Goal: Task Accomplishment & Management: Complete application form

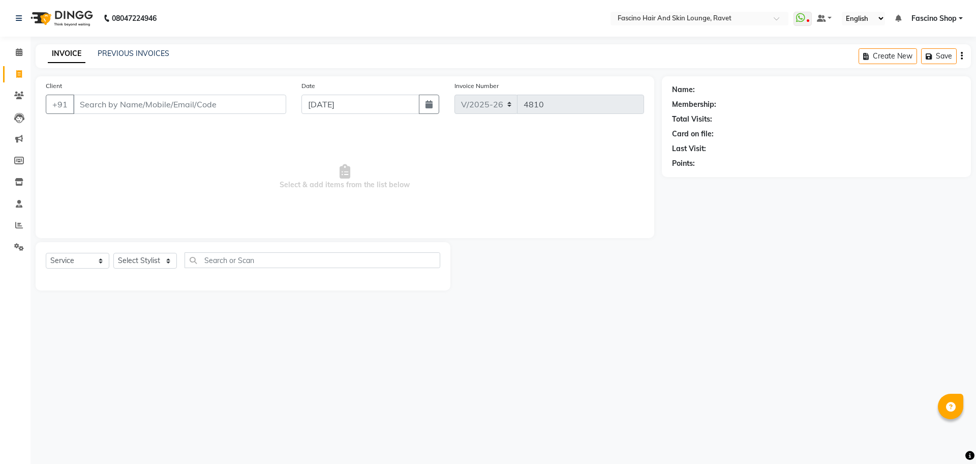
select select "5190"
select select "service"
click at [14, 220] on span at bounding box center [19, 226] width 18 height 12
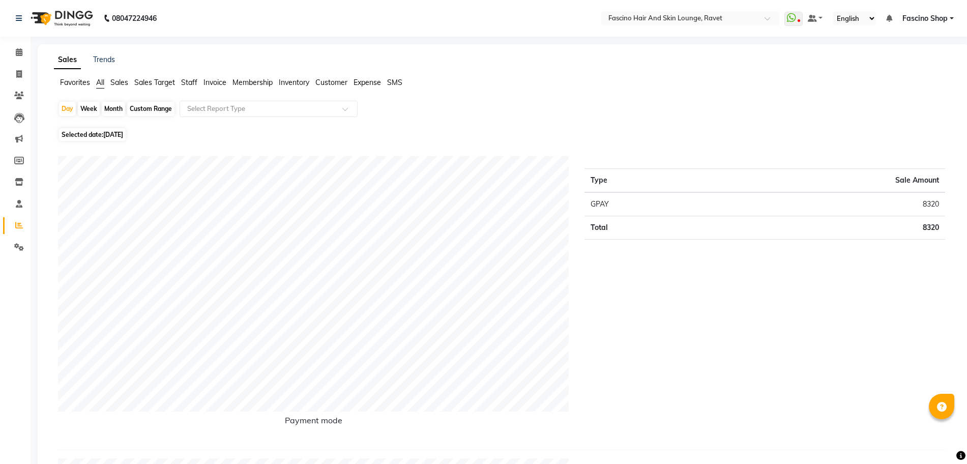
drag, startPoint x: 115, startPoint y: 114, endPoint x: 223, endPoint y: 126, distance: 107.9
click at [117, 105] on div "Month" at bounding box center [113, 109] width 23 height 14
select select "9"
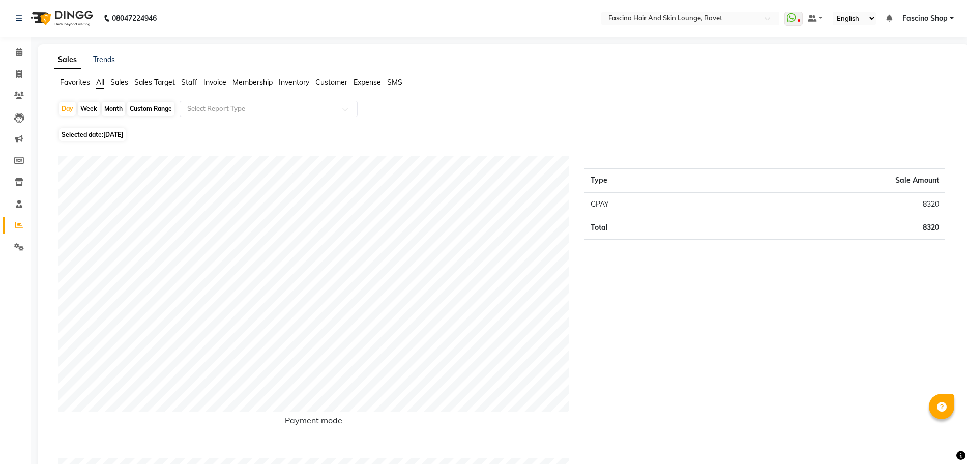
select select "2025"
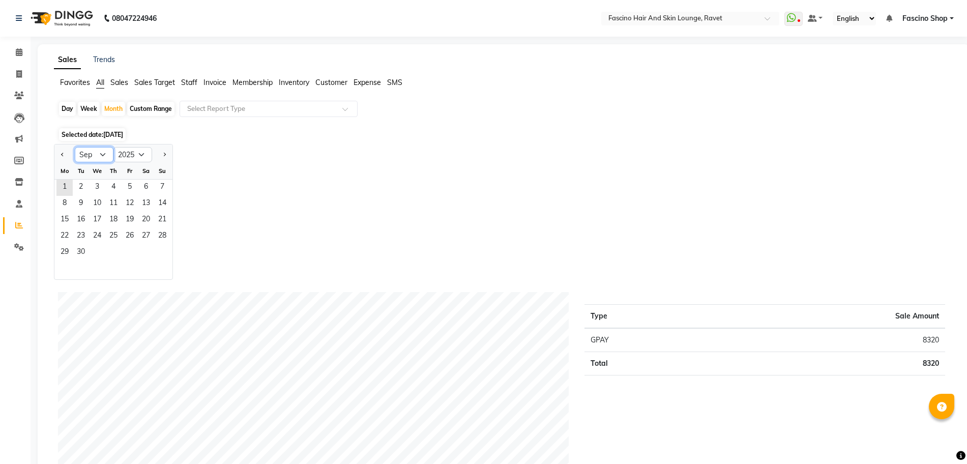
click at [103, 153] on select "Jan Feb Mar Apr May Jun Jul Aug Sep Oct Nov Dec" at bounding box center [94, 154] width 39 height 15
select select "8"
click at [75, 147] on select "Jan Feb Mar Apr May Jun Jul Aug Sep Oct Nov Dec" at bounding box center [94, 154] width 39 height 15
click at [129, 185] on span "1" at bounding box center [130, 188] width 16 height 16
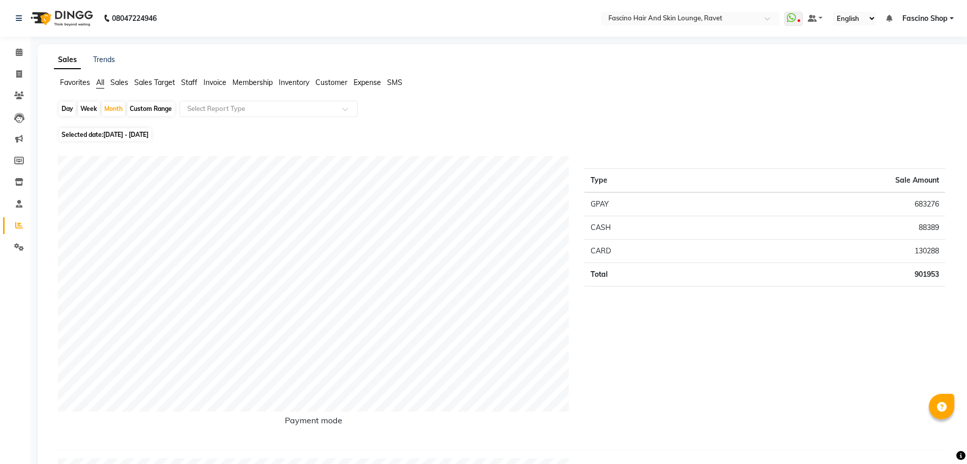
click at [189, 81] on span "Staff" at bounding box center [189, 82] width 16 height 9
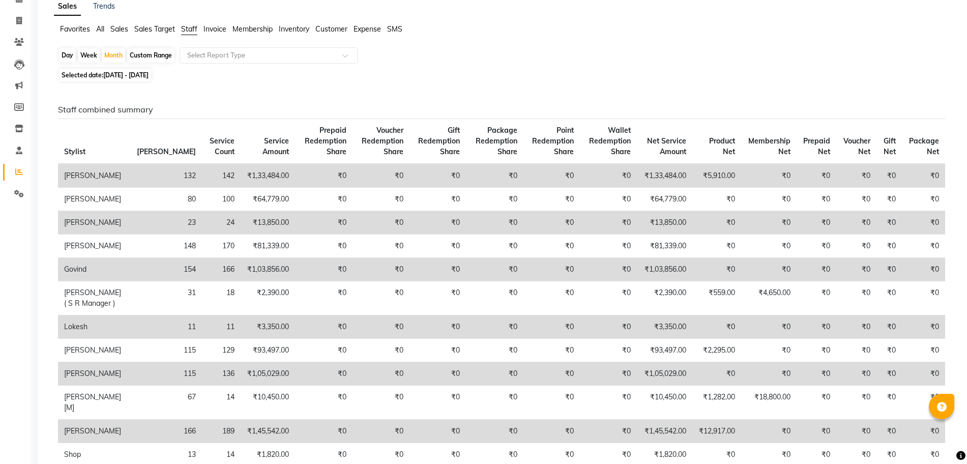
scroll to position [50, 0]
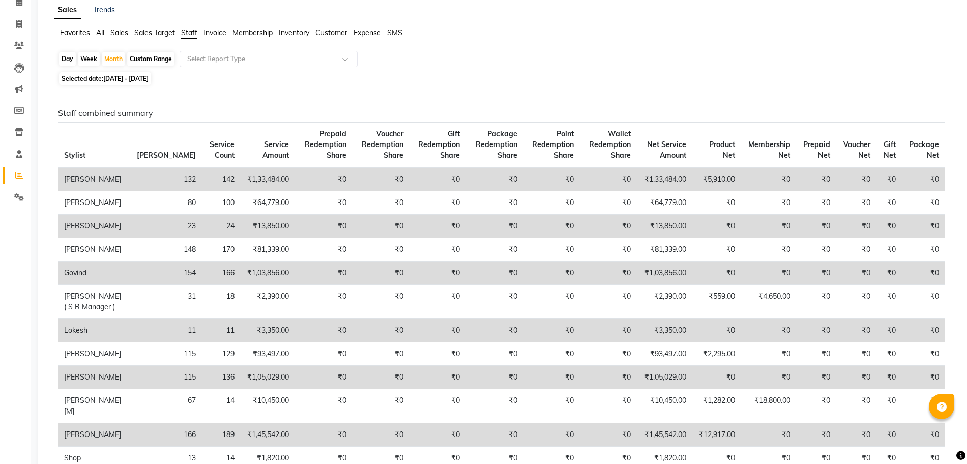
click at [68, 57] on div "Day" at bounding box center [67, 59] width 17 height 14
select select "8"
select select "2025"
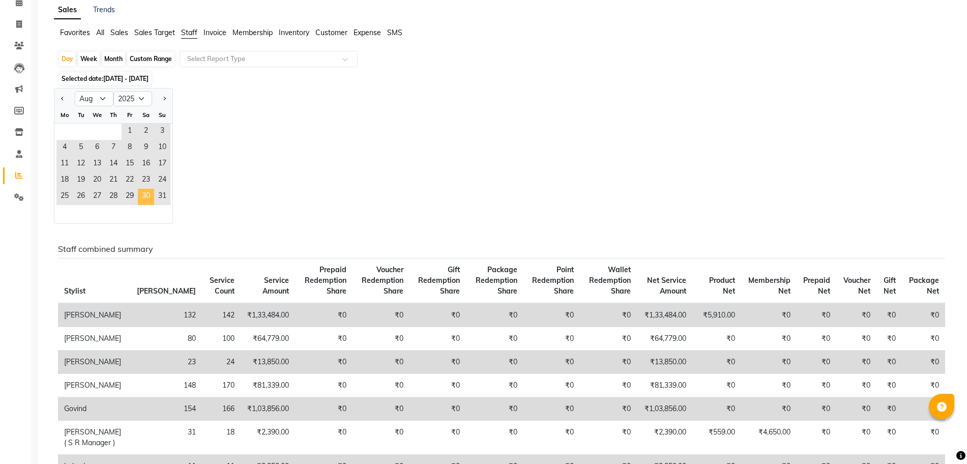
click at [153, 195] on span "30" at bounding box center [146, 197] width 16 height 16
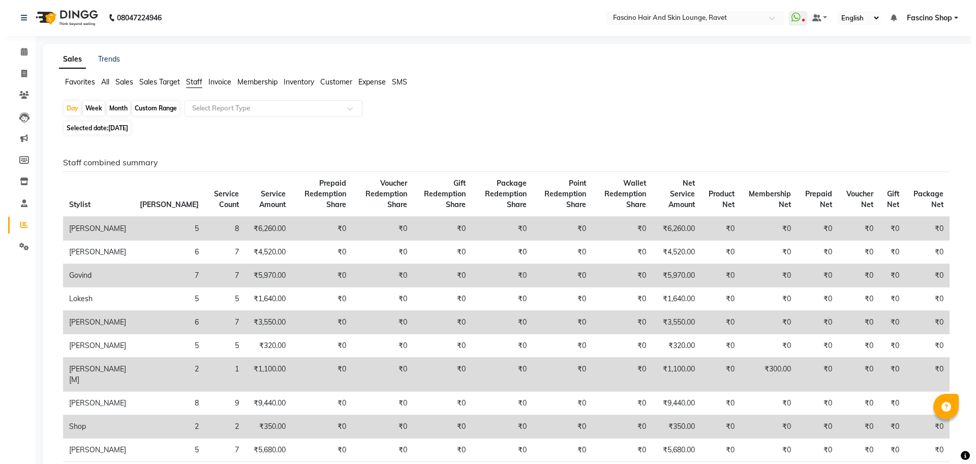
scroll to position [0, 0]
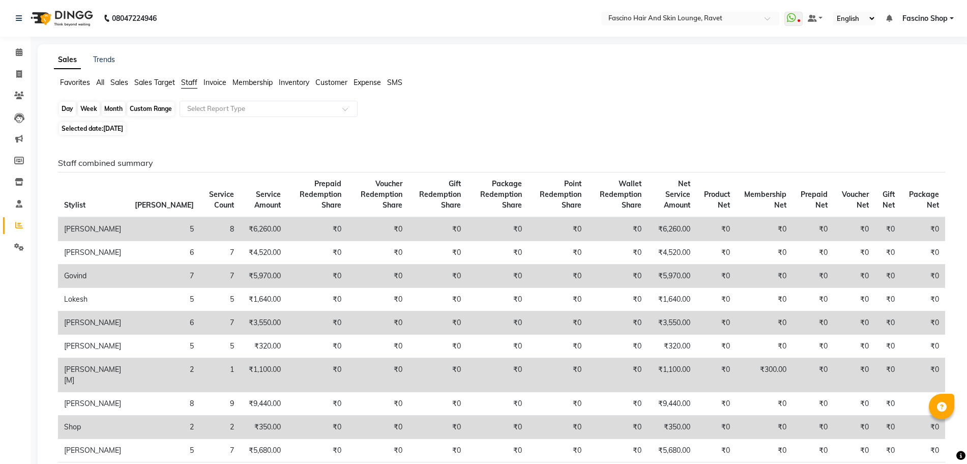
click at [67, 109] on div "Day" at bounding box center [67, 109] width 17 height 14
select select "8"
select select "2025"
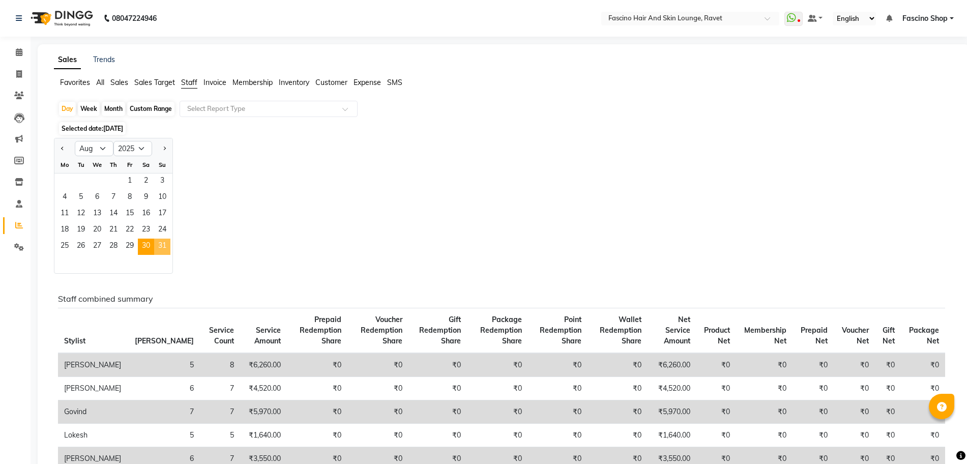
click at [167, 251] on span "31" at bounding box center [162, 247] width 16 height 16
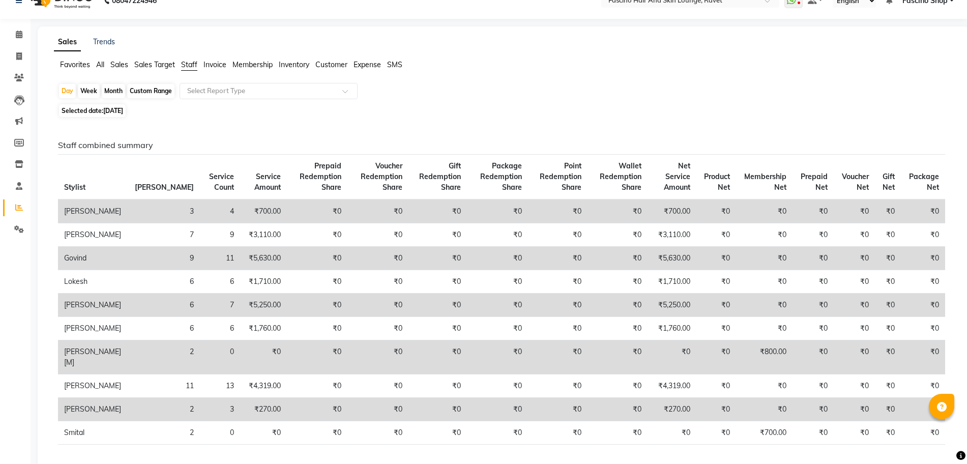
scroll to position [4, 0]
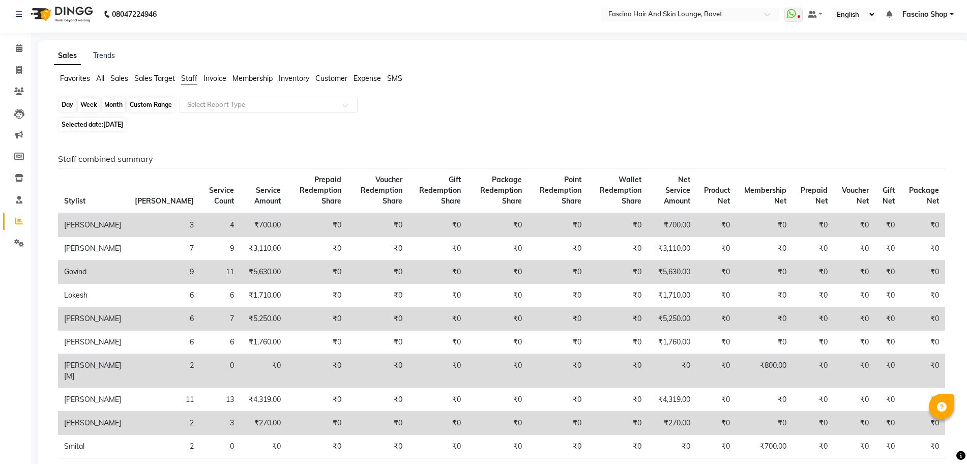
click at [64, 102] on div "Day" at bounding box center [67, 105] width 17 height 14
select select "8"
select select "2025"
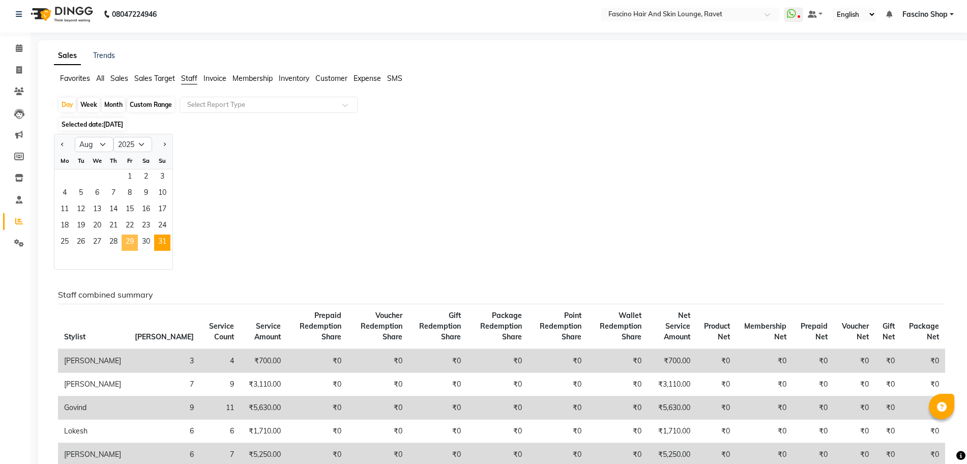
click at [126, 241] on span "29" at bounding box center [130, 242] width 16 height 16
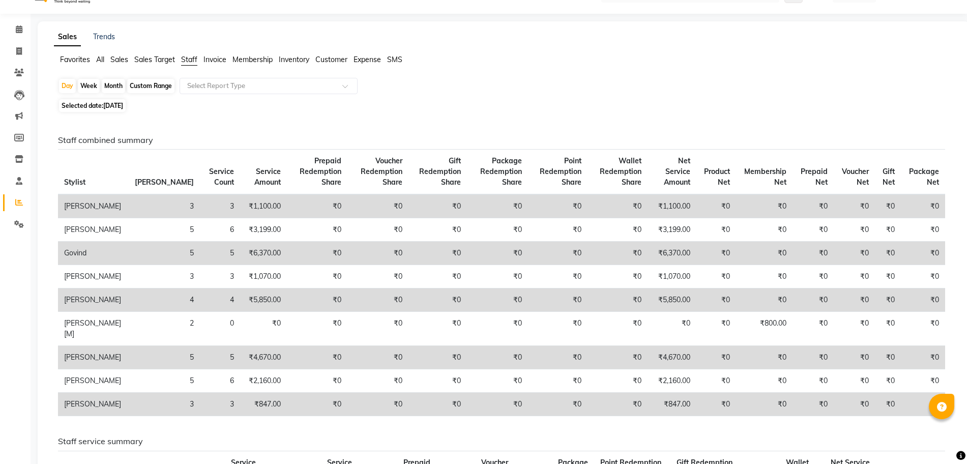
scroll to position [0, 0]
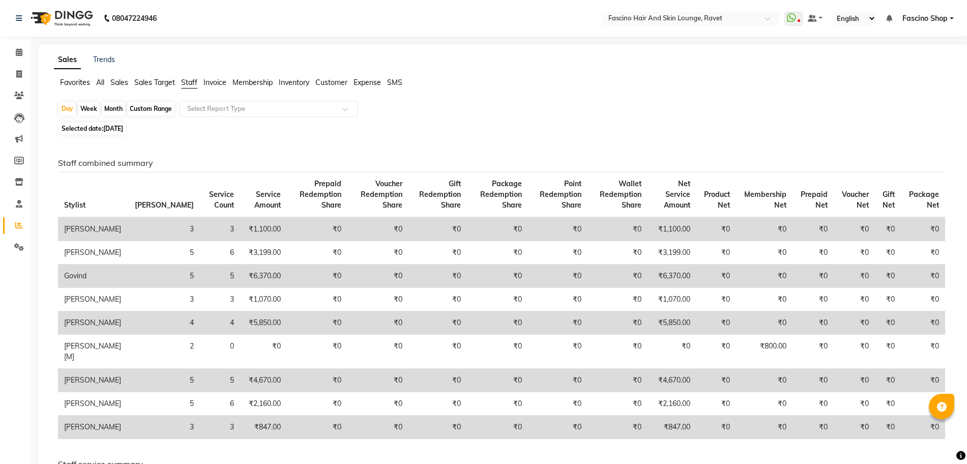
click at [112, 108] on div "Month" at bounding box center [113, 109] width 23 height 14
select select "8"
select select "2025"
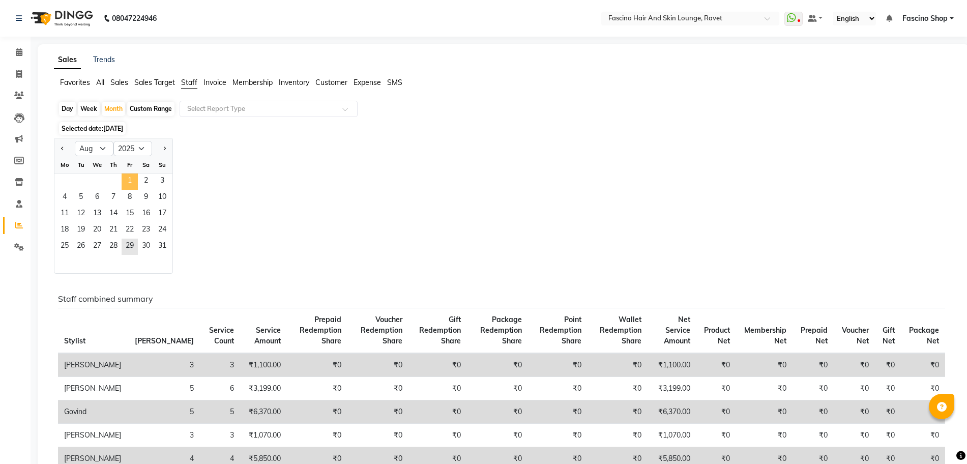
click at [135, 181] on span "1" at bounding box center [130, 181] width 16 height 16
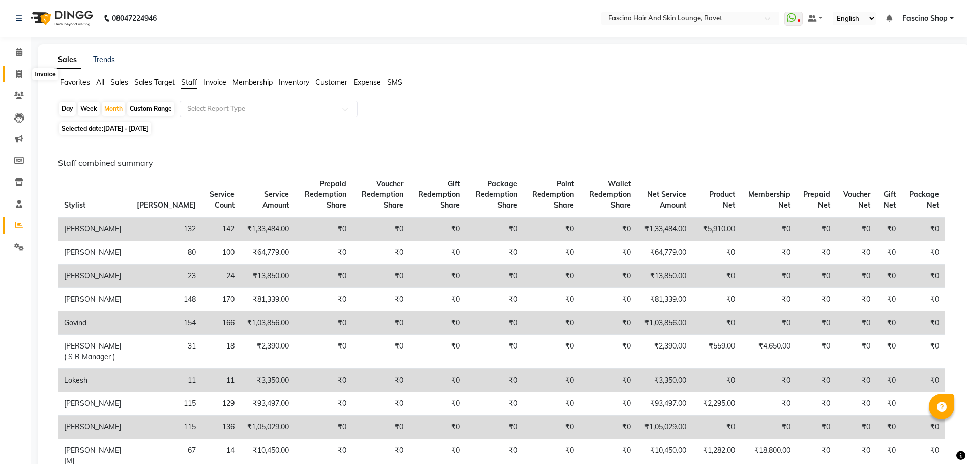
click at [16, 72] on icon at bounding box center [19, 74] width 6 height 8
select select "service"
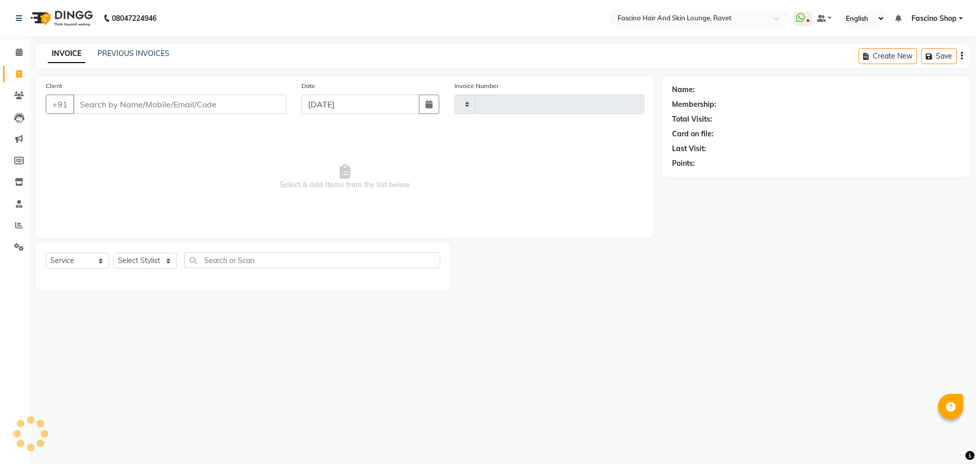
type input "4810"
select select "5190"
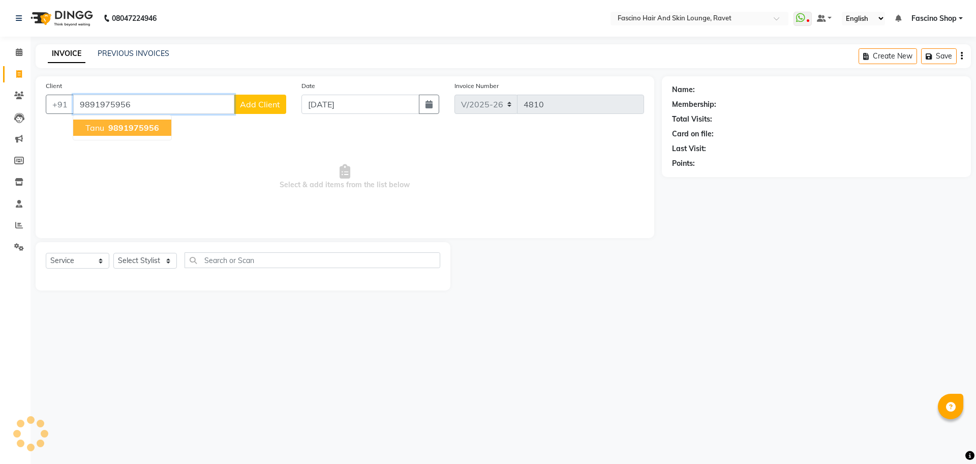
type input "9891975956"
select select "1: Object"
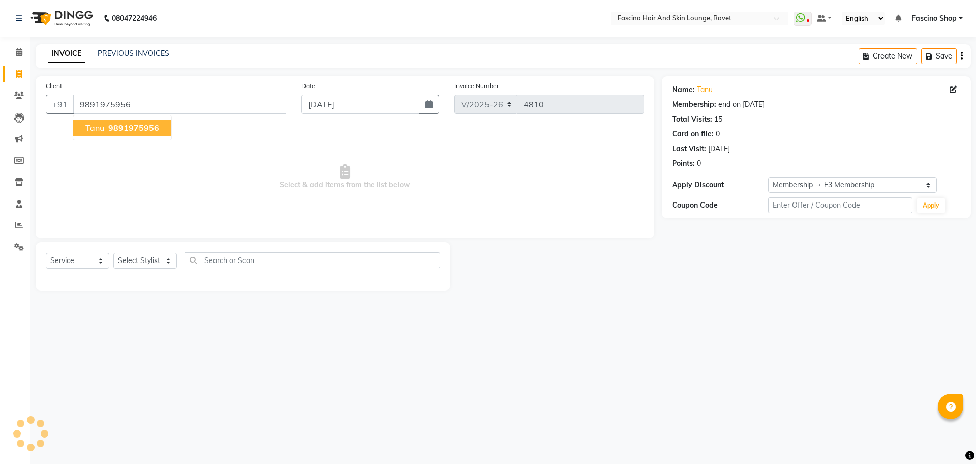
click at [121, 127] on span "9891975956" at bounding box center [133, 128] width 51 height 10
select select "1: Object"
click at [143, 260] on select "Select Stylist [PERSON_NAME] [PERSON_NAME] [PERSON_NAME] Shop [PERSON_NAME] [PE…" at bounding box center [145, 261] width 64 height 16
select select "66200"
click at [113, 253] on select "Select Stylist [PERSON_NAME] [PERSON_NAME] [PERSON_NAME] Shop [PERSON_NAME] [PE…" at bounding box center [145, 261] width 64 height 16
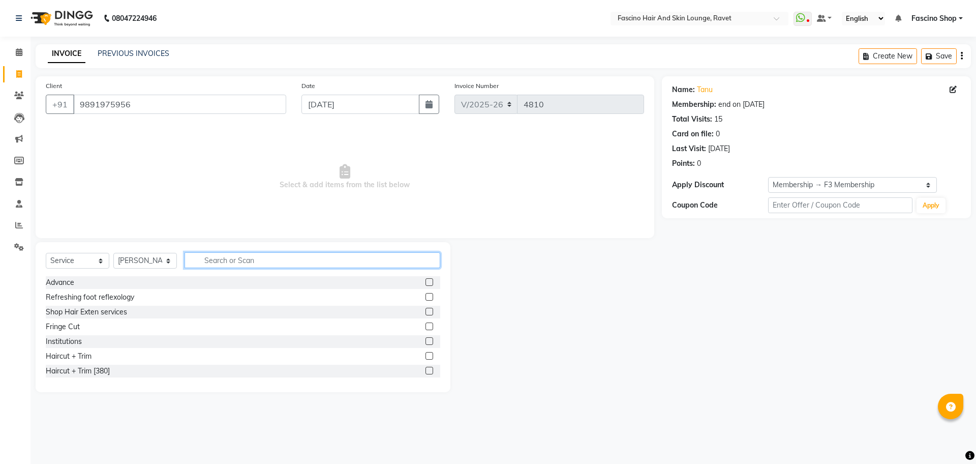
click at [242, 260] on input "text" at bounding box center [313, 260] width 256 height 16
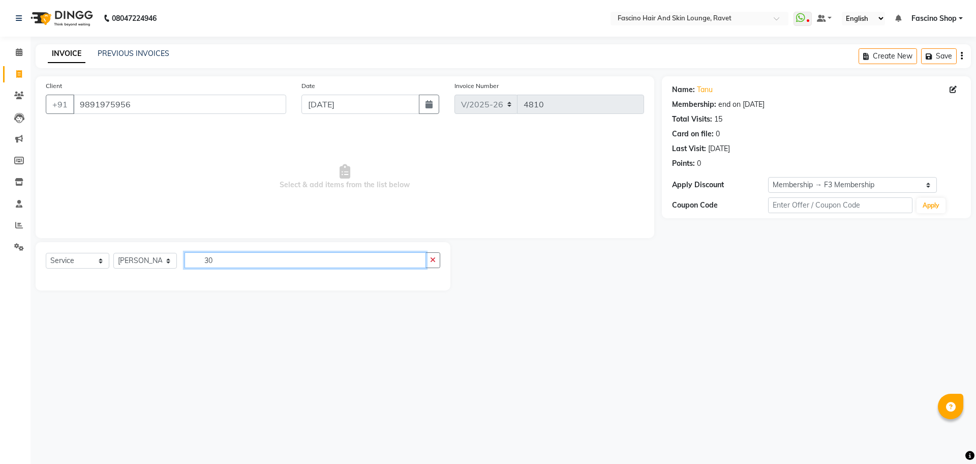
type input "3"
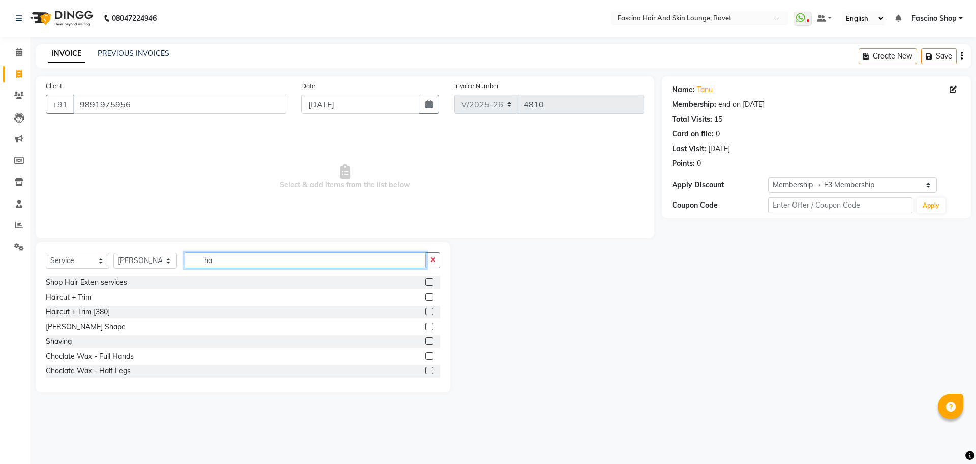
type input "h"
type input "cut"
click at [75, 331] on div "Hair Cut Women" at bounding box center [73, 326] width 55 height 11
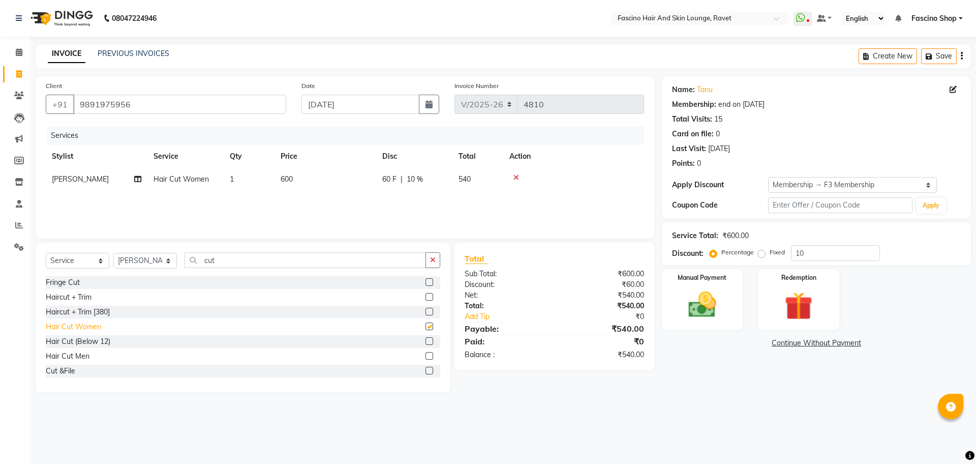
checkbox input "false"
click at [79, 354] on div "Hair Cut Men" at bounding box center [68, 356] width 44 height 11
checkbox input "false"
click at [513, 178] on div at bounding box center [574, 177] width 129 height 7
click at [517, 178] on icon at bounding box center [517, 177] width 6 height 7
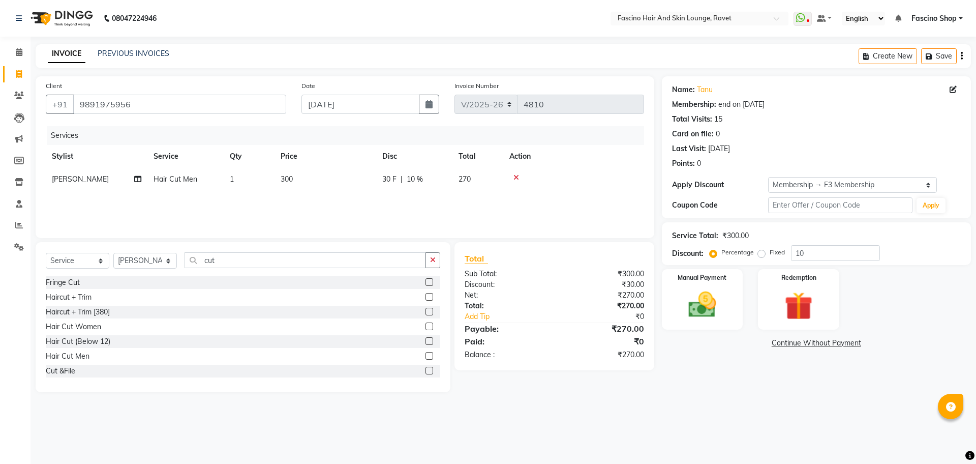
click at [287, 189] on td "300" at bounding box center [326, 179] width 102 height 23
select select "66200"
click at [372, 178] on input "300" at bounding box center [374, 182] width 90 height 16
type input "3"
type input "250"
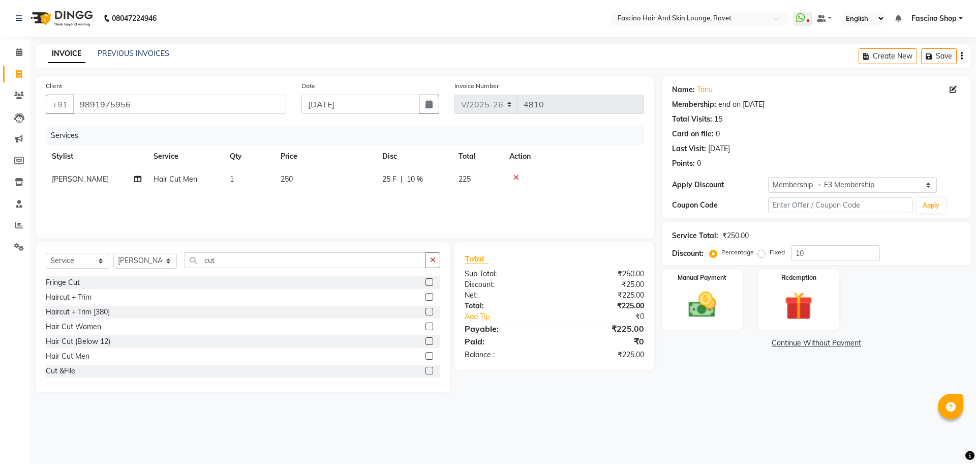
click at [363, 205] on div "Services Stylist Service Qty Price Disc Total Action Madhav Suryawansi Hair Cut…" at bounding box center [345, 177] width 599 height 102
click at [838, 259] on input "10" at bounding box center [835, 253] width 89 height 16
type input "1"
click at [711, 288] on img at bounding box center [702, 305] width 47 height 34
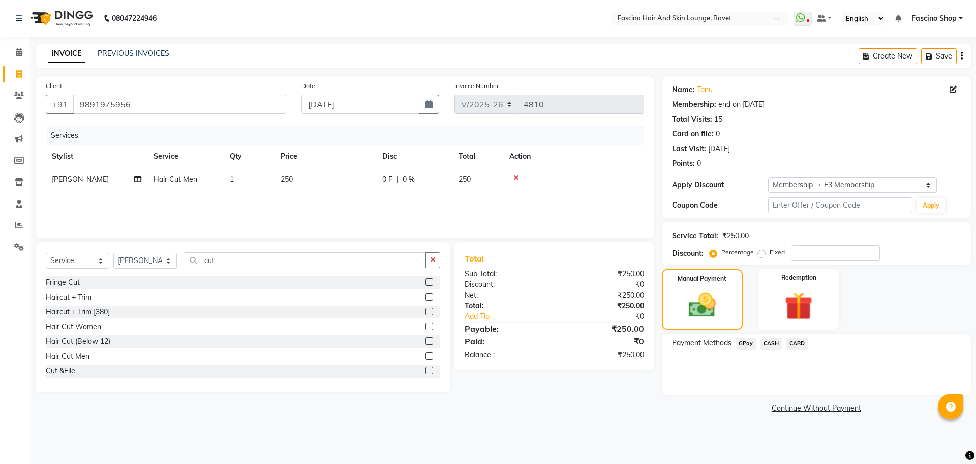
click at [742, 346] on span "GPay" at bounding box center [746, 344] width 21 height 12
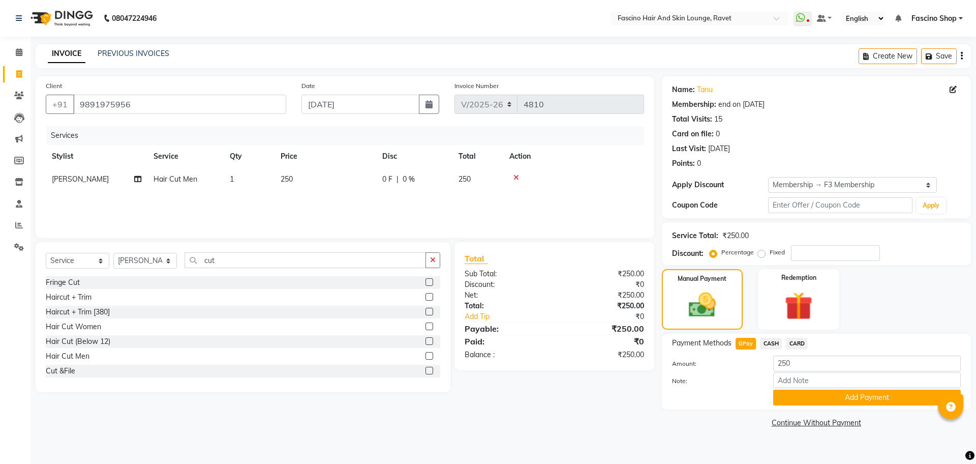
click at [773, 345] on span "CASH" at bounding box center [771, 344] width 22 height 12
click at [806, 390] on button "Add Payment" at bounding box center [868, 398] width 188 height 16
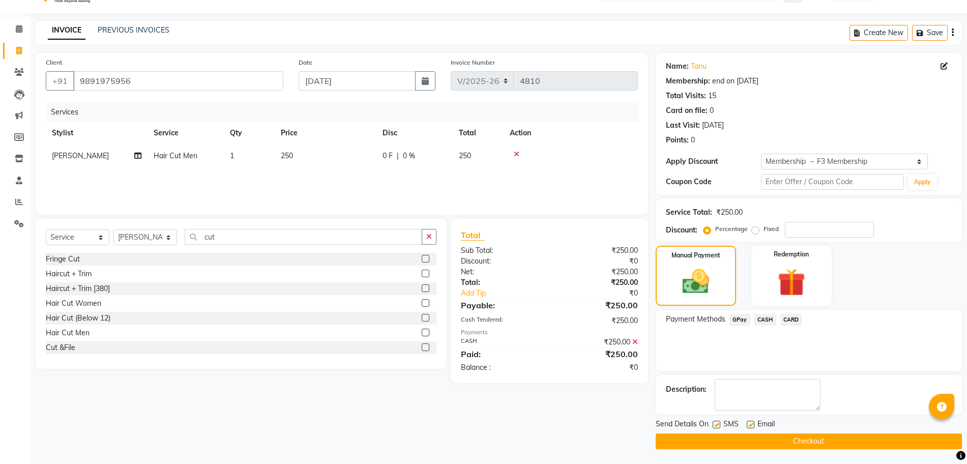
scroll to position [24, 0]
click at [794, 435] on button "Checkout" at bounding box center [809, 441] width 306 height 16
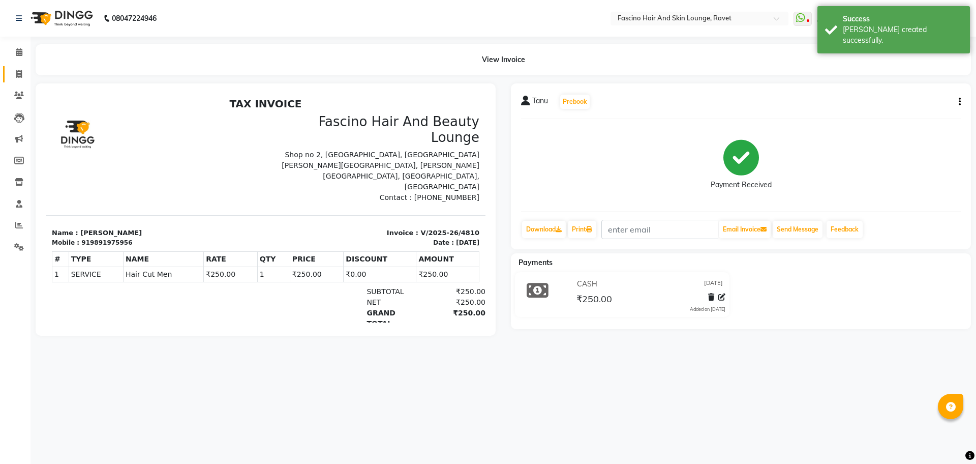
click at [5, 78] on link "Invoice" at bounding box center [15, 74] width 24 height 17
select select "service"
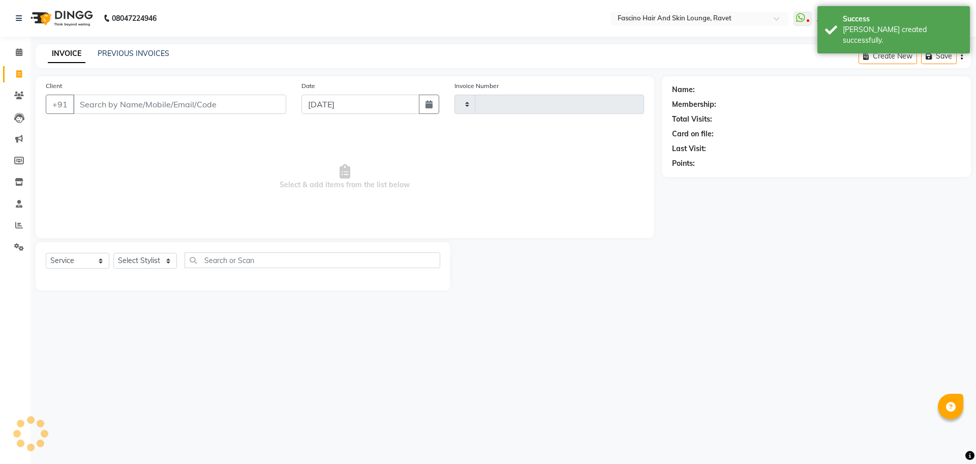
type input "4811"
select select "5190"
click at [118, 109] on input "Client" at bounding box center [179, 104] width 213 height 19
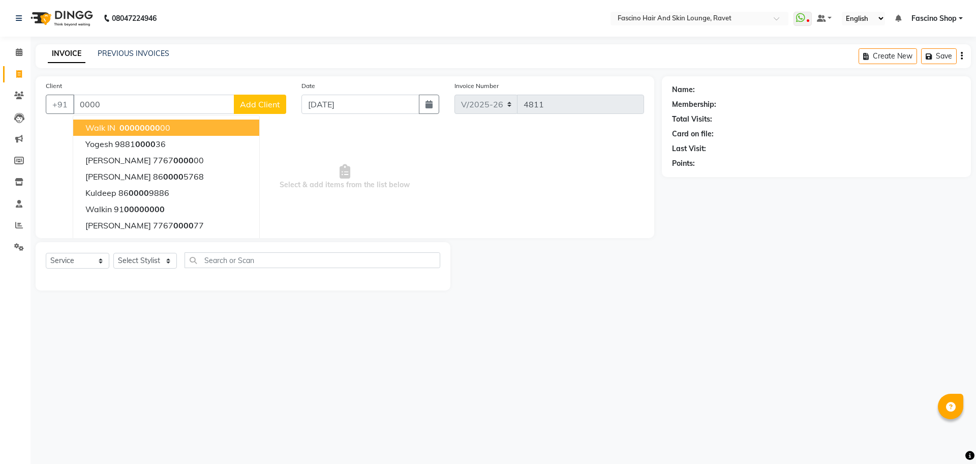
click at [143, 126] on span "0000" at bounding box center [150, 128] width 20 height 10
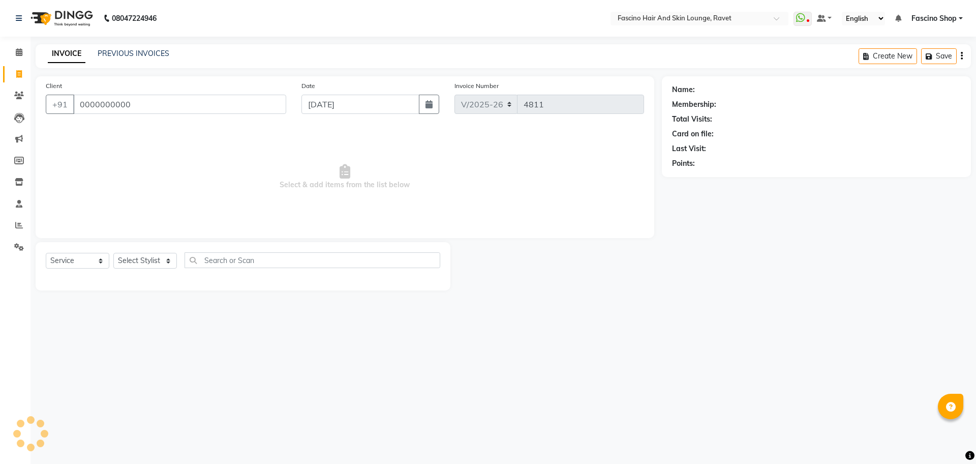
type input "0000000000"
select select "1: Object"
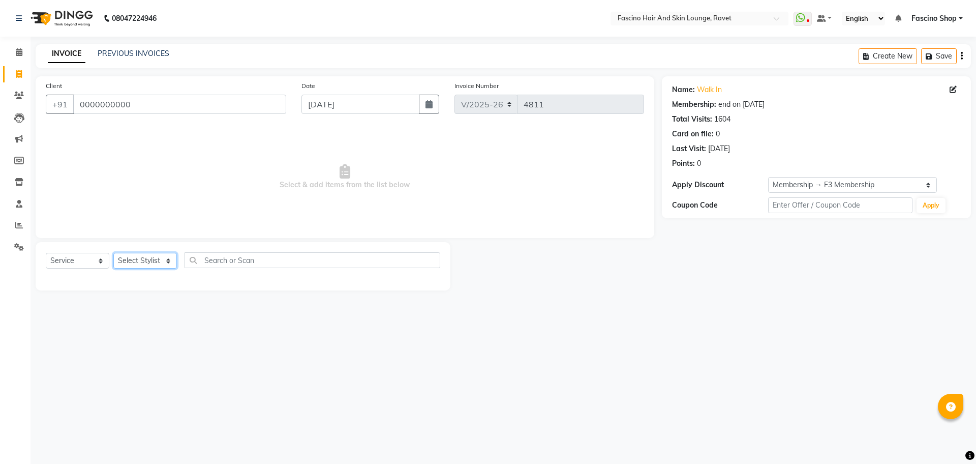
click at [160, 268] on select "Select Stylist [PERSON_NAME] [PERSON_NAME] [PERSON_NAME] Shop [PERSON_NAME] [PE…" at bounding box center [145, 261] width 64 height 16
select select "66200"
click at [113, 253] on select "Select Stylist [PERSON_NAME] [PERSON_NAME] [PERSON_NAME] Shop [PERSON_NAME] [PE…" at bounding box center [145, 261] width 64 height 16
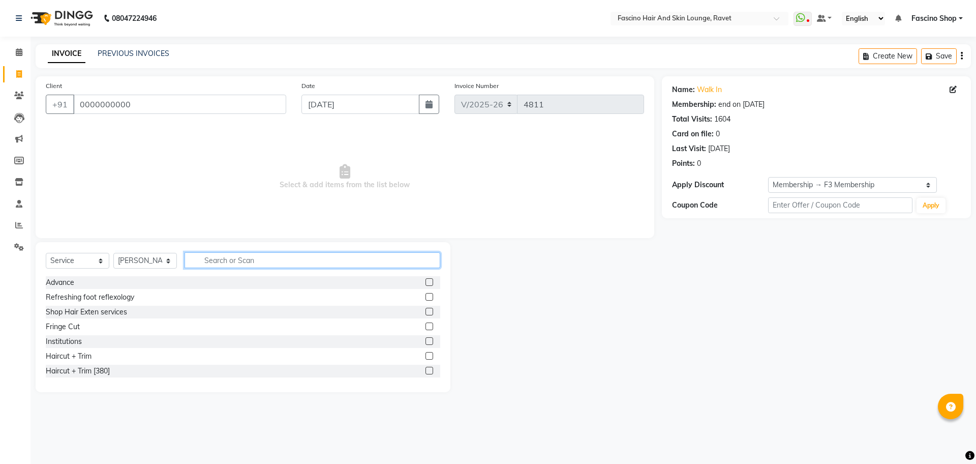
click at [219, 253] on input "text" at bounding box center [313, 260] width 256 height 16
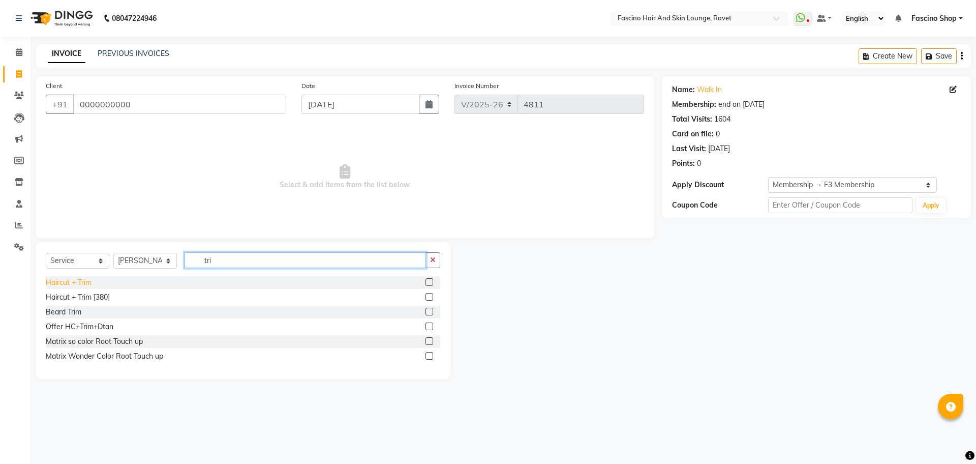
type input "tri"
click at [74, 282] on div "Haircut + Trim" at bounding box center [69, 282] width 46 height 11
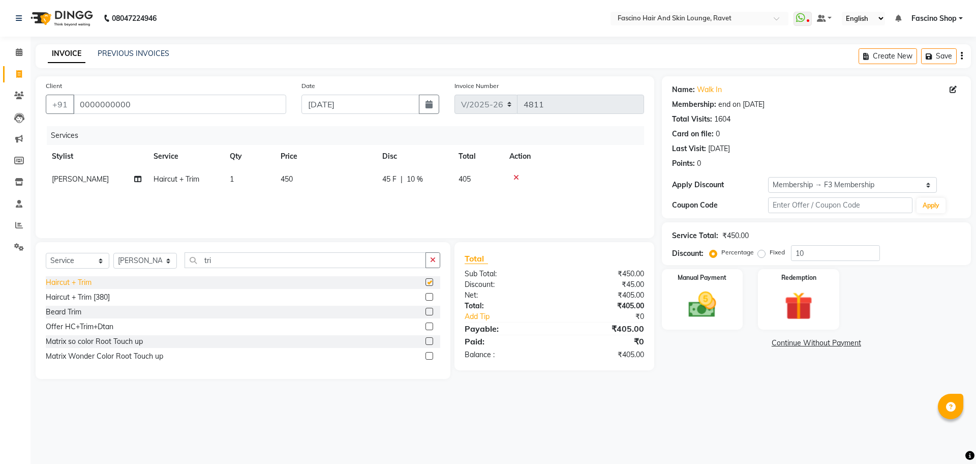
checkbox input "false"
click at [295, 174] on td "450" at bounding box center [326, 179] width 102 height 23
select select "66200"
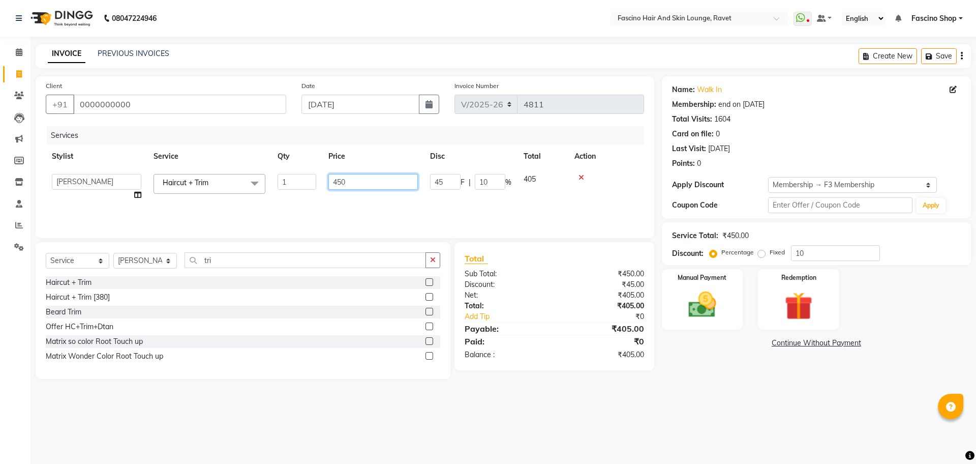
click at [360, 175] on input "450" at bounding box center [374, 182] width 90 height 16
type input "4"
type input "500"
click at [365, 199] on div "Services Stylist Service Qty Price Disc Total Action Abbas Ali Aishwarya More A…" at bounding box center [345, 177] width 599 height 102
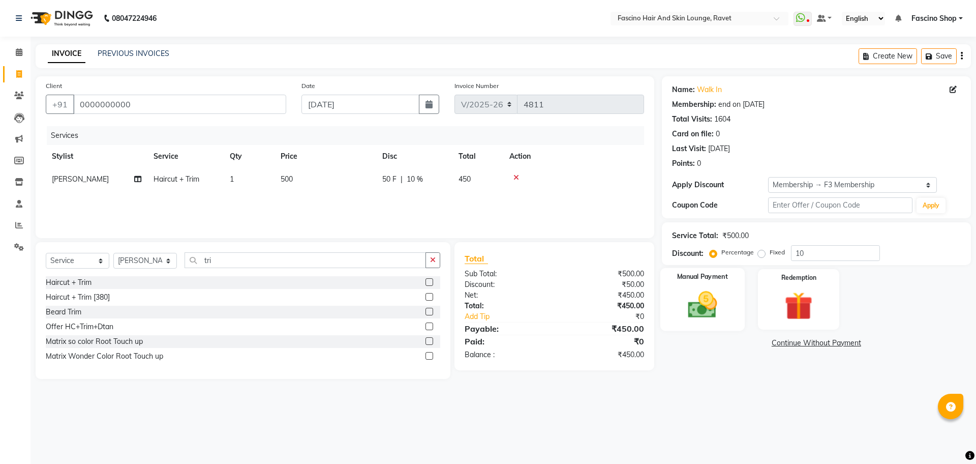
click at [711, 286] on div "Manual Payment" at bounding box center [702, 299] width 84 height 63
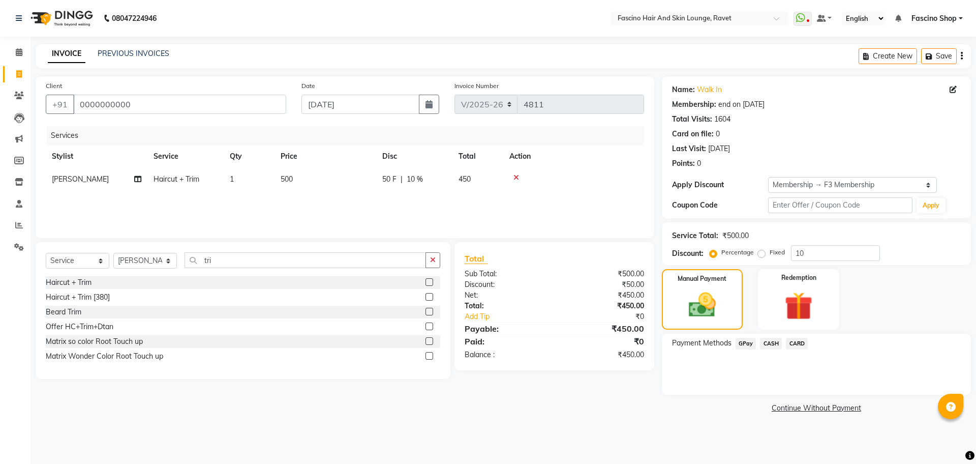
click at [745, 346] on span "GPay" at bounding box center [746, 344] width 21 height 12
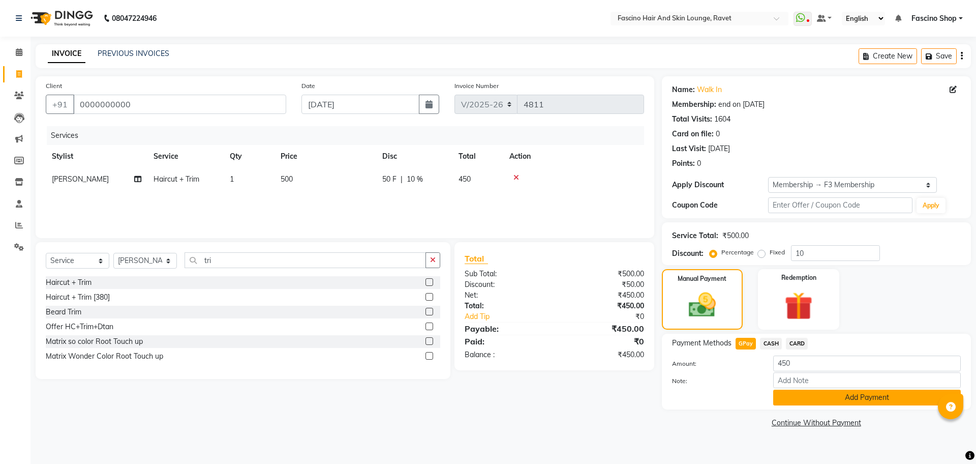
click at [837, 392] on button "Add Payment" at bounding box center [868, 398] width 188 height 16
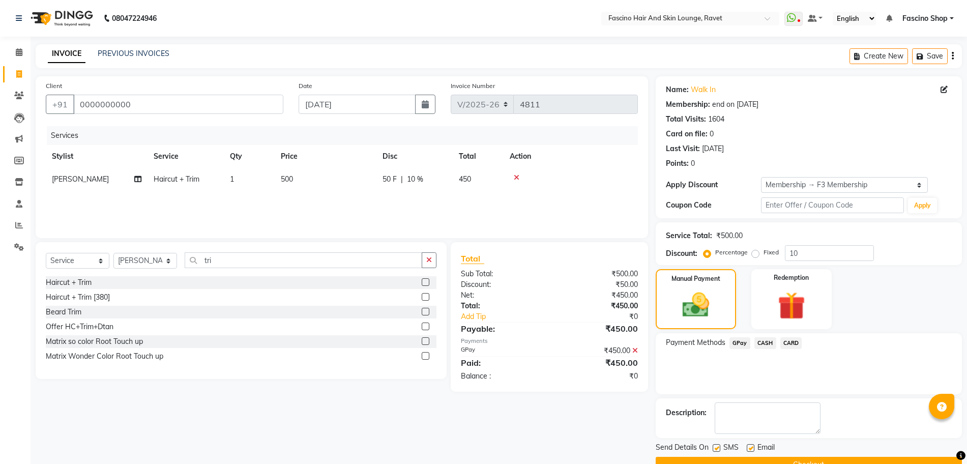
scroll to position [24, 0]
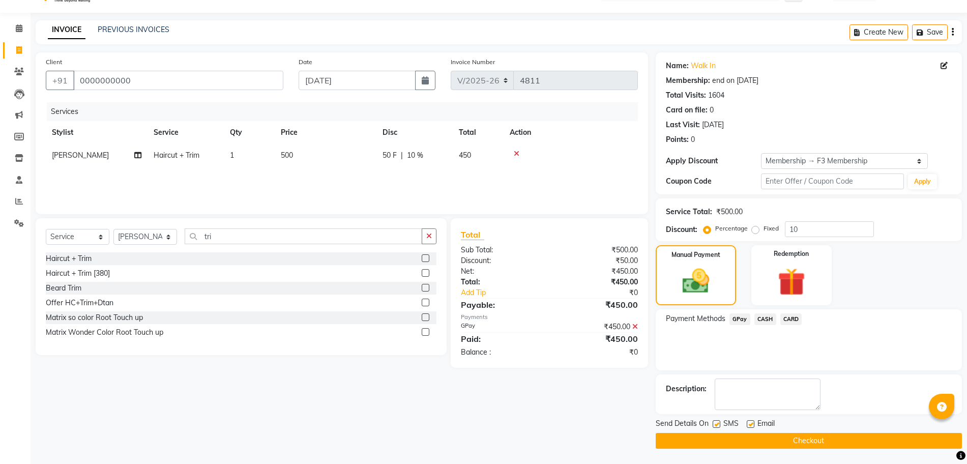
click at [712, 423] on label at bounding box center [716, 424] width 8 height 8
click at [712, 423] on input "checkbox" at bounding box center [715, 424] width 7 height 7
checkbox input "false"
click at [815, 232] on input "10" at bounding box center [829, 229] width 89 height 16
type input "1"
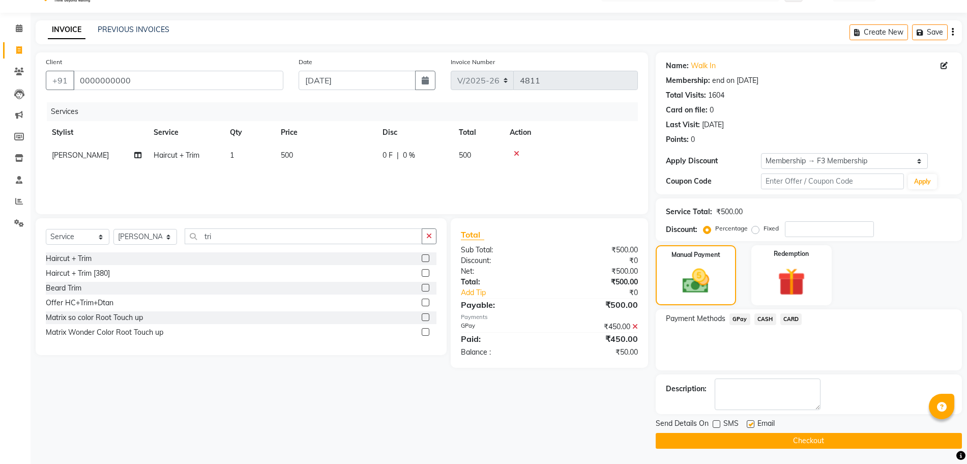
click at [743, 320] on span "GPay" at bounding box center [739, 319] width 21 height 12
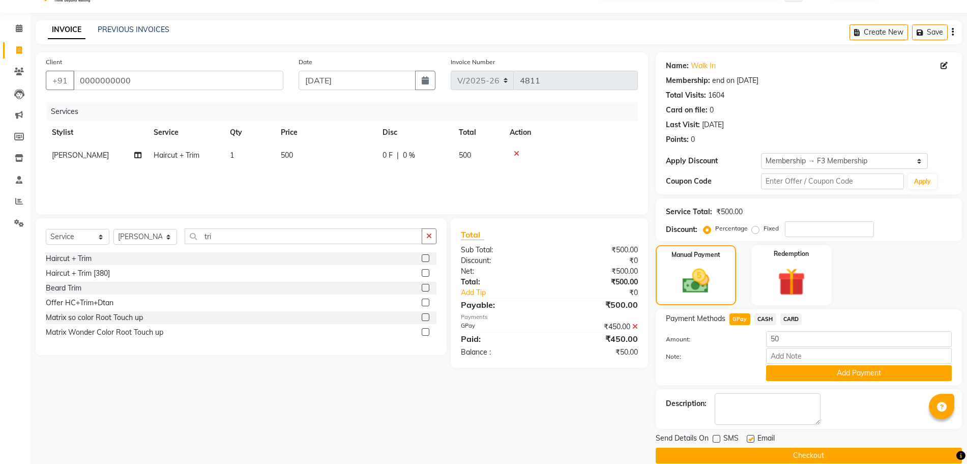
drag, startPoint x: 814, startPoint y: 372, endPoint x: 671, endPoint y: 366, distance: 142.5
click at [671, 366] on div at bounding box center [708, 373] width 100 height 16
click at [794, 379] on button "Add Payment" at bounding box center [859, 373] width 186 height 16
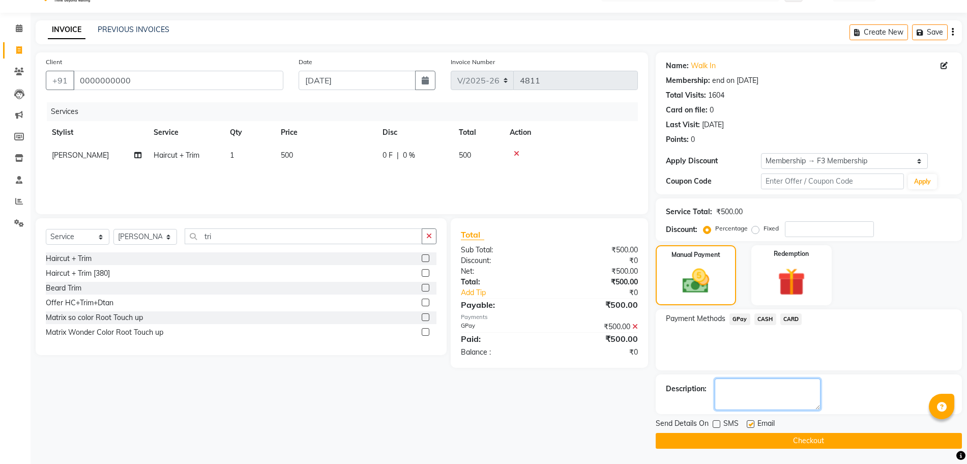
click at [794, 379] on textarea at bounding box center [768, 394] width 106 height 32
click at [777, 439] on button "Checkout" at bounding box center [809, 441] width 306 height 16
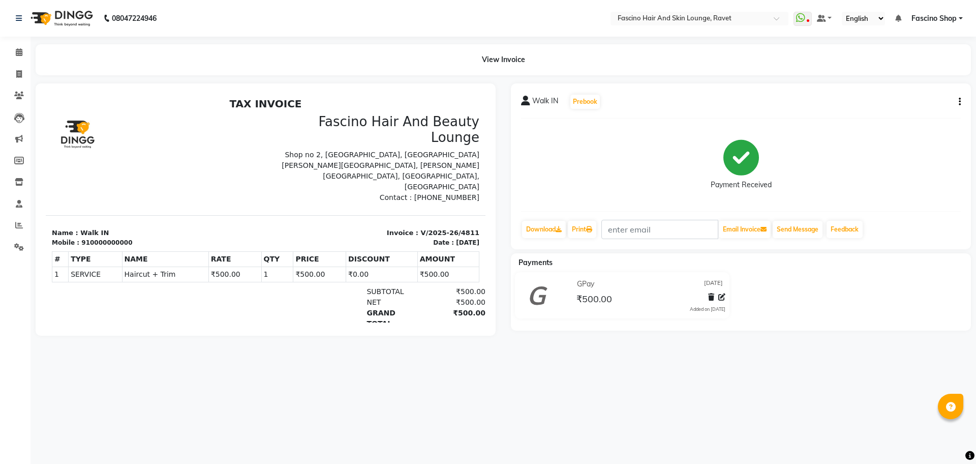
click at [21, 64] on li "Invoice" at bounding box center [15, 75] width 31 height 22
click at [19, 75] on icon at bounding box center [19, 74] width 6 height 8
select select "service"
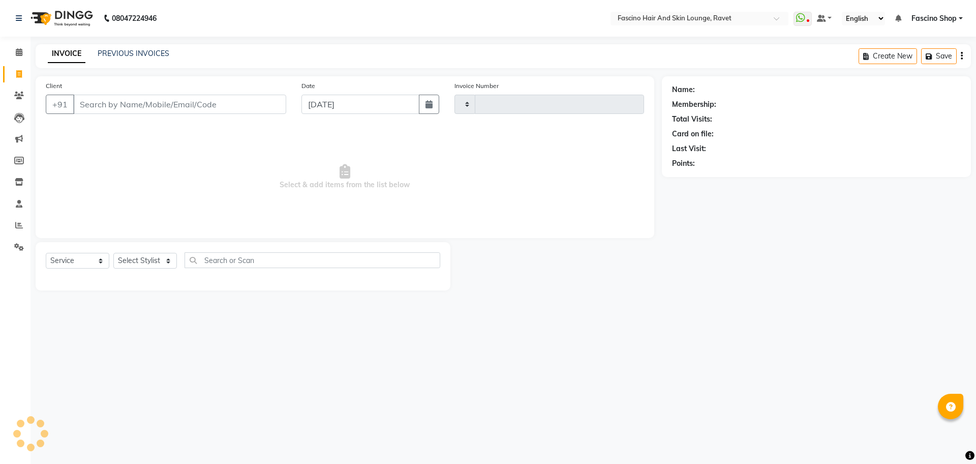
type input "4812"
select select "5190"
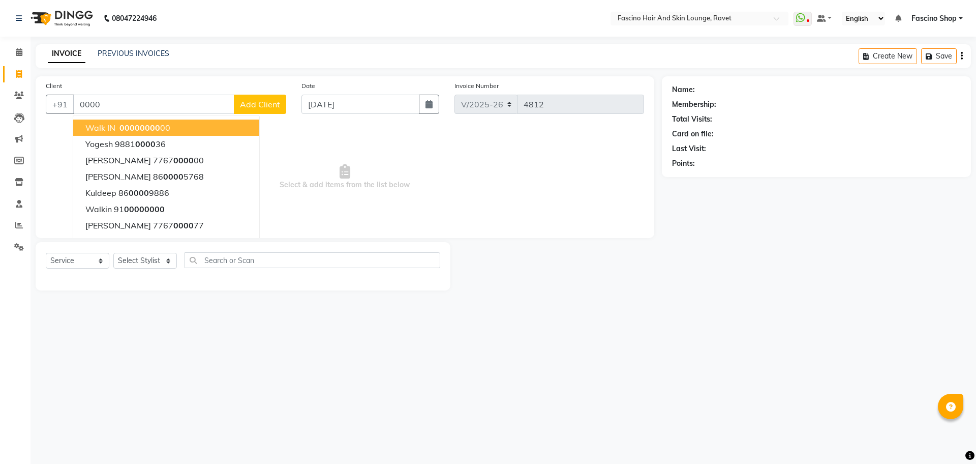
click at [103, 125] on span "Walk IN" at bounding box center [100, 128] width 30 height 10
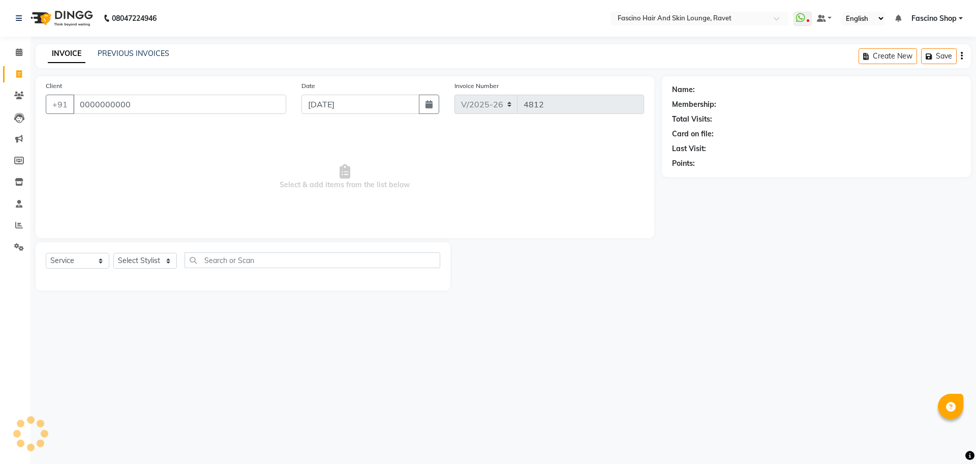
type input "0000000000"
select select "1: Object"
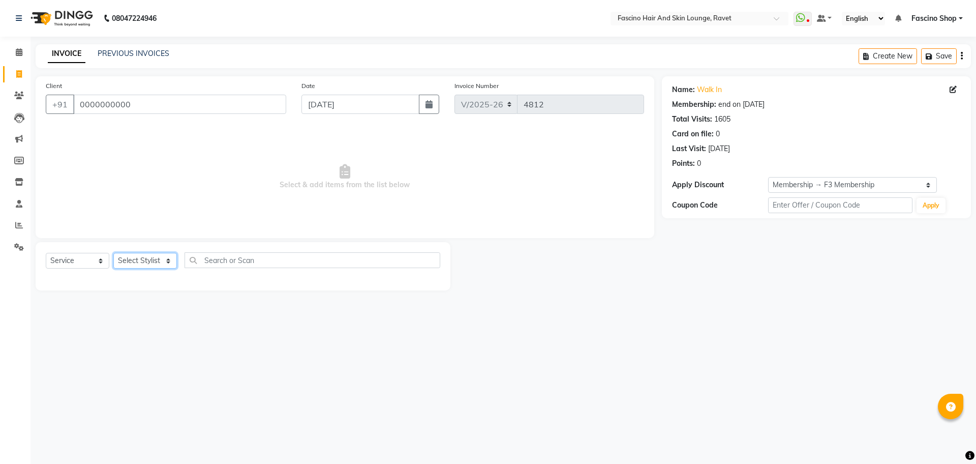
click at [141, 254] on select "Select Stylist [PERSON_NAME] [PERSON_NAME] [PERSON_NAME] Shop [PERSON_NAME] [PE…" at bounding box center [145, 261] width 64 height 16
select select "66114"
click at [113, 253] on select "Select Stylist [PERSON_NAME] [PERSON_NAME] [PERSON_NAME] Shop [PERSON_NAME] [PE…" at bounding box center [145, 261] width 64 height 16
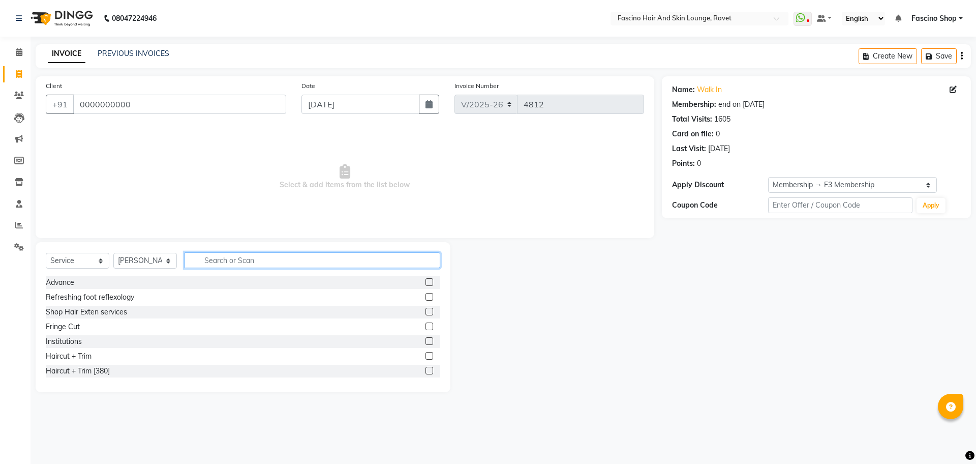
click at [211, 252] on input "text" at bounding box center [313, 260] width 256 height 16
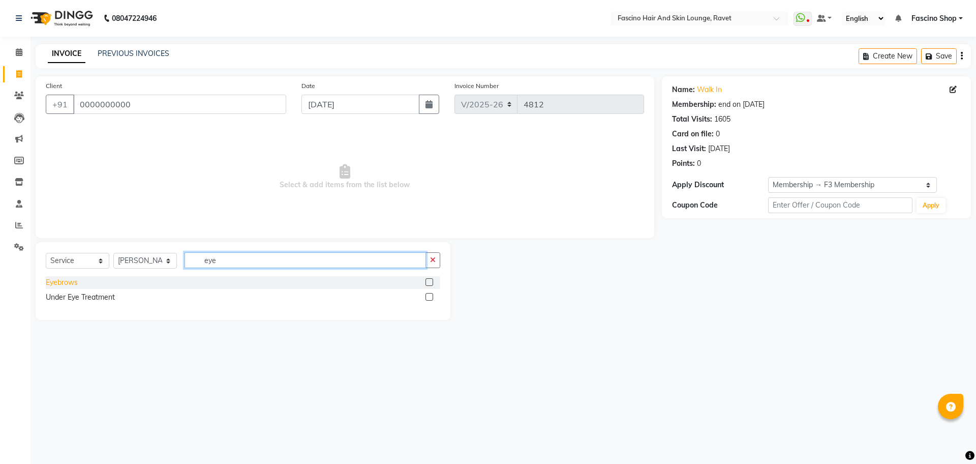
type input "eye"
drag, startPoint x: 65, startPoint y: 283, endPoint x: 342, endPoint y: 171, distance: 298.6
drag, startPoint x: 342, startPoint y: 171, endPoint x: 67, endPoint y: 284, distance: 296.9
click at [67, 284] on div "Eyebrows" at bounding box center [62, 282] width 32 height 11
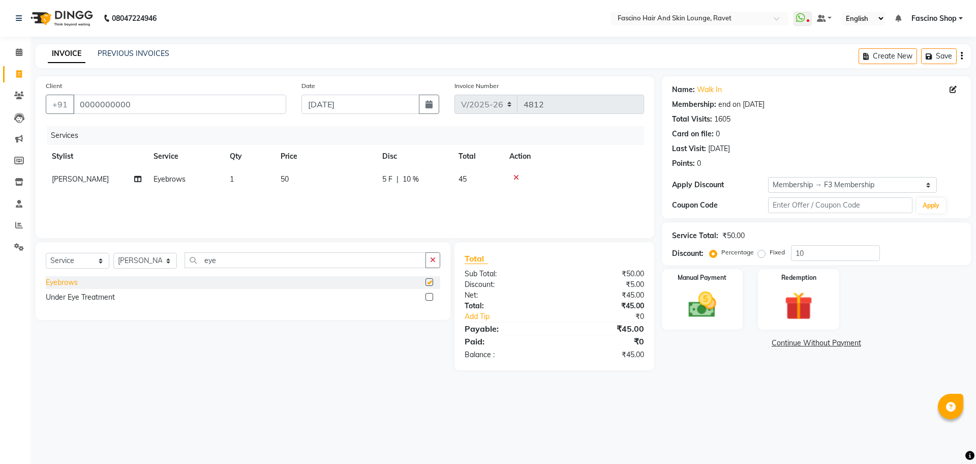
checkbox input "false"
click at [280, 182] on td "50" at bounding box center [326, 179] width 102 height 23
select select "66114"
click at [360, 175] on input "50" at bounding box center [374, 182] width 90 height 16
type input "5"
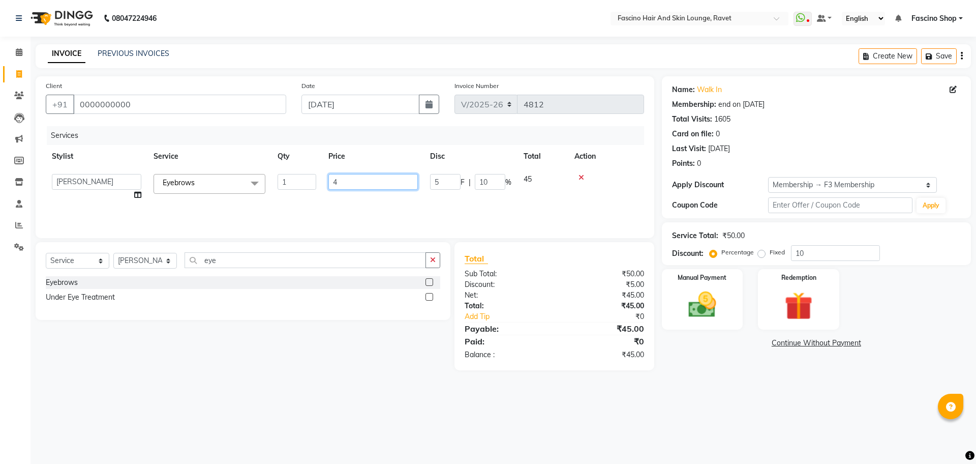
type input "40"
click at [363, 206] on div "Services Stylist Service Qty Price Disc Total Action [PERSON_NAME] Akash Hivare…" at bounding box center [345, 177] width 599 height 102
click at [703, 303] on img at bounding box center [702, 305] width 47 height 34
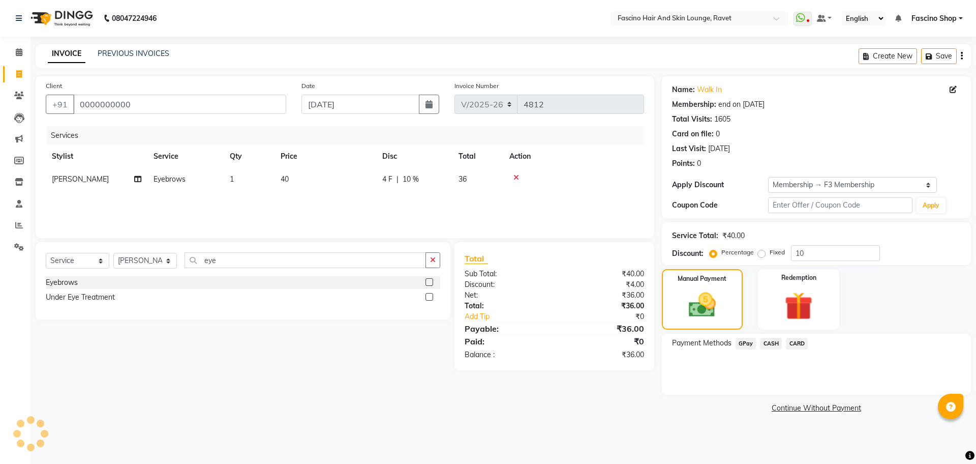
click at [778, 347] on span "CASH" at bounding box center [771, 344] width 22 height 12
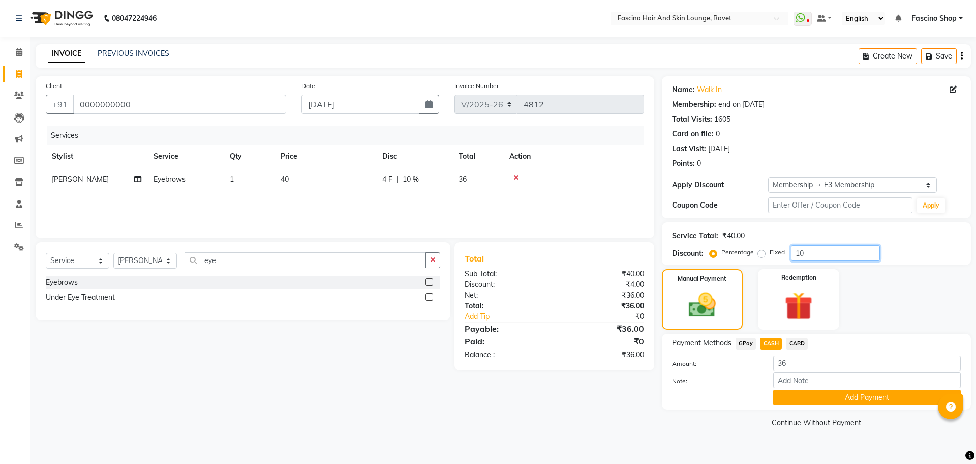
click at [826, 256] on input "10" at bounding box center [835, 253] width 89 height 16
type input "1"
click at [772, 338] on span "CASH" at bounding box center [771, 344] width 22 height 12
type input "40"
click at [830, 396] on button "Add Payment" at bounding box center [868, 398] width 188 height 16
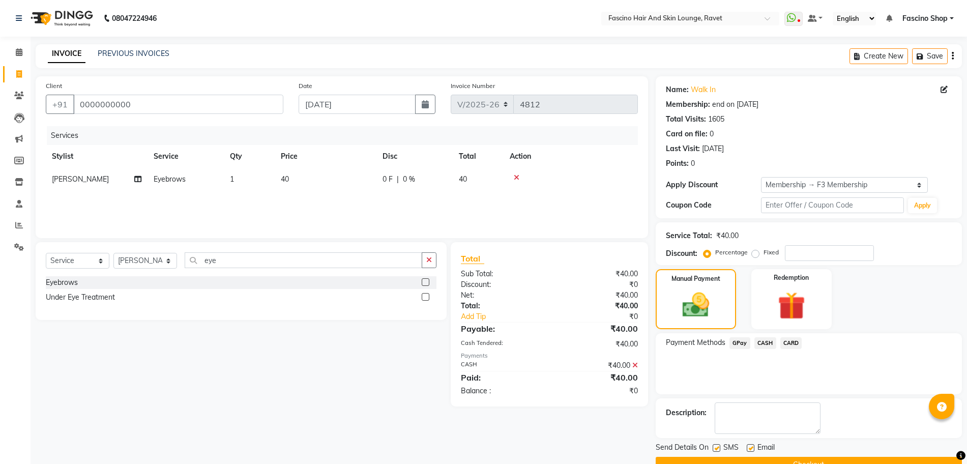
scroll to position [24, 0]
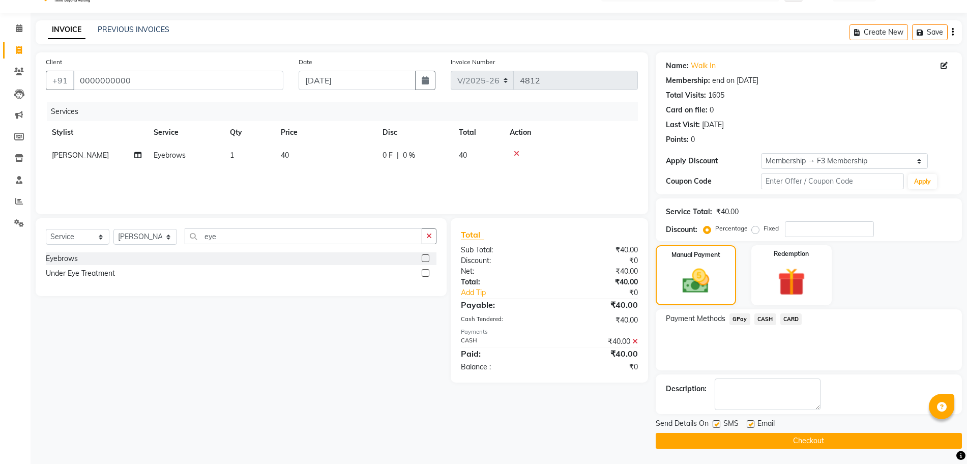
click at [716, 424] on label at bounding box center [716, 424] width 8 height 8
click at [716, 424] on input "checkbox" at bounding box center [715, 424] width 7 height 7
checkbox input "false"
click at [727, 462] on main "INVOICE PREVIOUS INVOICES Create New Save Client +91 0000000000 Date 01-09-2025…" at bounding box center [499, 241] width 936 height 443
click at [804, 445] on button "Checkout" at bounding box center [809, 441] width 306 height 16
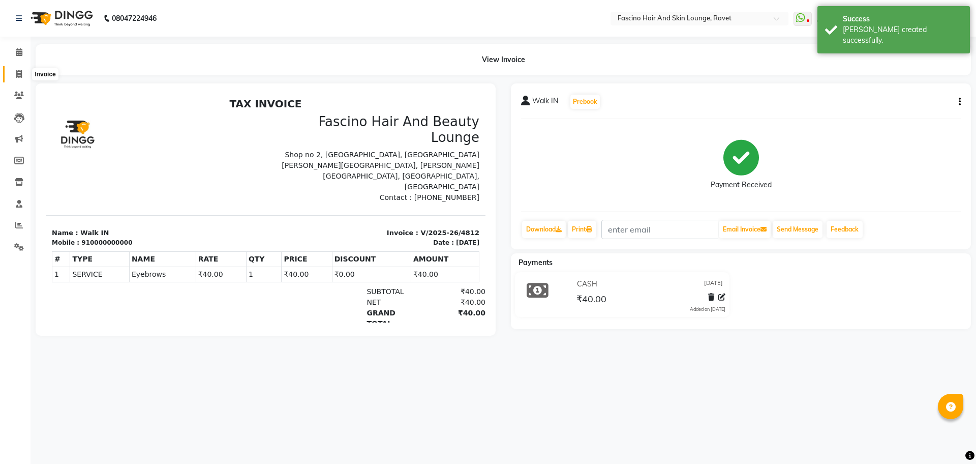
click at [17, 71] on icon at bounding box center [19, 74] width 6 height 8
select select "5190"
select select "service"
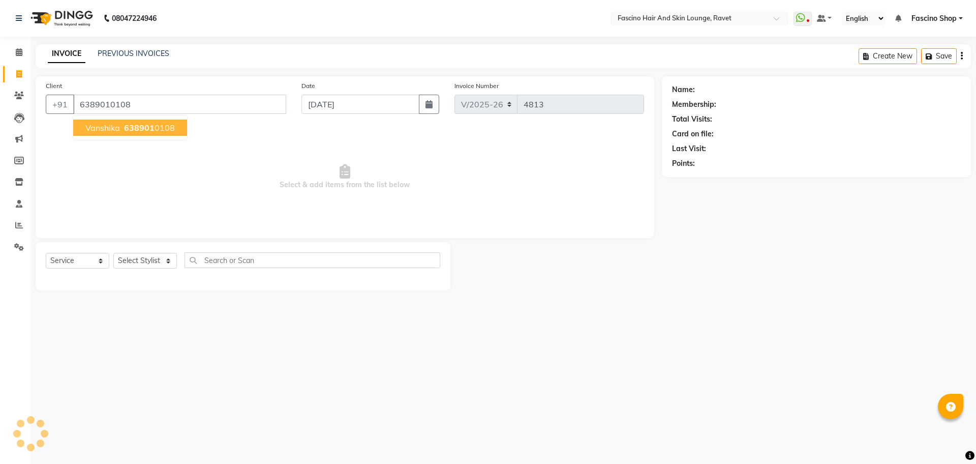
type input "6389010108"
click at [131, 130] on span "638901" at bounding box center [139, 128] width 31 height 10
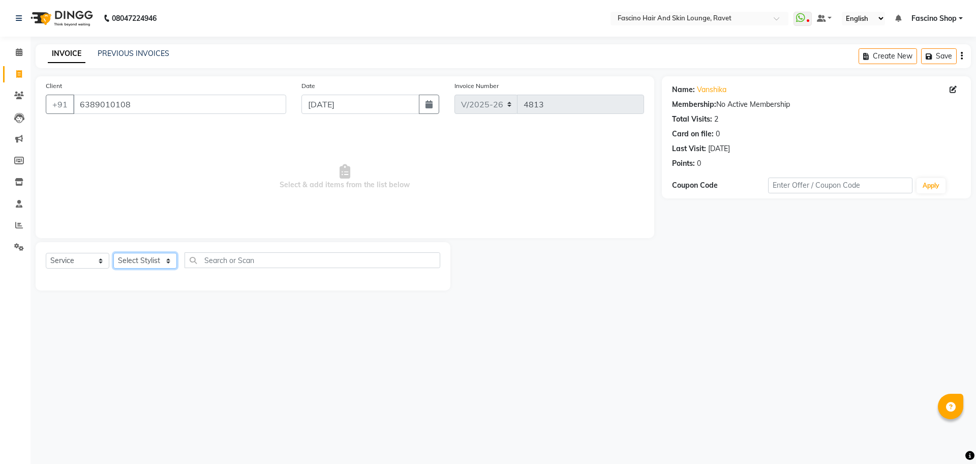
click at [132, 258] on select "Select Stylist [PERSON_NAME] [PERSON_NAME] [PERSON_NAME] Shop [PERSON_NAME] [PE…" at bounding box center [145, 261] width 64 height 16
select select "78140"
click at [113, 253] on select "Select Stylist [PERSON_NAME] [PERSON_NAME] [PERSON_NAME] Shop [PERSON_NAME] [PE…" at bounding box center [145, 261] width 64 height 16
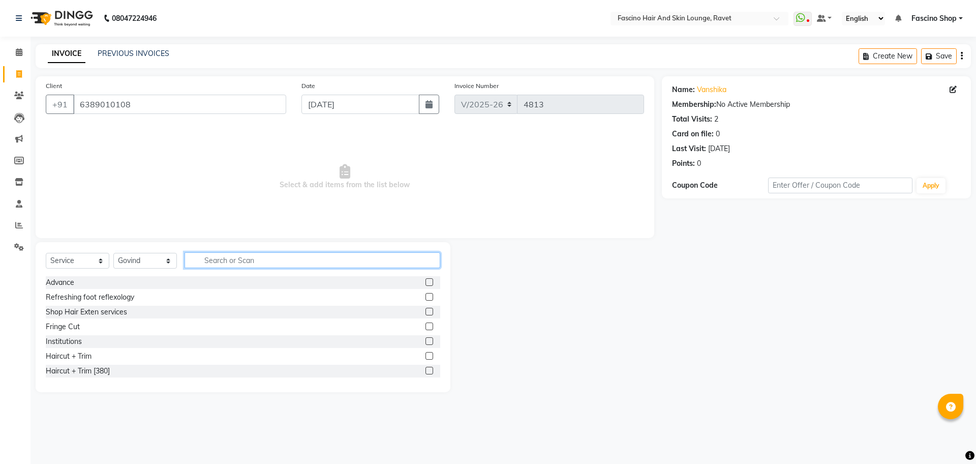
click at [217, 263] on input "text" at bounding box center [313, 260] width 256 height 16
type input "v"
type input "cut"
click at [85, 323] on div "Hair Cut Women" at bounding box center [73, 326] width 55 height 11
checkbox input "false"
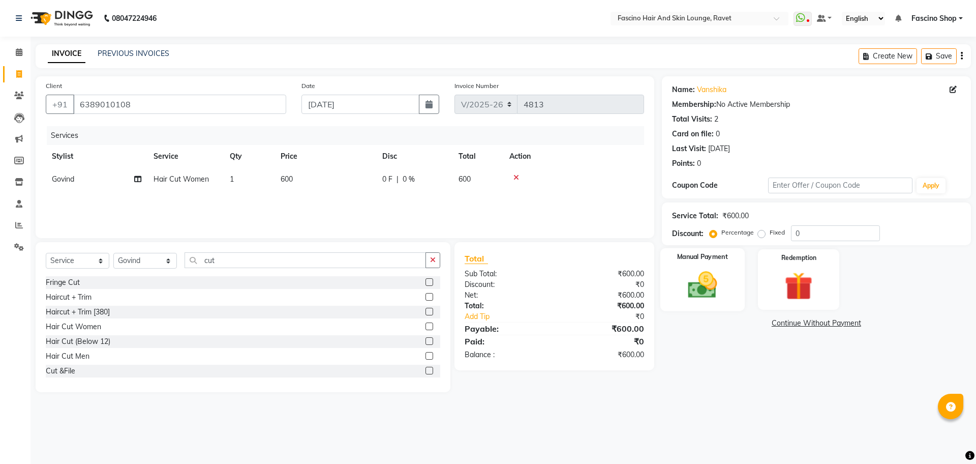
click at [687, 281] on img at bounding box center [702, 285] width 47 height 34
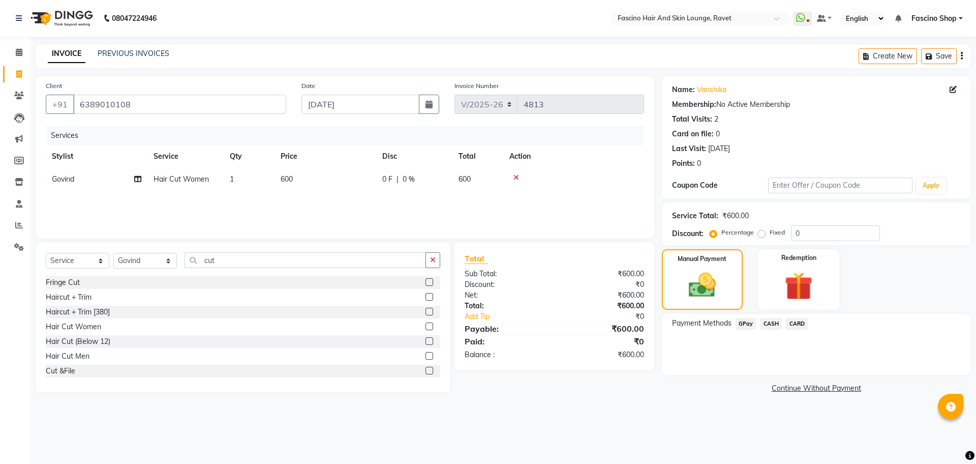
click at [748, 326] on span "GPay" at bounding box center [746, 324] width 21 height 12
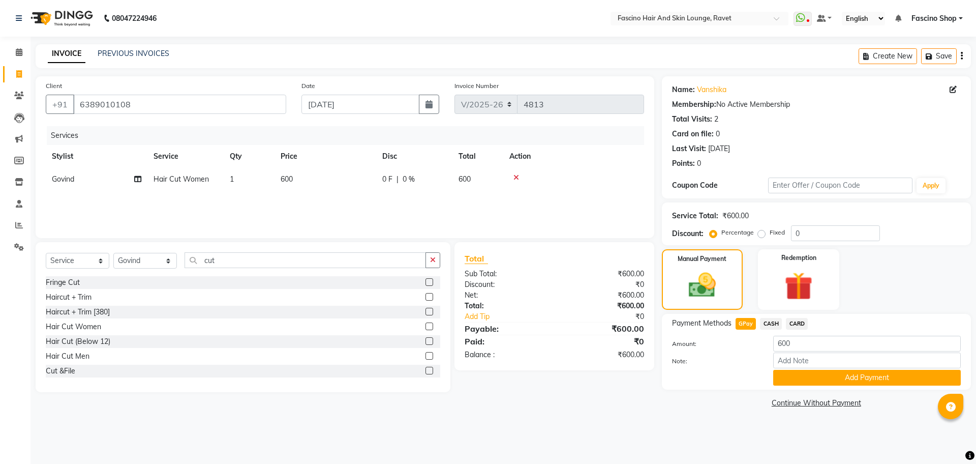
click at [775, 319] on span "CASH" at bounding box center [771, 324] width 22 height 12
click at [824, 374] on button "Add Payment" at bounding box center [868, 378] width 188 height 16
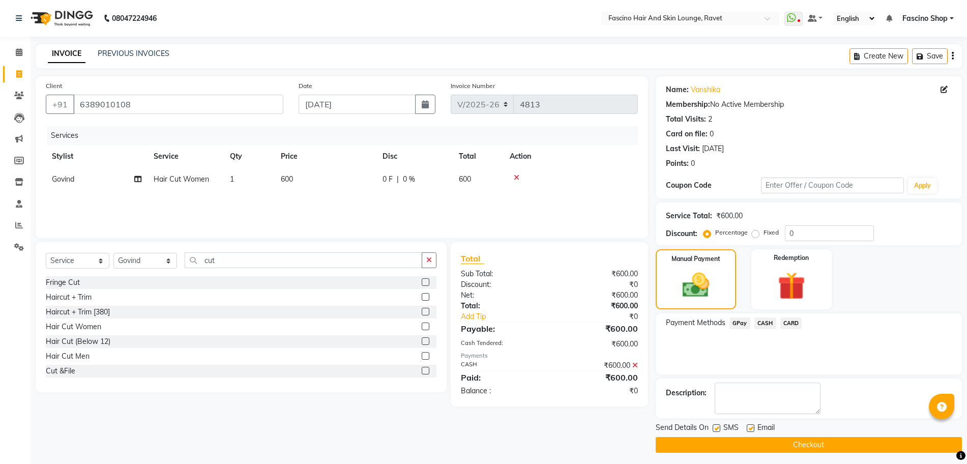
click at [781, 440] on button "Checkout" at bounding box center [809, 445] width 306 height 16
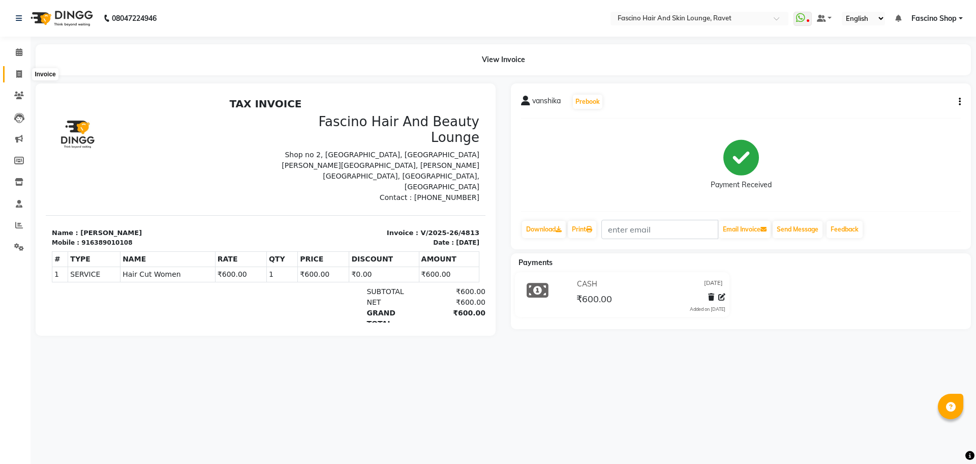
click at [16, 70] on icon at bounding box center [19, 74] width 6 height 8
select select "service"
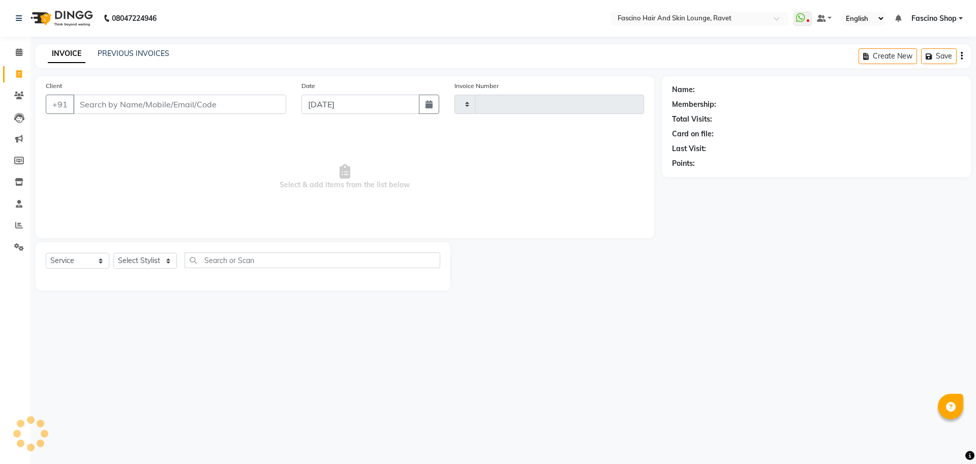
type input "4814"
select select "5190"
click at [142, 53] on link "PREVIOUS INVOICES" at bounding box center [134, 53] width 72 height 9
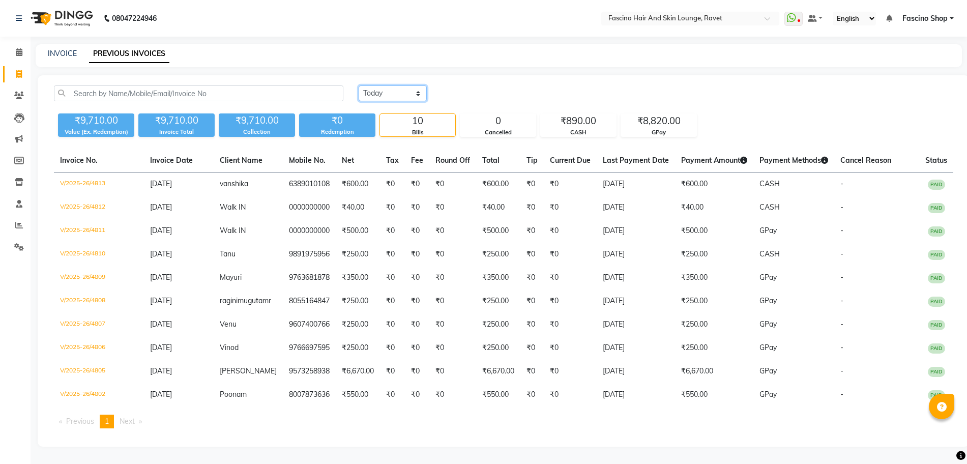
click at [392, 90] on select "Today Yesterday Custom Range" at bounding box center [393, 93] width 68 height 16
click at [359, 85] on select "Today Yesterday Custom Range" at bounding box center [393, 93] width 68 height 16
click at [16, 95] on icon at bounding box center [19, 96] width 10 height 8
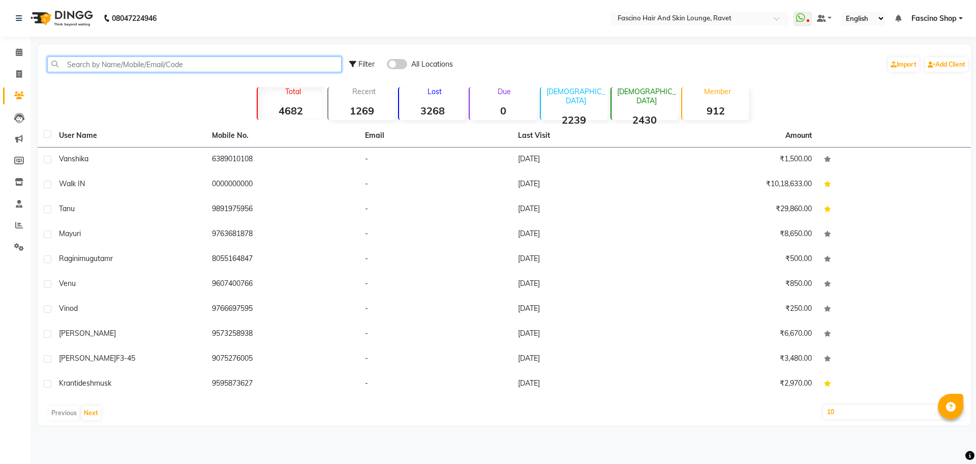
click at [89, 65] on input "text" at bounding box center [194, 64] width 294 height 16
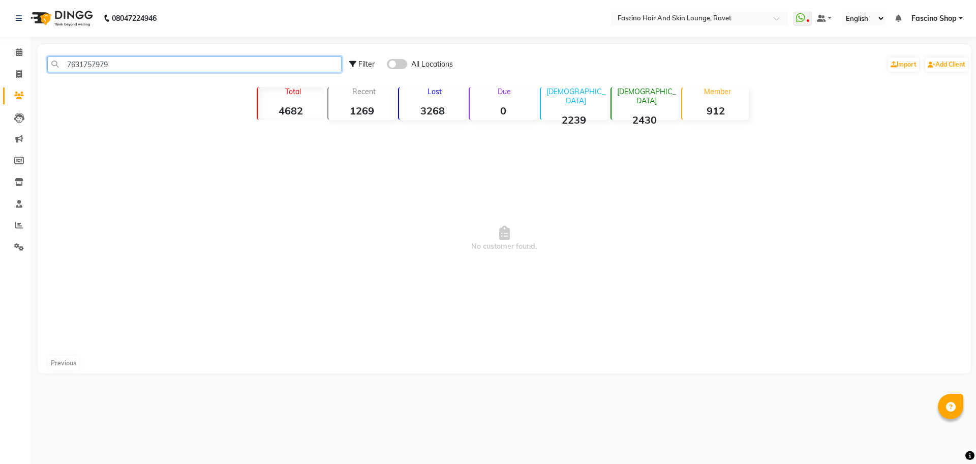
type input "7631757979"
click at [395, 62] on span at bounding box center [397, 64] width 20 height 10
click at [387, 66] on input "checkbox" at bounding box center [387, 66] width 0 height 0
click at [91, 60] on input "7631757979" at bounding box center [194, 64] width 294 height 16
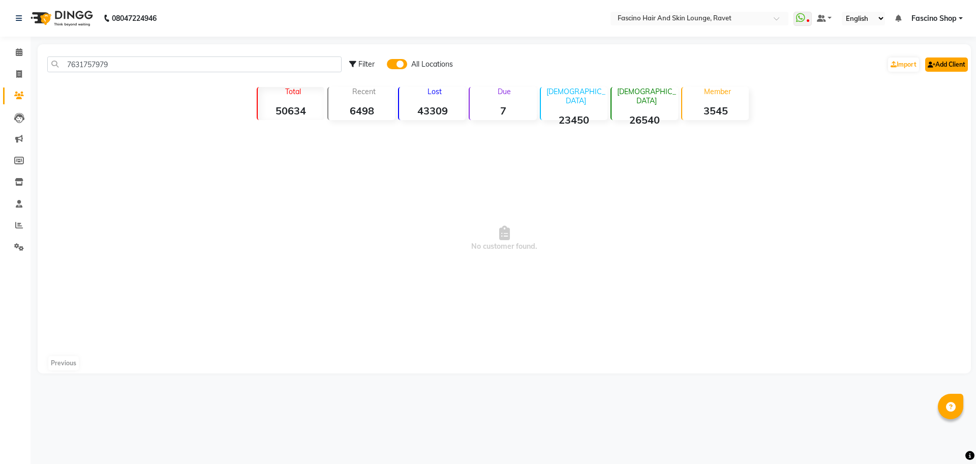
click at [938, 61] on link "Add Client" at bounding box center [947, 64] width 43 height 14
select select "22"
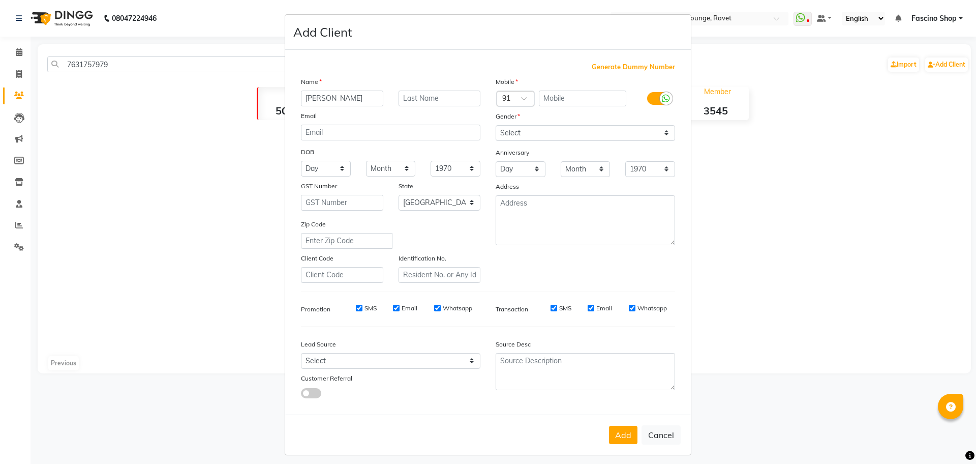
type input "[PERSON_NAME]"
click at [553, 100] on input "text" at bounding box center [583, 99] width 88 height 16
paste input "7631757979"
type input "7631757979"
click at [523, 134] on select "Select Male Female Other Prefer Not To Say" at bounding box center [586, 133] width 180 height 16
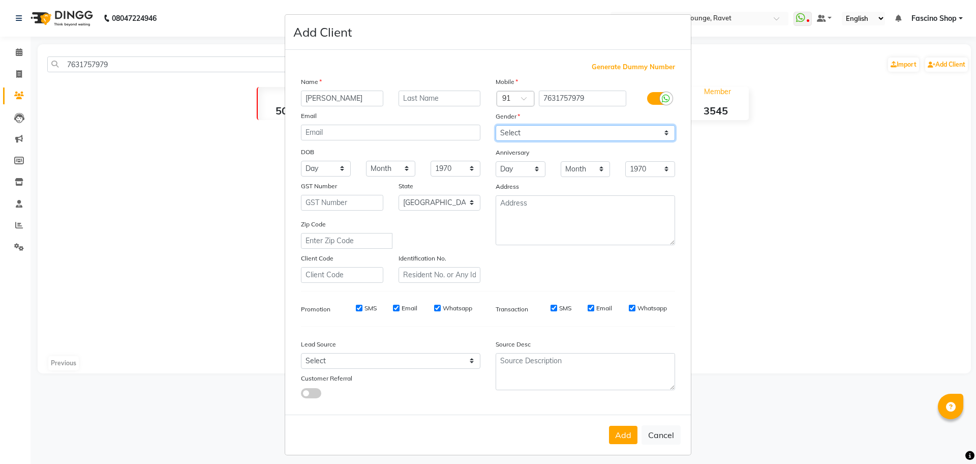
select select "male"
click at [496, 125] on select "Select Male Female Other Prefer Not To Say" at bounding box center [586, 133] width 180 height 16
click at [619, 435] on button "Add" at bounding box center [623, 435] width 28 height 18
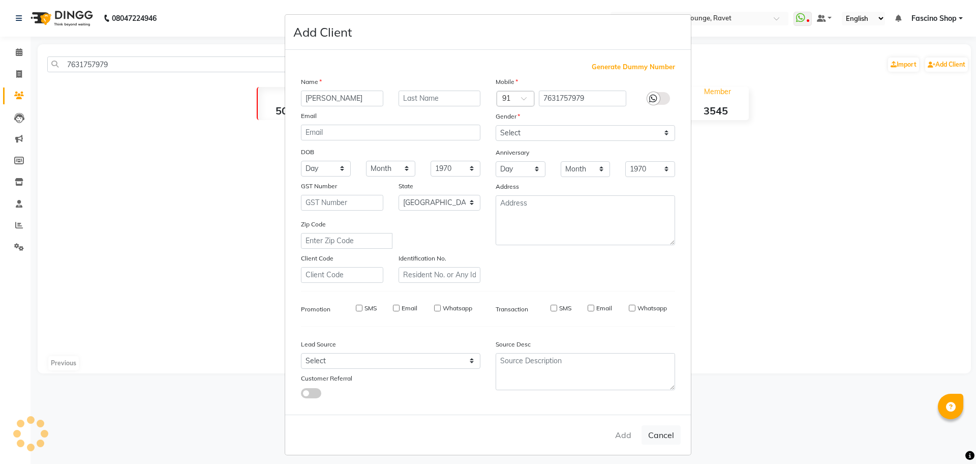
select select
select select "null"
select select
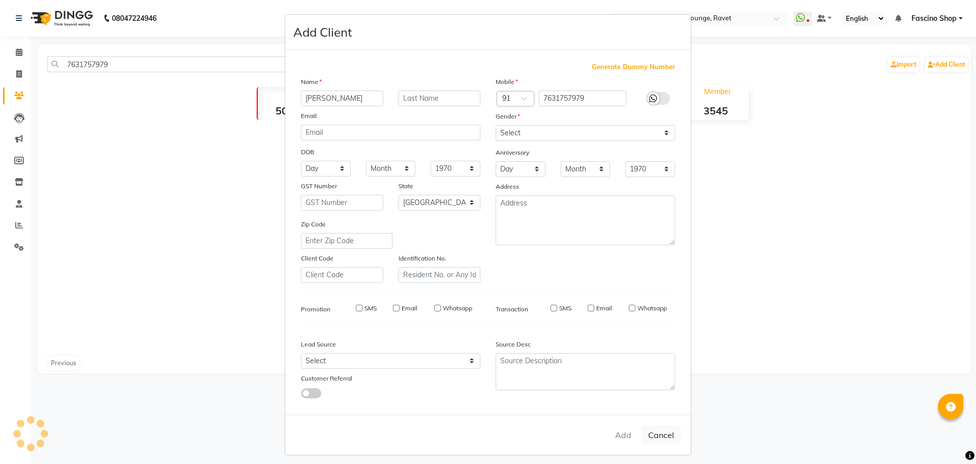
select select
checkbox input "false"
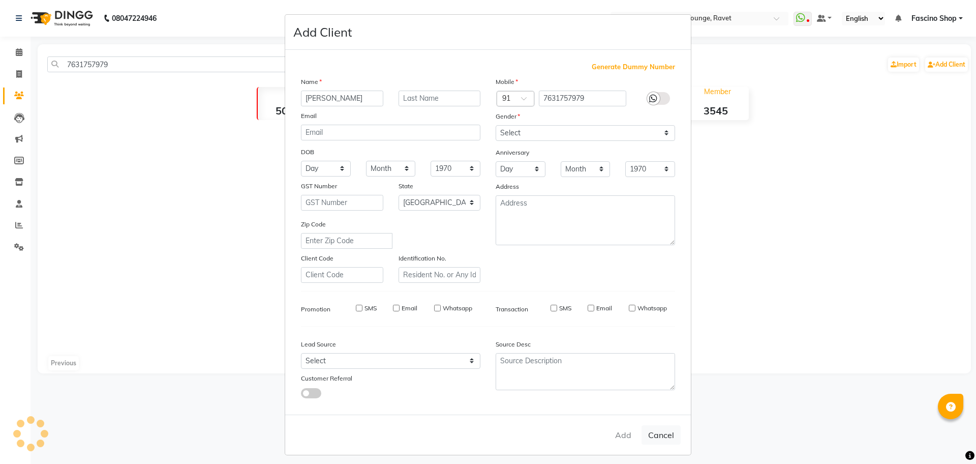
checkbox input "false"
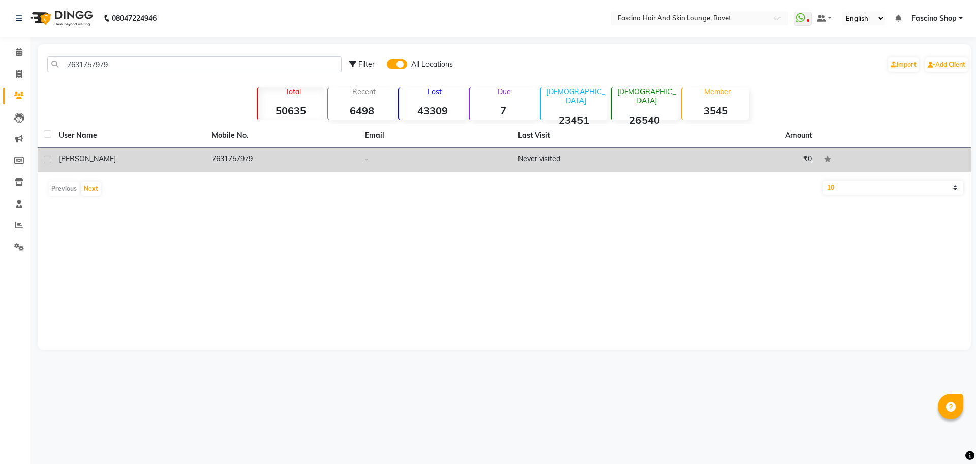
click at [226, 163] on td "7631757979" at bounding box center [282, 159] width 153 height 25
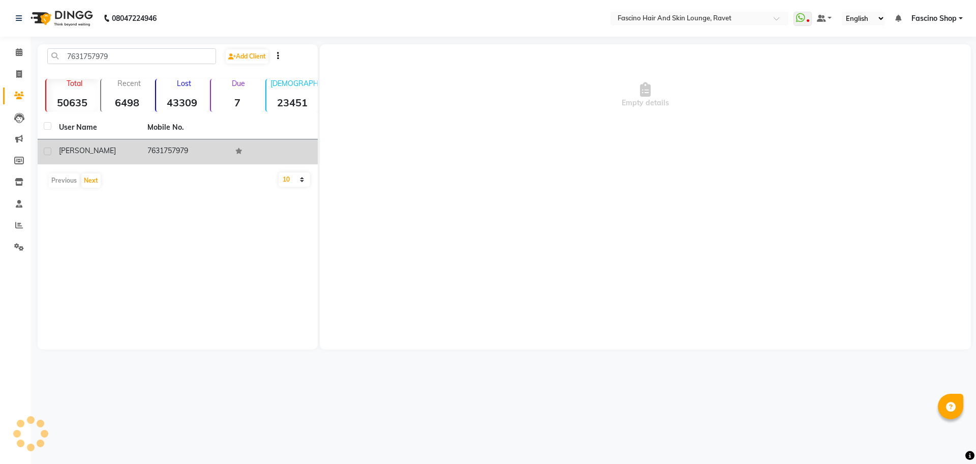
click at [226, 163] on td "7631757979" at bounding box center [185, 151] width 88 height 25
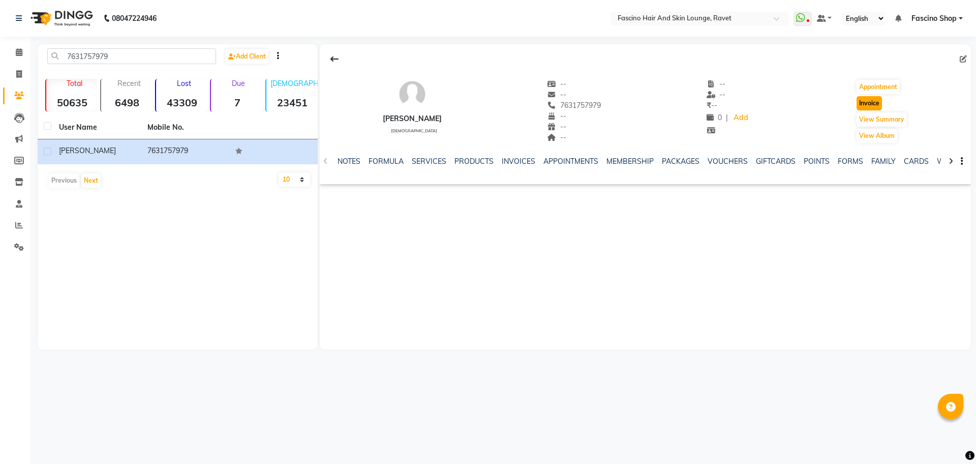
click at [857, 101] on button "Invoice" at bounding box center [869, 103] width 25 height 14
select select "5190"
select select "service"
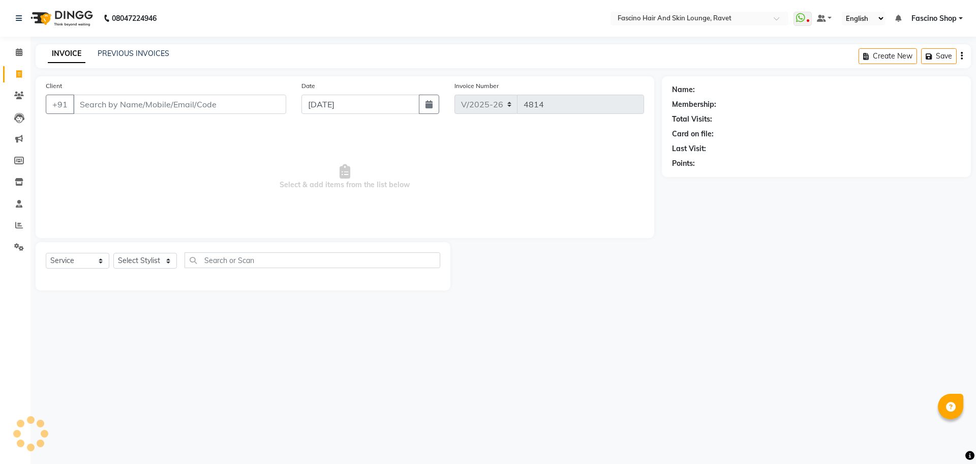
type input "7631757979"
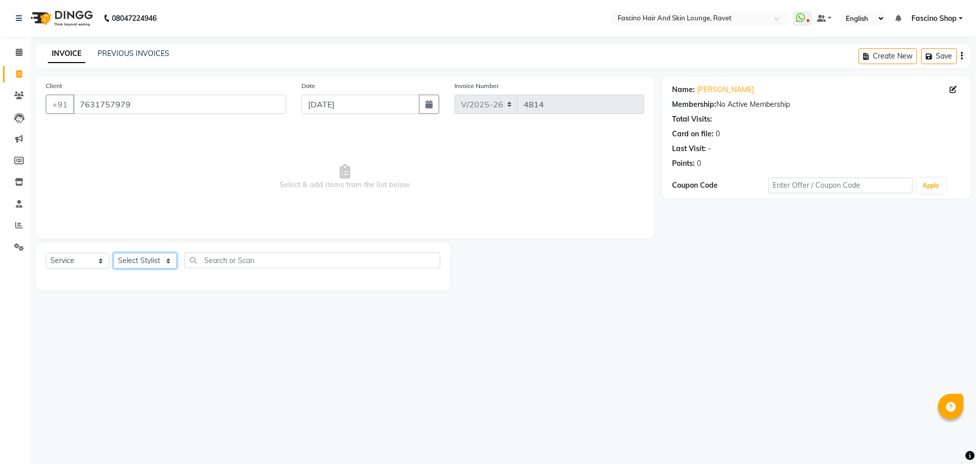
click at [138, 263] on select "Select Stylist [PERSON_NAME] [PERSON_NAME] [PERSON_NAME] Shop [PERSON_NAME] [PE…" at bounding box center [145, 261] width 64 height 16
select select "78140"
click at [113, 253] on select "Select Stylist [PERSON_NAME] [PERSON_NAME] [PERSON_NAME] Shop [PERSON_NAME] [PE…" at bounding box center [145, 261] width 64 height 16
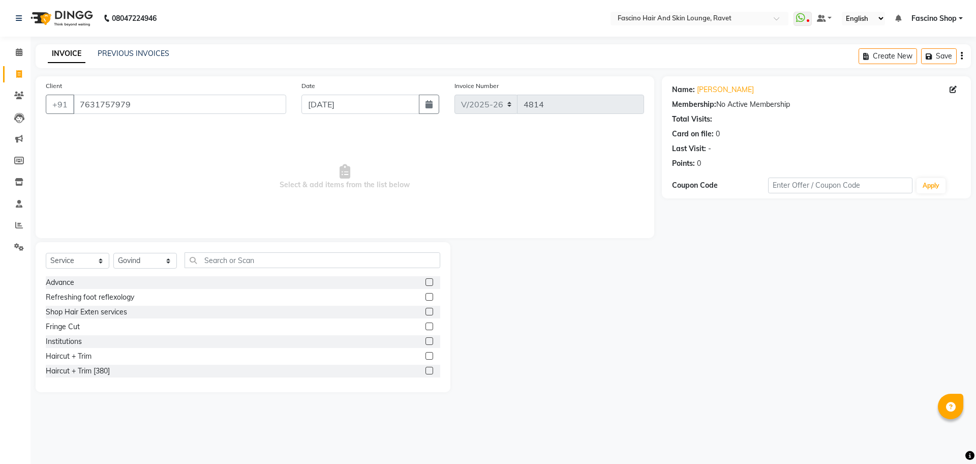
click at [240, 250] on div "Select Service Product Membership Package Voucher Prepaid Gift Card Select Styl…" at bounding box center [243, 317] width 415 height 150
click at [234, 257] on input "text" at bounding box center [313, 260] width 256 height 16
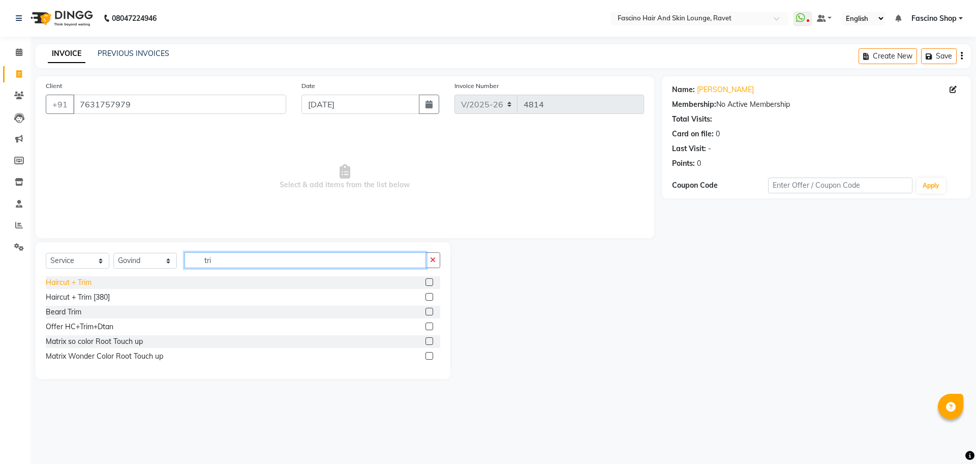
type input "tri"
click at [74, 285] on div "Haircut + Trim" at bounding box center [69, 282] width 46 height 11
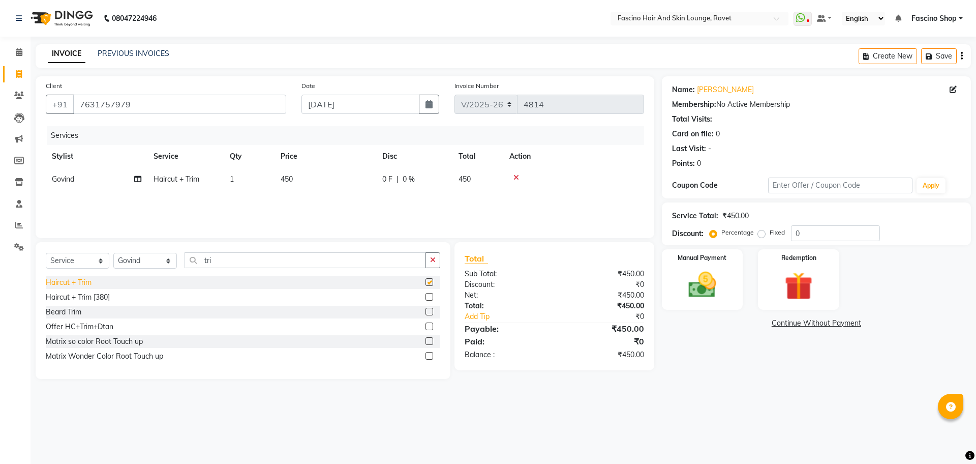
checkbox input "false"
click at [284, 182] on span "450" at bounding box center [287, 178] width 12 height 9
select select "78140"
click at [359, 179] on input "450" at bounding box center [374, 182] width 90 height 16
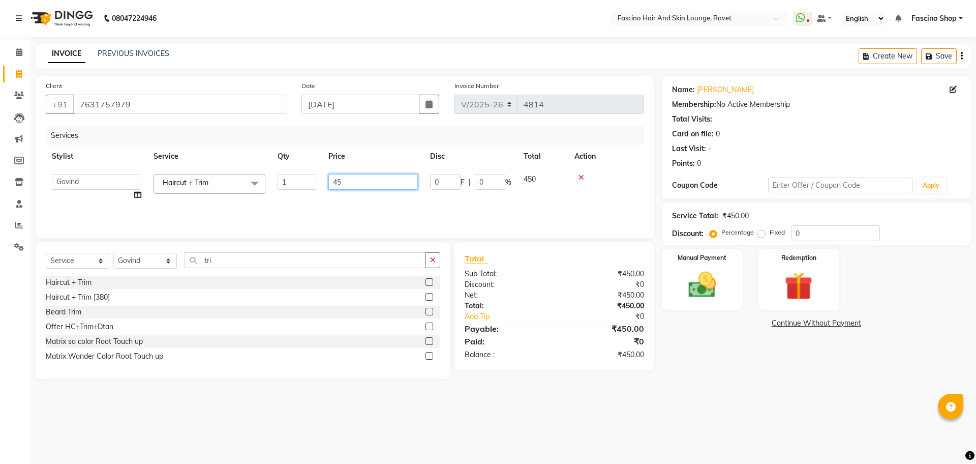
type input "4"
type input "500"
click at [339, 211] on div "Services Stylist Service Qty Price Disc Total Action Abbas Ali Aishwarya More A…" at bounding box center [345, 177] width 599 height 102
click at [685, 282] on img at bounding box center [702, 285] width 47 height 34
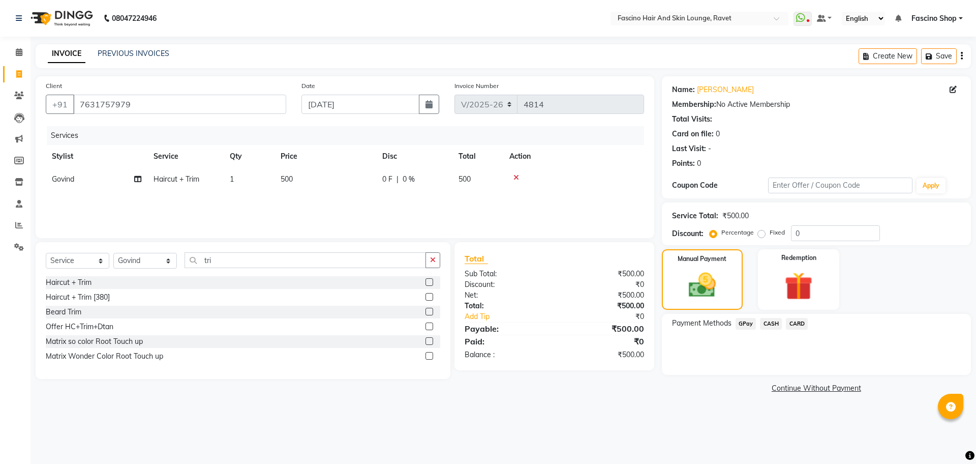
click at [748, 331] on div "GPay" at bounding box center [744, 325] width 25 height 14
click at [748, 329] on span "GPay" at bounding box center [746, 324] width 21 height 12
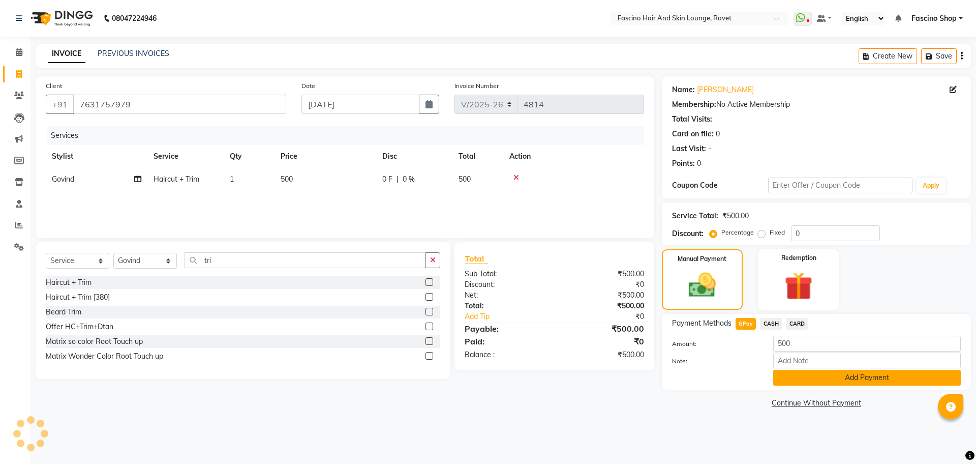
click at [816, 377] on button "Add Payment" at bounding box center [868, 378] width 188 height 16
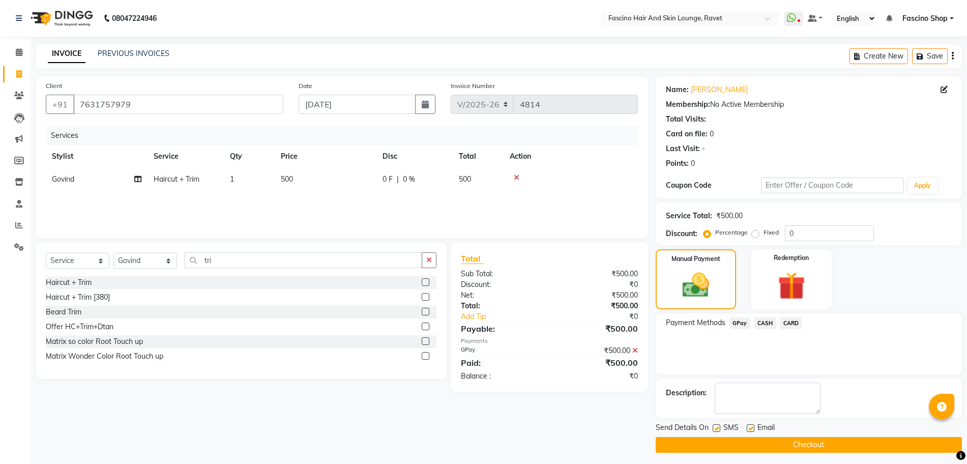
click at [806, 447] on button "Checkout" at bounding box center [809, 445] width 306 height 16
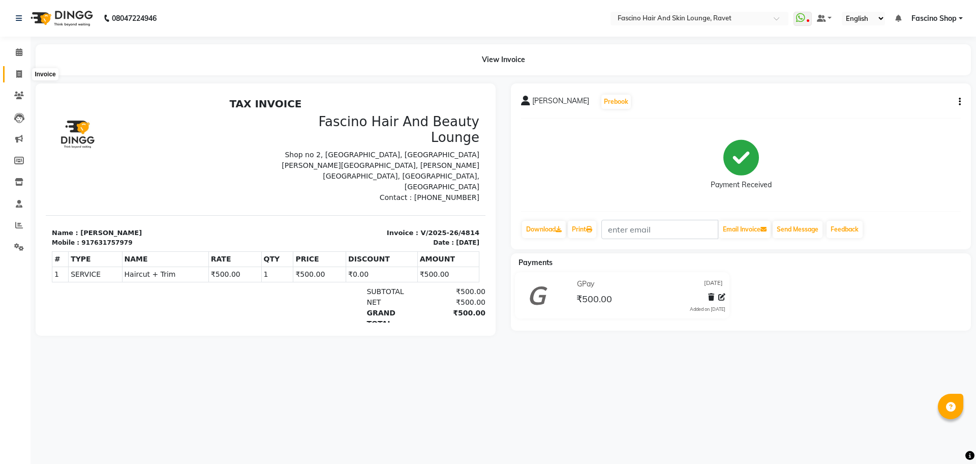
click at [24, 75] on span at bounding box center [19, 75] width 18 height 12
select select "service"
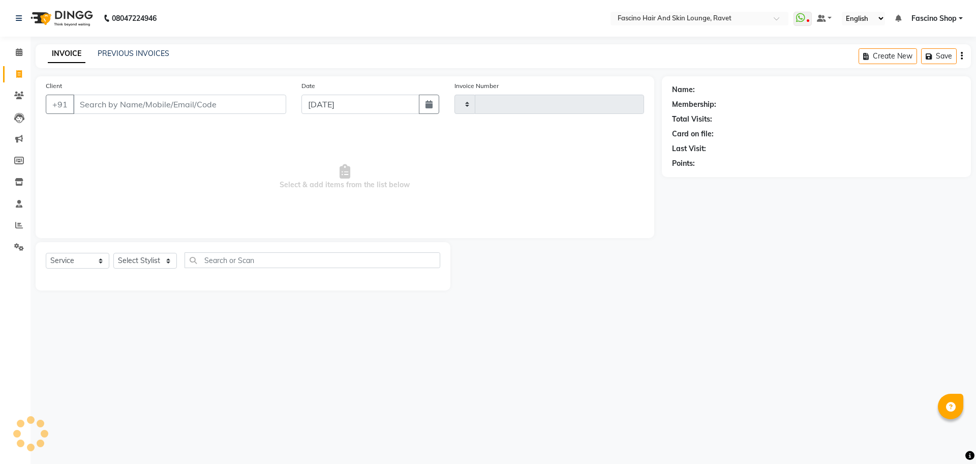
type input "4815"
select select "5190"
type input "9720273027"
click at [272, 105] on span "Add Client" at bounding box center [260, 104] width 40 height 10
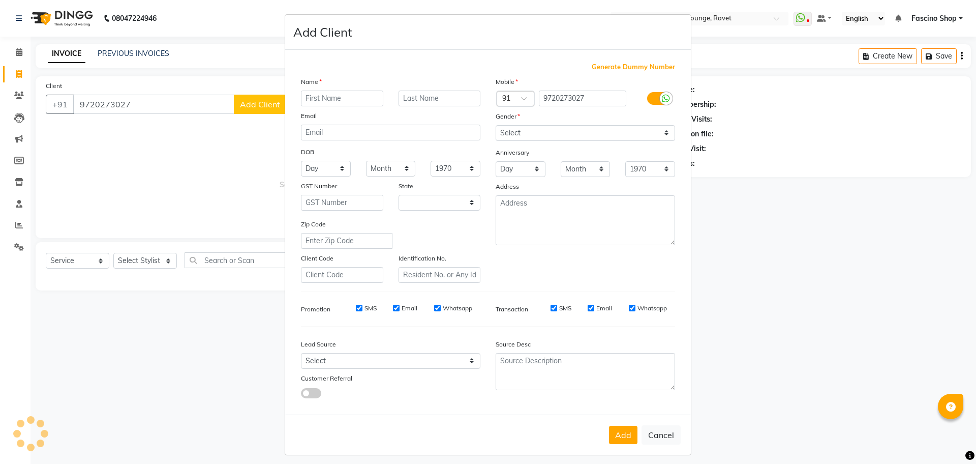
select select "22"
type input "Kiran"
click at [523, 136] on select "Select Male Female Other Prefer Not To Say" at bounding box center [586, 133] width 180 height 16
click at [496, 125] on select "Select Male Female Other Prefer Not To Say" at bounding box center [586, 133] width 180 height 16
click at [509, 129] on select "Select Male Female Other Prefer Not To Say" at bounding box center [586, 133] width 180 height 16
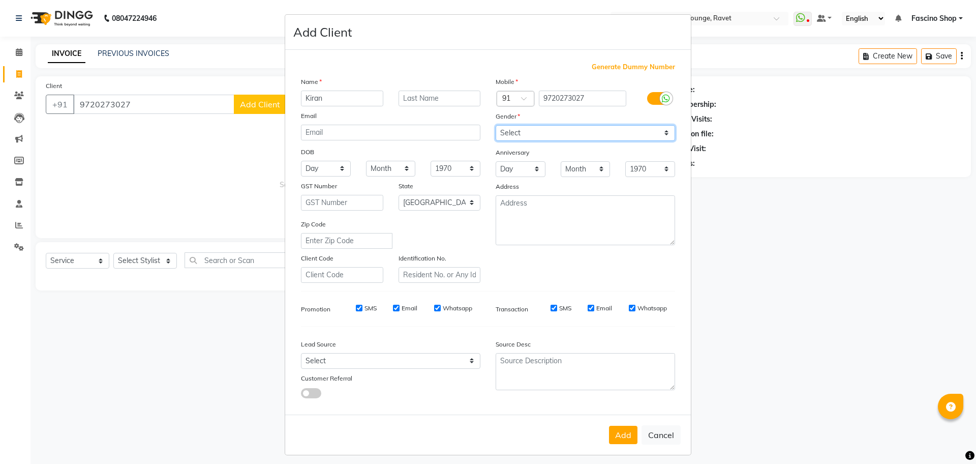
select select "[DEMOGRAPHIC_DATA]"
click at [496, 125] on select "Select Male Female Other Prefer Not To Say" at bounding box center [586, 133] width 180 height 16
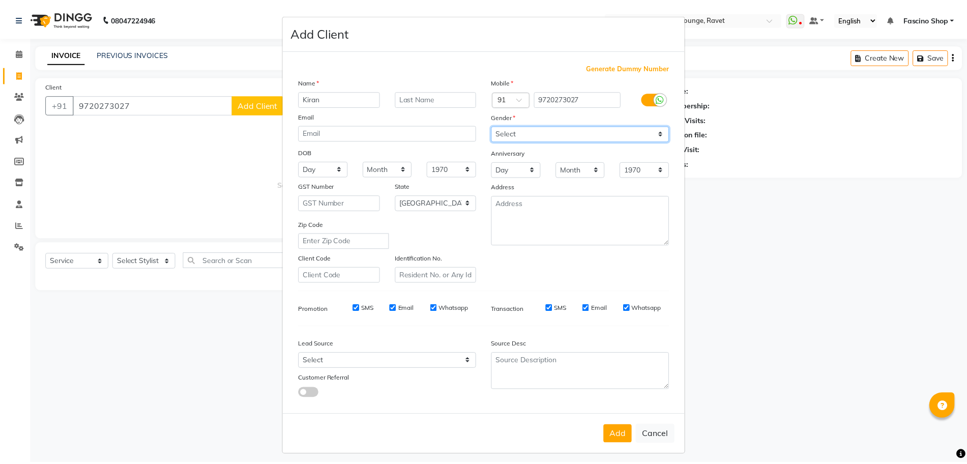
scroll to position [6, 0]
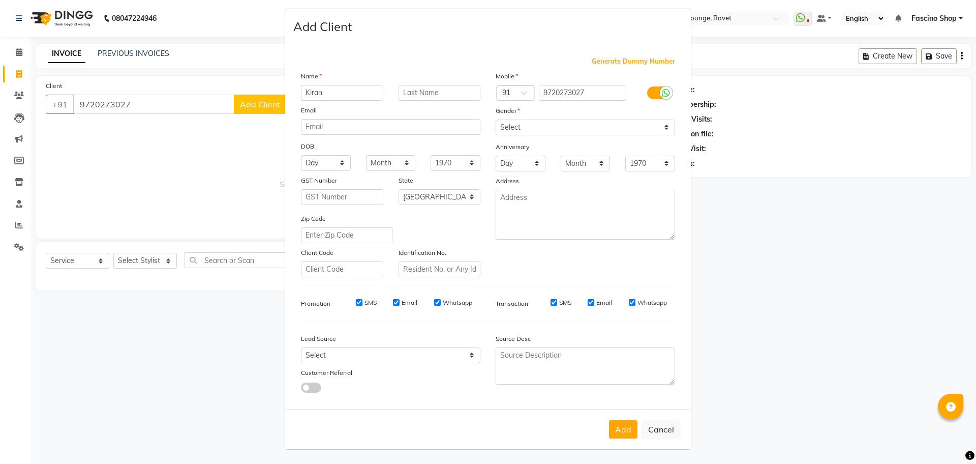
click at [620, 418] on div "Add Cancel" at bounding box center [488, 429] width 406 height 40
click at [614, 426] on button "Add" at bounding box center [623, 429] width 28 height 18
select select
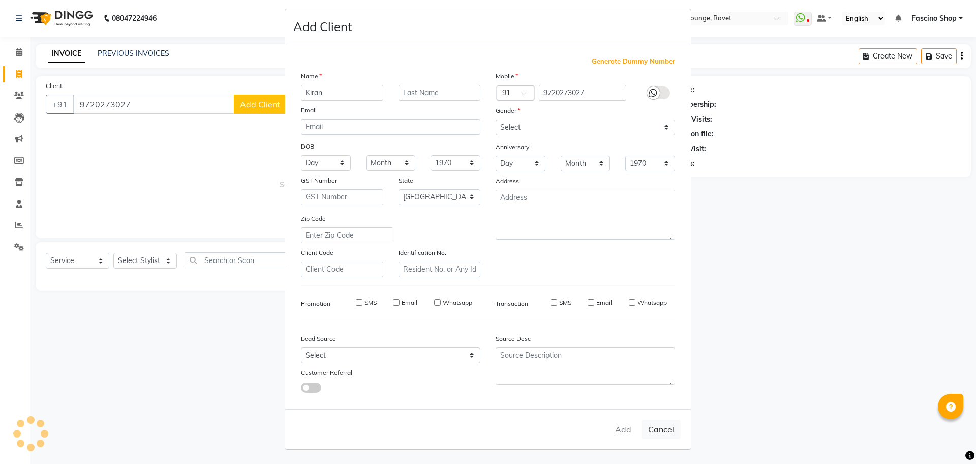
select select "null"
select select
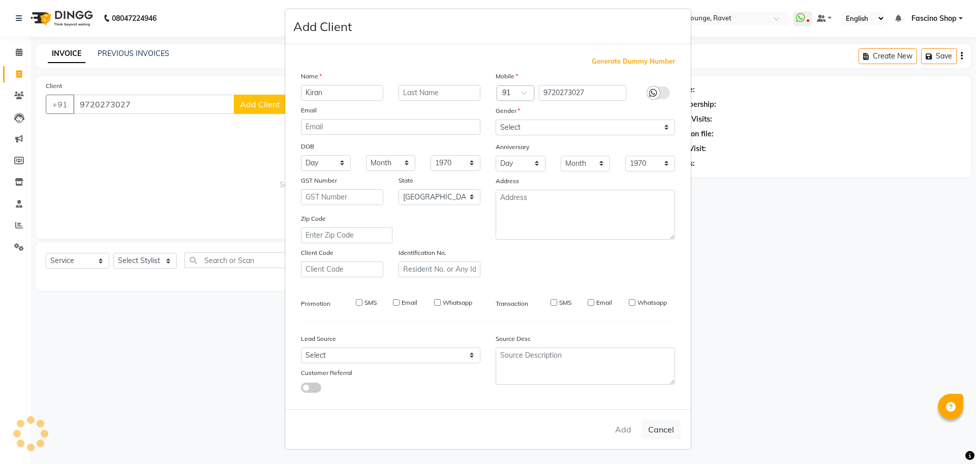
checkbox input "false"
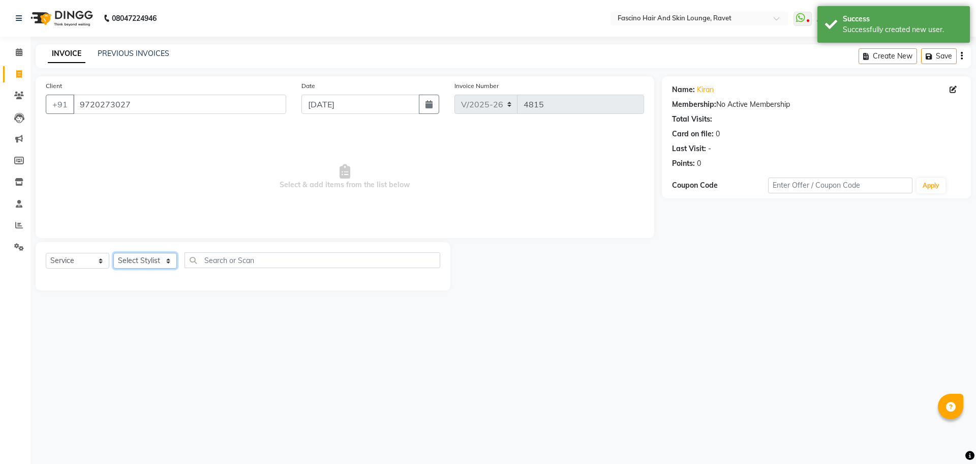
click at [129, 255] on select "Select Stylist [PERSON_NAME] [PERSON_NAME] [PERSON_NAME] Shop [PERSON_NAME] [PE…" at bounding box center [145, 261] width 64 height 16
select select "90275"
click at [113, 253] on select "Select Stylist [PERSON_NAME] [PERSON_NAME] [PERSON_NAME] Shop [PERSON_NAME] [PE…" at bounding box center [145, 261] width 64 height 16
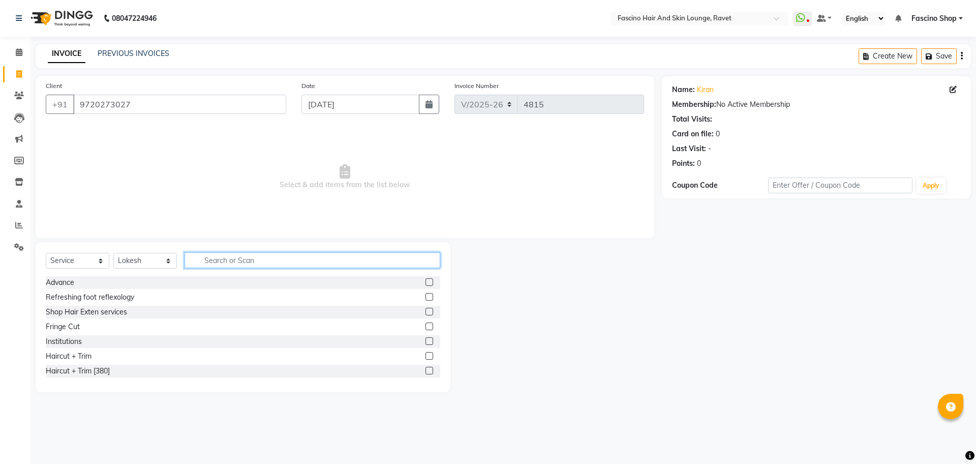
click at [211, 263] on input "text" at bounding box center [313, 260] width 256 height 16
type input "cut"
click at [76, 359] on div "Hair Cut Men" at bounding box center [68, 356] width 44 height 11
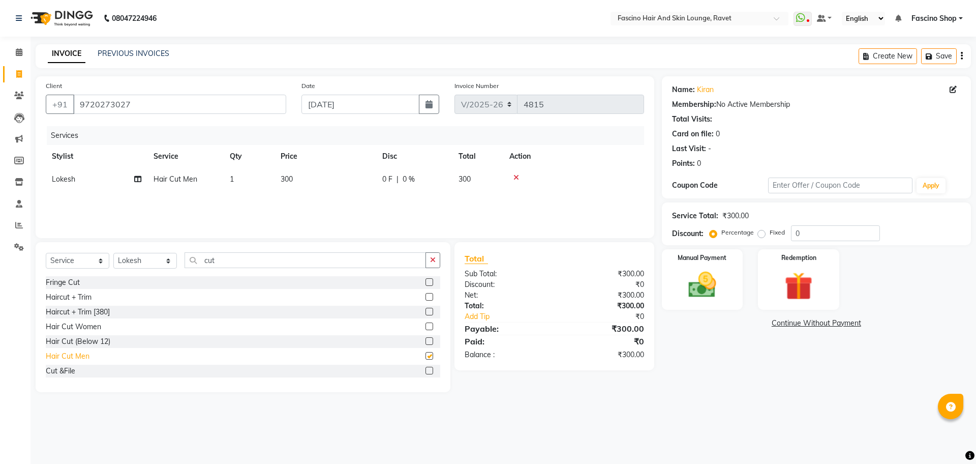
checkbox input "false"
click at [693, 266] on div "Manual Payment" at bounding box center [702, 279] width 84 height 63
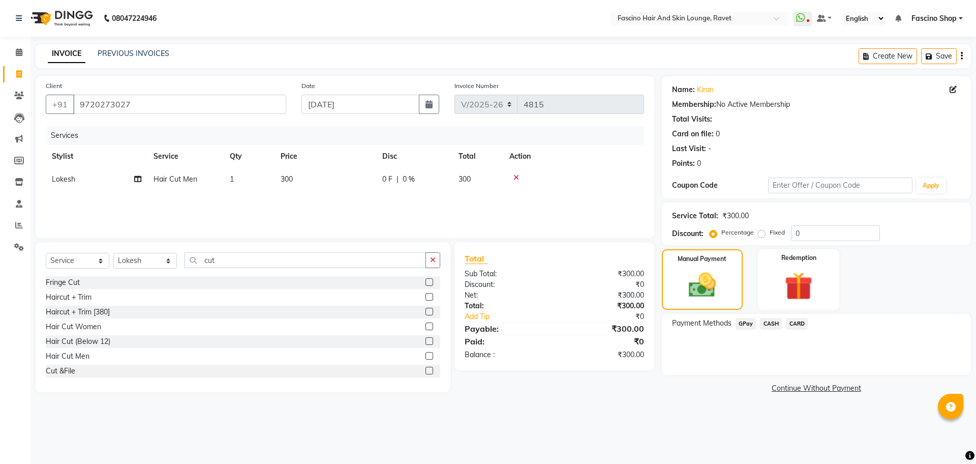
click at [747, 321] on span "GPay" at bounding box center [746, 324] width 21 height 12
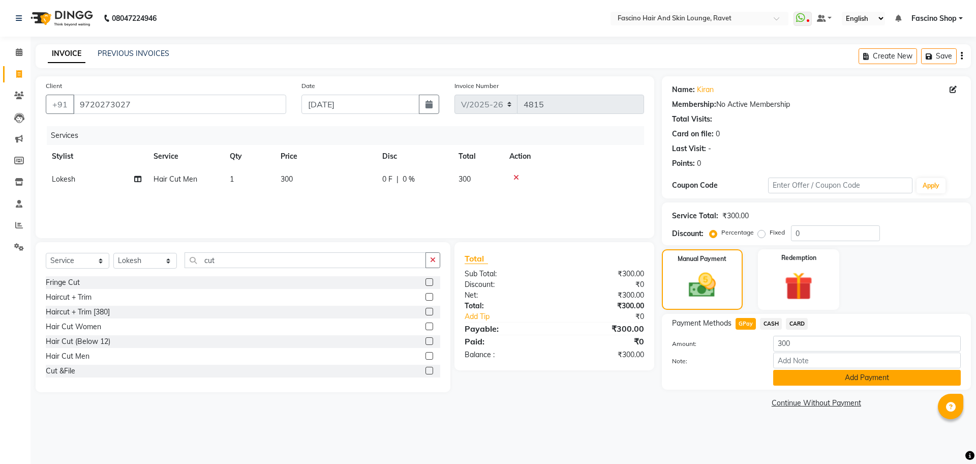
click at [857, 380] on button "Add Payment" at bounding box center [868, 378] width 188 height 16
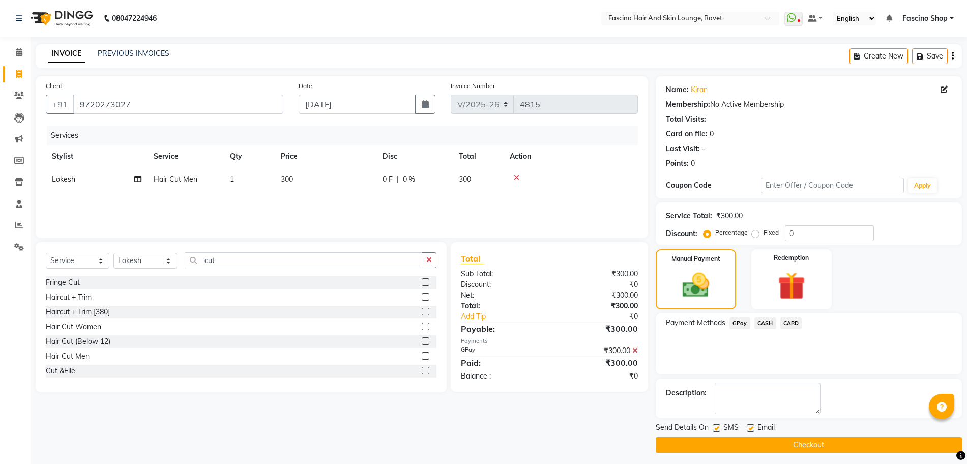
scroll to position [4, 0]
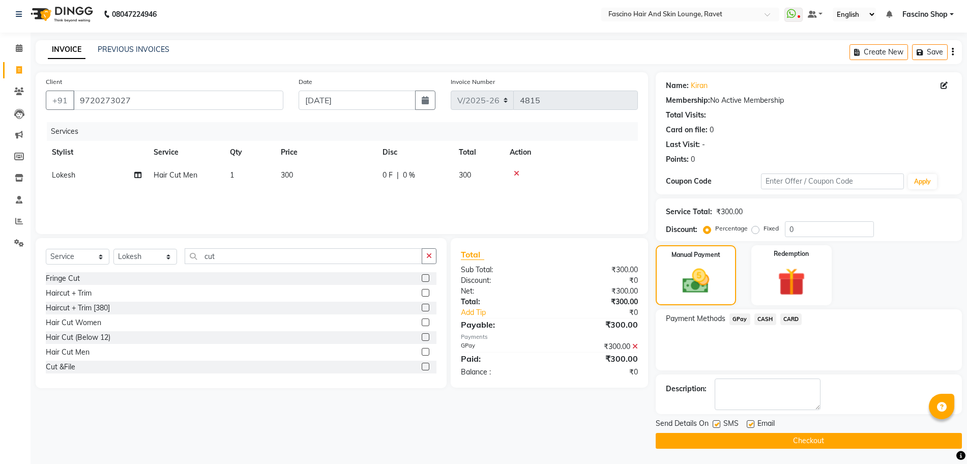
click at [794, 435] on button "Checkout" at bounding box center [809, 441] width 306 height 16
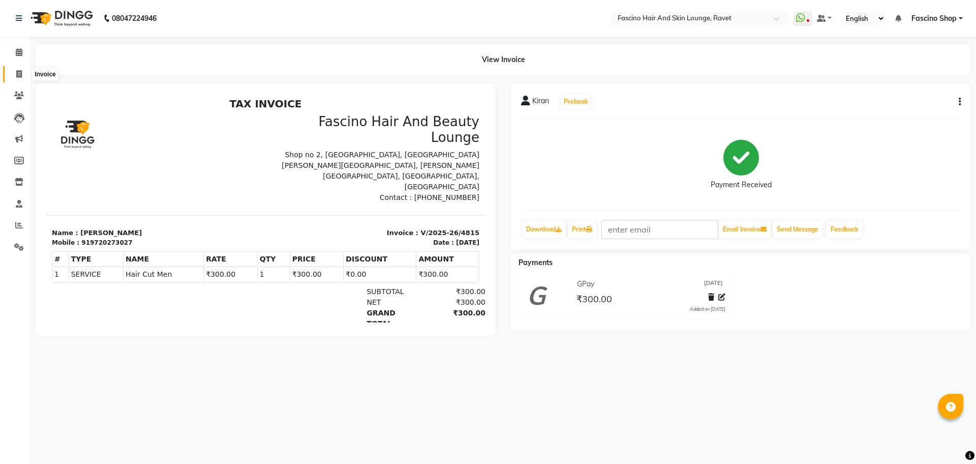
click at [17, 75] on icon at bounding box center [19, 74] width 6 height 8
select select "service"
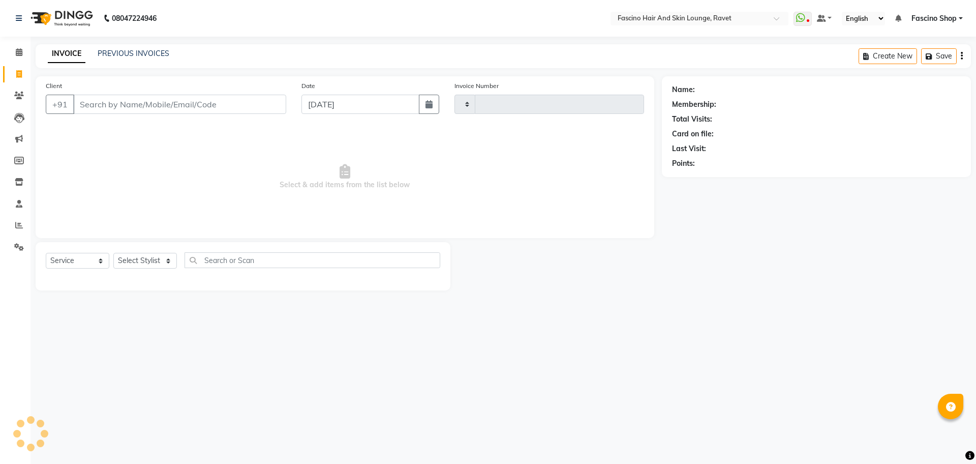
type input "4816"
select select "5190"
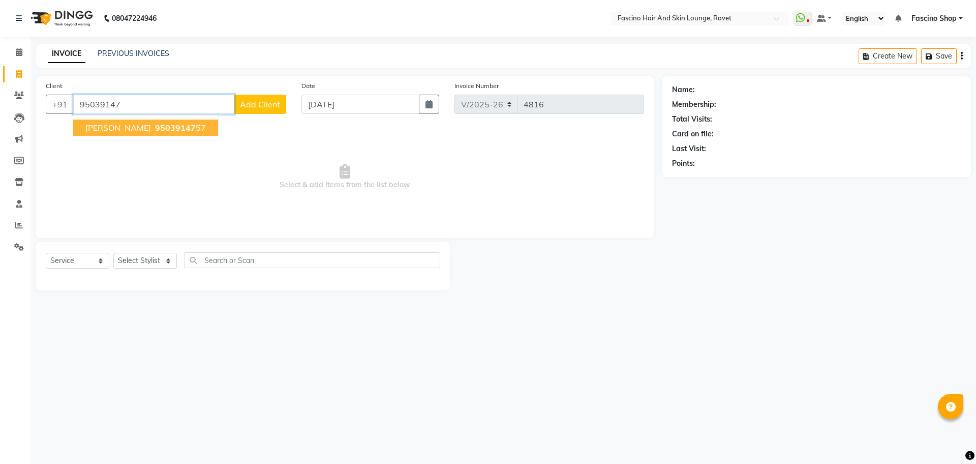
click at [155, 129] on span "95039147" at bounding box center [175, 128] width 41 height 10
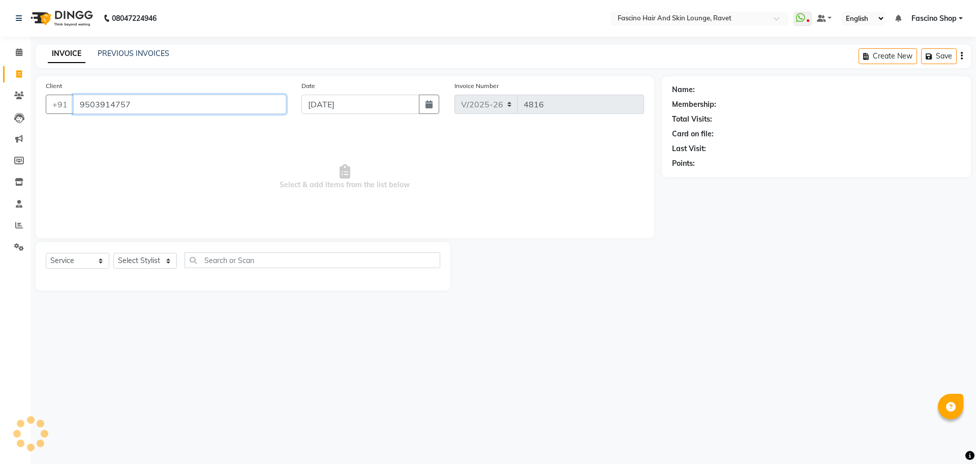
type input "9503914757"
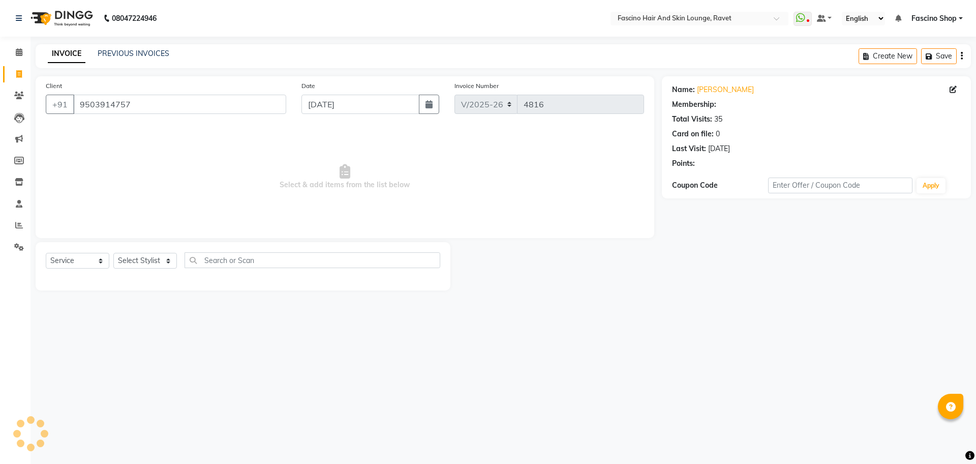
select select "1: Object"
click at [142, 260] on select "Select Stylist [PERSON_NAME] [PERSON_NAME] [PERSON_NAME] Shop [PERSON_NAME] [PE…" at bounding box center [145, 261] width 64 height 16
click at [138, 265] on select "Select Stylist [PERSON_NAME] [PERSON_NAME] [PERSON_NAME] Shop [PERSON_NAME] [PE…" at bounding box center [145, 261] width 64 height 16
click at [236, 184] on span "Select & add items from the list below" at bounding box center [345, 177] width 599 height 102
click at [136, 260] on select "Select Stylist [PERSON_NAME] [PERSON_NAME] [PERSON_NAME] Shop [PERSON_NAME] [PE…" at bounding box center [145, 261] width 64 height 16
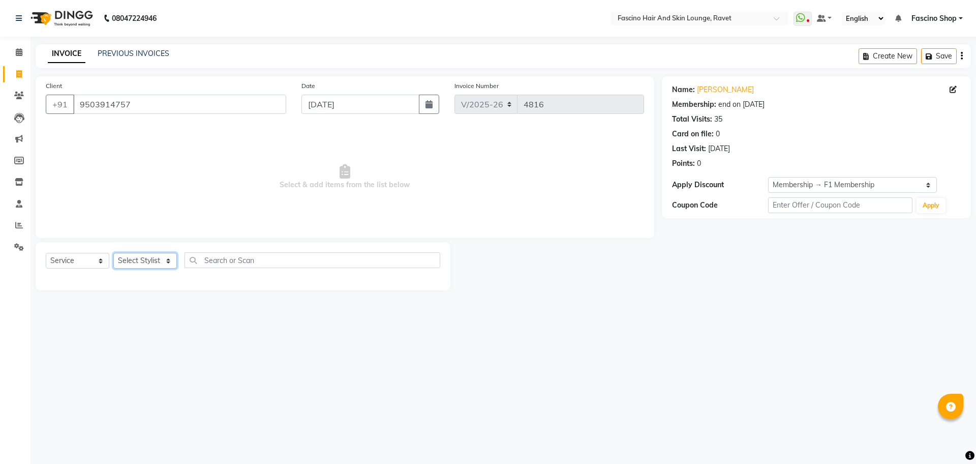
select select "66200"
click at [113, 253] on select "Select Stylist [PERSON_NAME] [PERSON_NAME] [PERSON_NAME] Shop [PERSON_NAME] [PE…" at bounding box center [145, 261] width 64 height 16
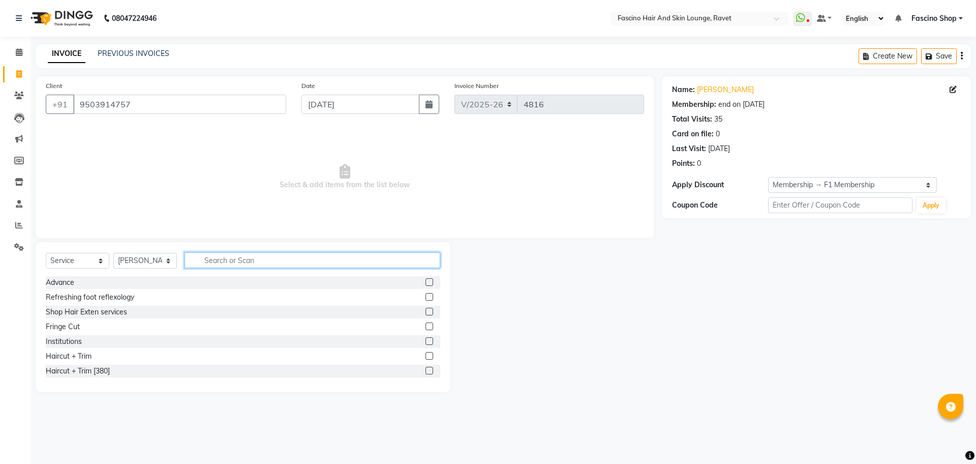
click at [249, 263] on input "text" at bounding box center [313, 260] width 256 height 16
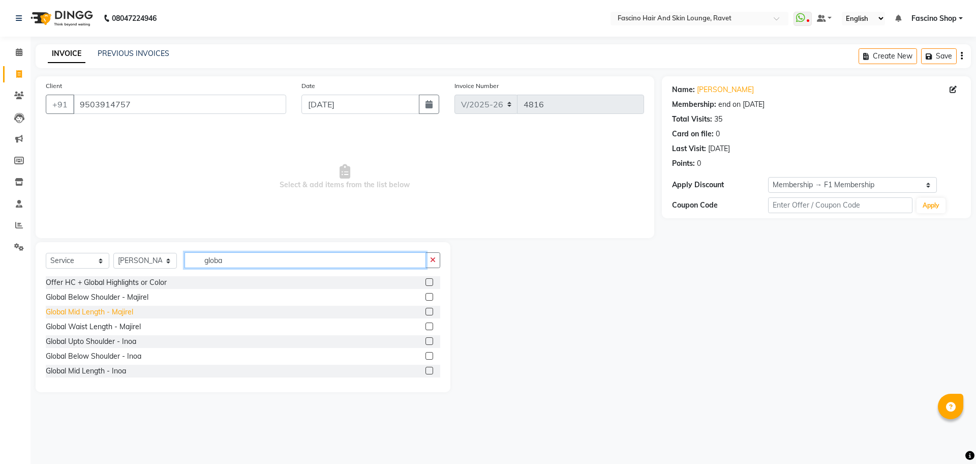
type input "globa"
click at [108, 312] on div "Global Mid Length - Majirel" at bounding box center [89, 312] width 87 height 11
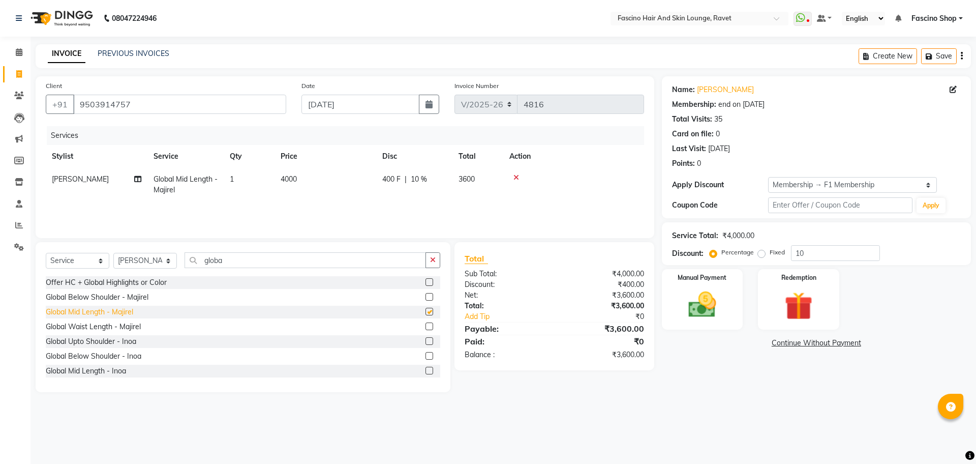
checkbox input "false"
click at [301, 175] on td "4000" at bounding box center [326, 185] width 102 height 34
select select "66200"
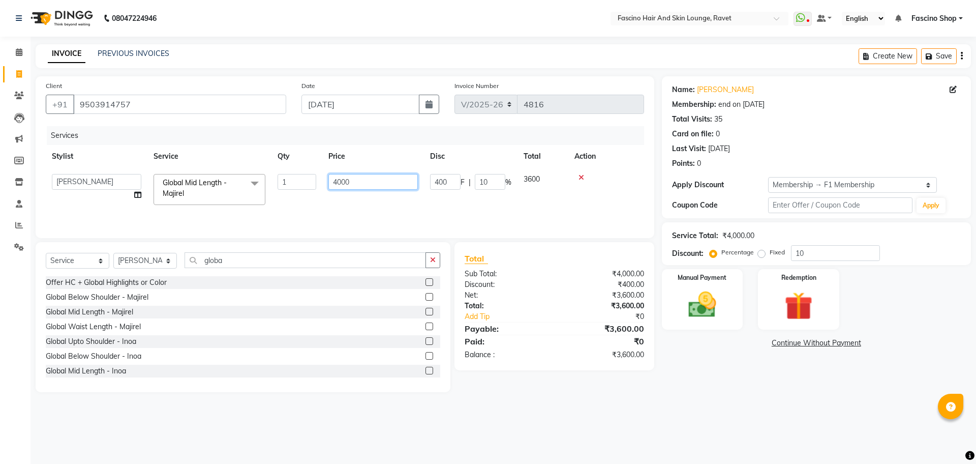
click at [365, 180] on input "4000" at bounding box center [374, 182] width 90 height 16
type input "4"
type input "5800"
click at [339, 203] on div "Services Stylist Service Qty Price Disc Total Action Abbas Ali Aishwarya More A…" at bounding box center [345, 177] width 599 height 102
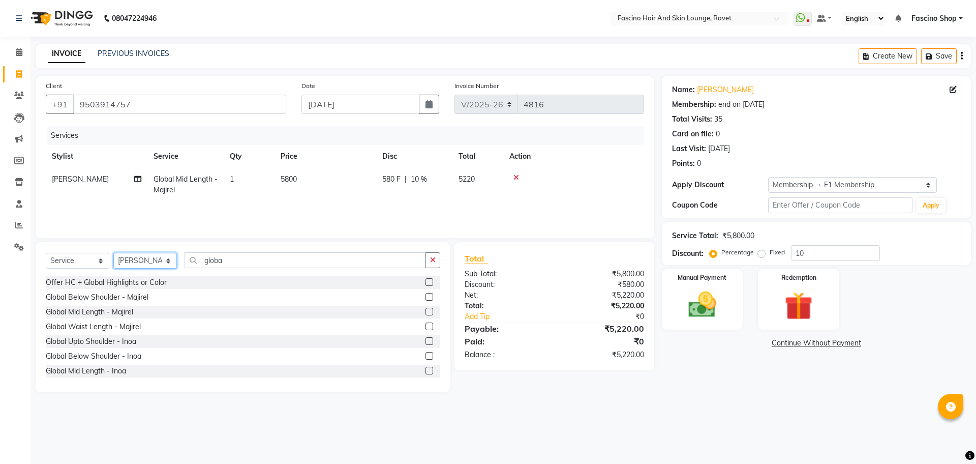
click at [154, 260] on select "Select Stylist [PERSON_NAME] [PERSON_NAME] [PERSON_NAME] Shop [PERSON_NAME] [PE…" at bounding box center [145, 261] width 64 height 16
click at [811, 255] on input "10" at bounding box center [835, 253] width 89 height 16
type input "1"
click at [140, 263] on select "Select Stylist [PERSON_NAME] [PERSON_NAME] [PERSON_NAME] Shop [PERSON_NAME] [PE…" at bounding box center [145, 261] width 64 height 16
select select "66114"
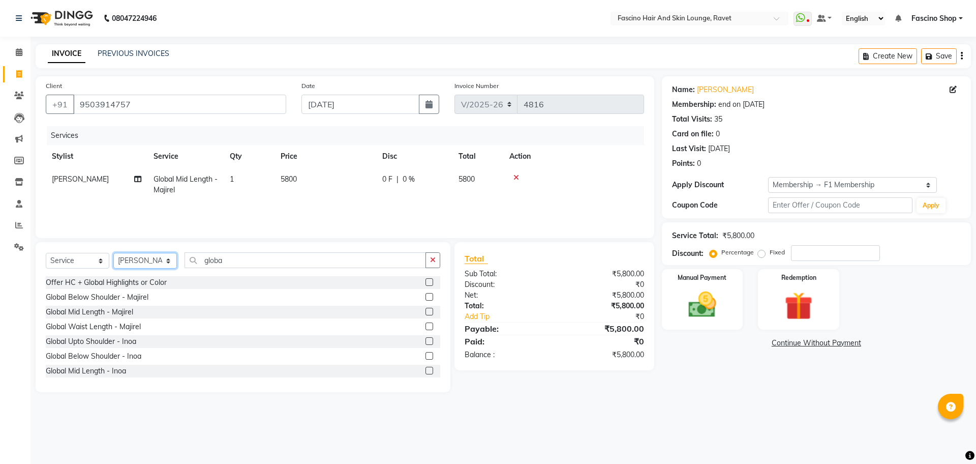
click at [113, 253] on select "Select Stylist [PERSON_NAME] [PERSON_NAME] [PERSON_NAME] Shop [PERSON_NAME] [PE…" at bounding box center [145, 261] width 64 height 16
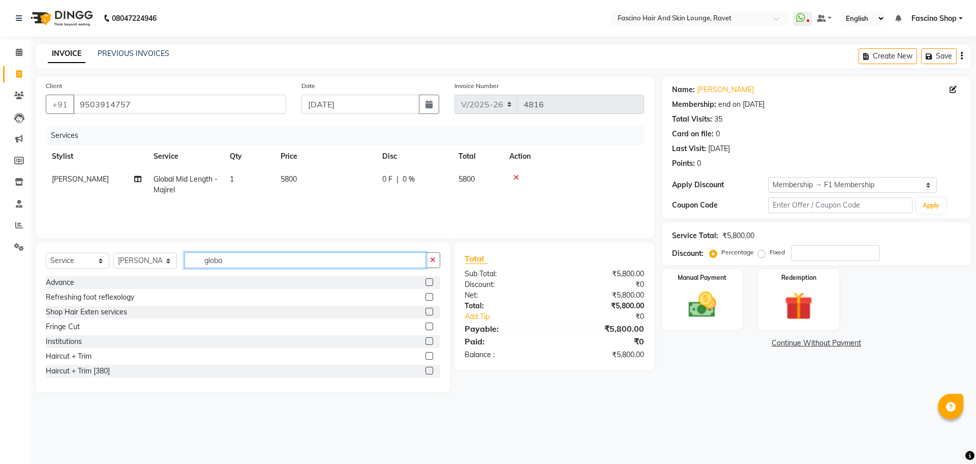
click at [222, 258] on input "globa" at bounding box center [306, 260] width 242 height 16
type input "g"
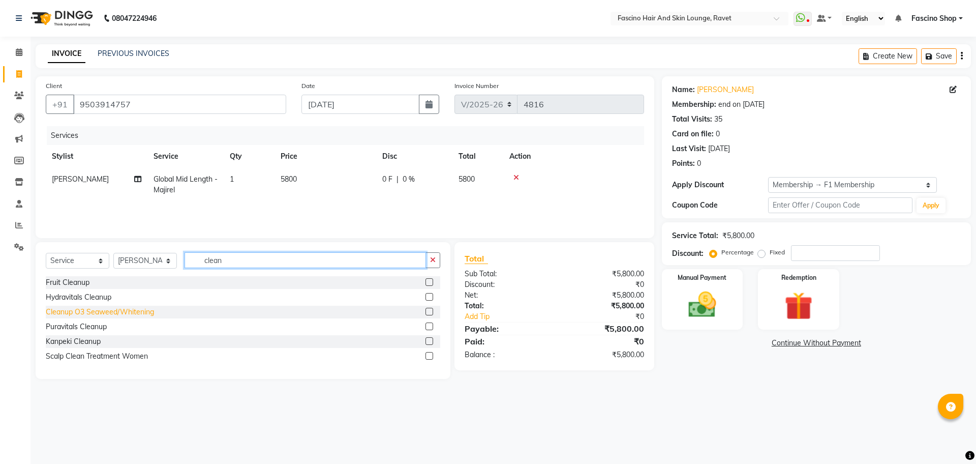
type input "clean"
click at [84, 311] on div "Cleanup O3 Seaweed/Whitening" at bounding box center [100, 312] width 108 height 11
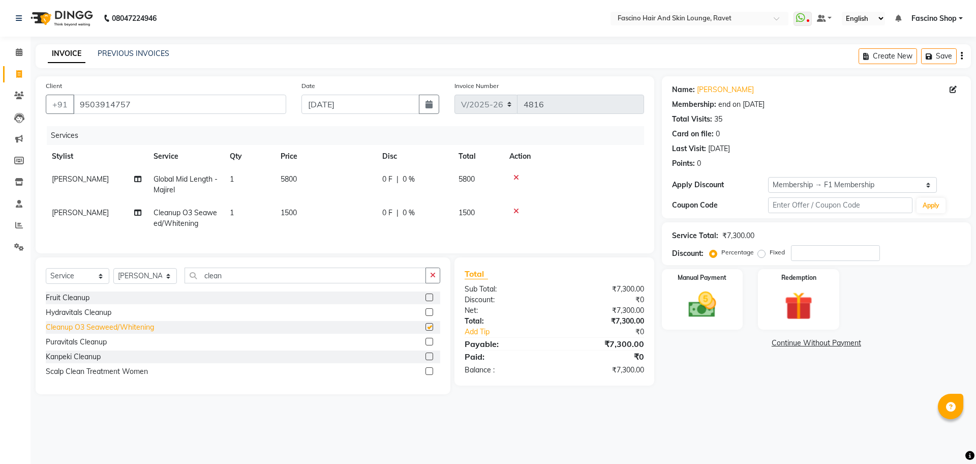
checkbox input "false"
click at [304, 217] on td "1500" at bounding box center [326, 218] width 102 height 34
select select "66114"
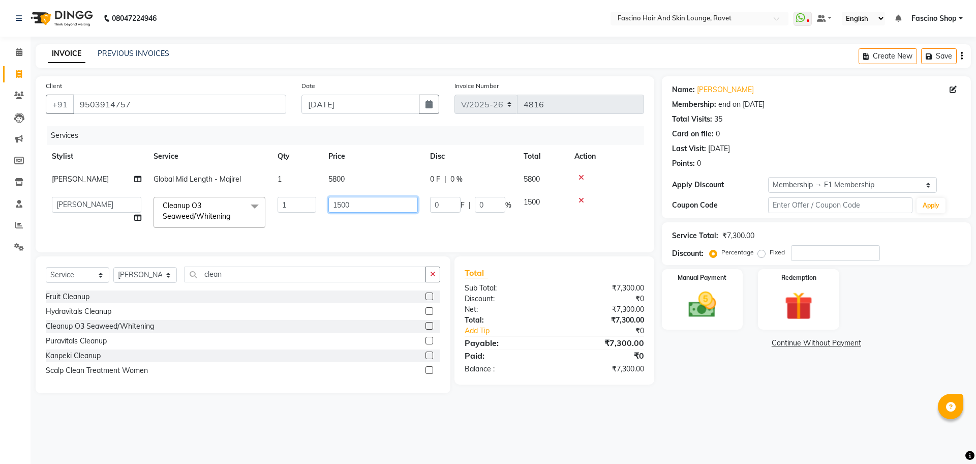
click at [357, 204] on input "1500" at bounding box center [374, 205] width 90 height 16
type input "1"
type input "1300"
click at [346, 230] on td "1300" at bounding box center [373, 212] width 102 height 43
select select "66114"
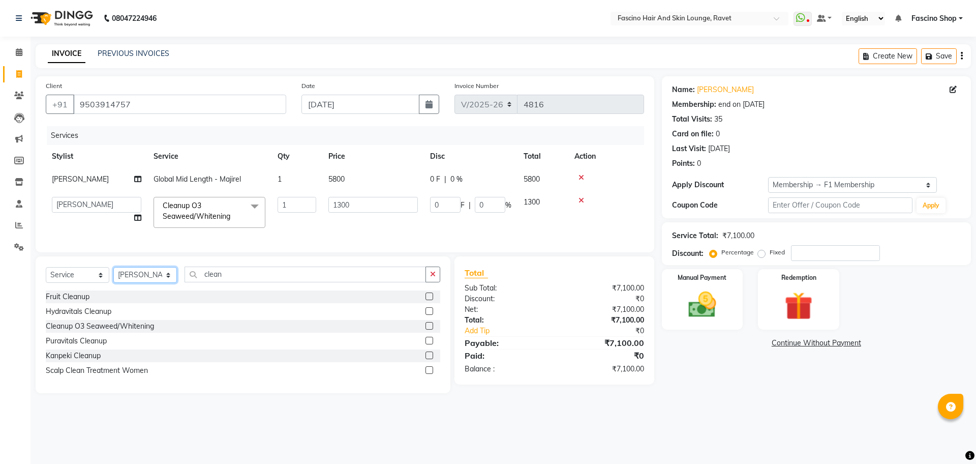
click at [155, 283] on select "Select Stylist [PERSON_NAME] [PERSON_NAME] [PERSON_NAME] Shop [PERSON_NAME] [PE…" at bounding box center [145, 275] width 64 height 16
select select "87764"
click at [113, 277] on select "Select Stylist [PERSON_NAME] [PERSON_NAME] [PERSON_NAME] Shop [PERSON_NAME] [PE…" at bounding box center [145, 275] width 64 height 16
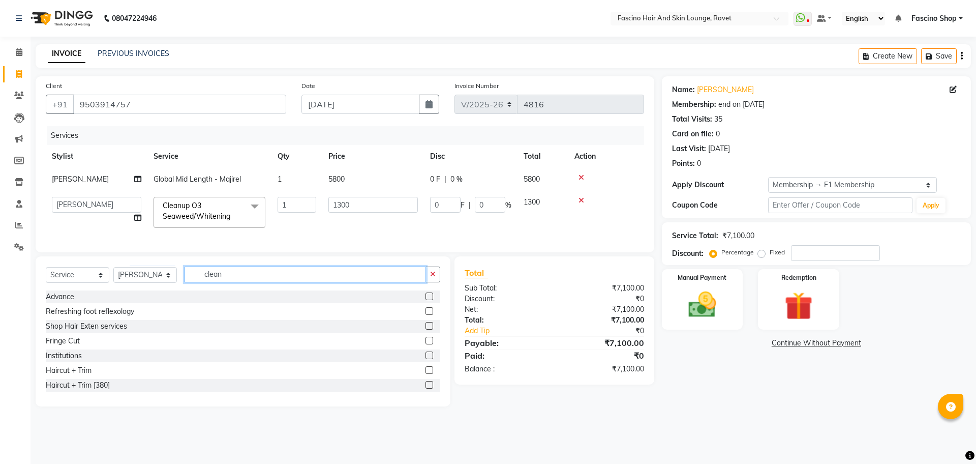
click at [236, 282] on input "clean" at bounding box center [306, 274] width 242 height 16
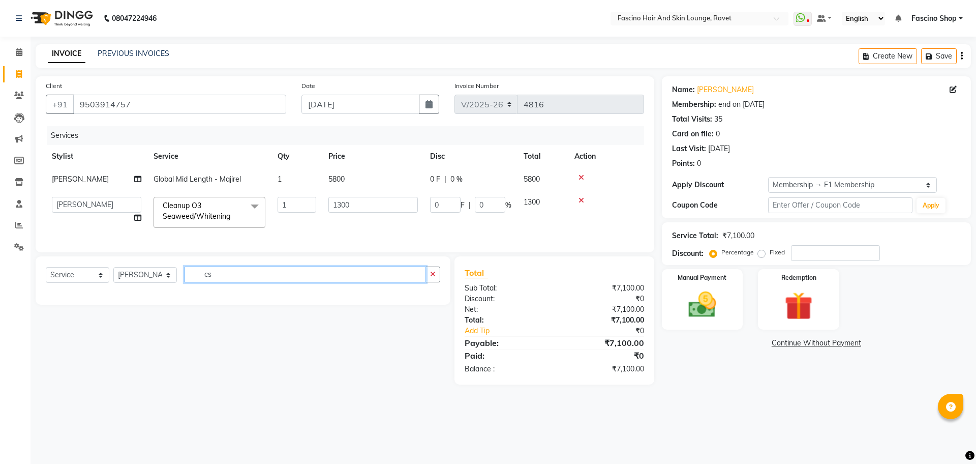
type input "c"
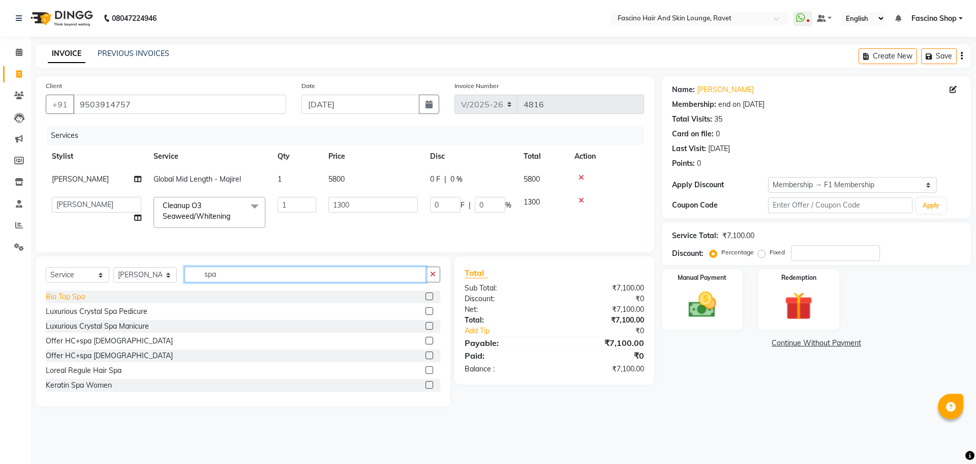
type input "spa"
click at [68, 302] on div "Bio Top Spa" at bounding box center [65, 296] width 39 height 11
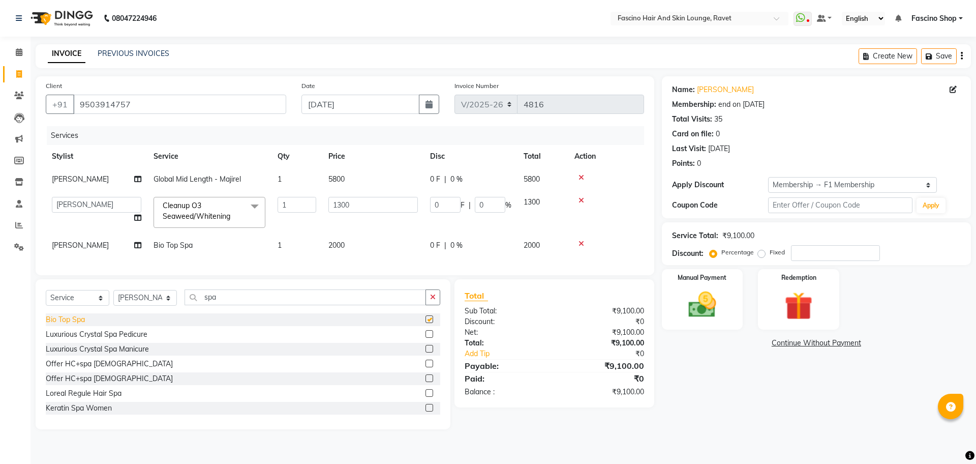
checkbox input "false"
click at [356, 245] on td "2000" at bounding box center [373, 245] width 102 height 23
select select "87764"
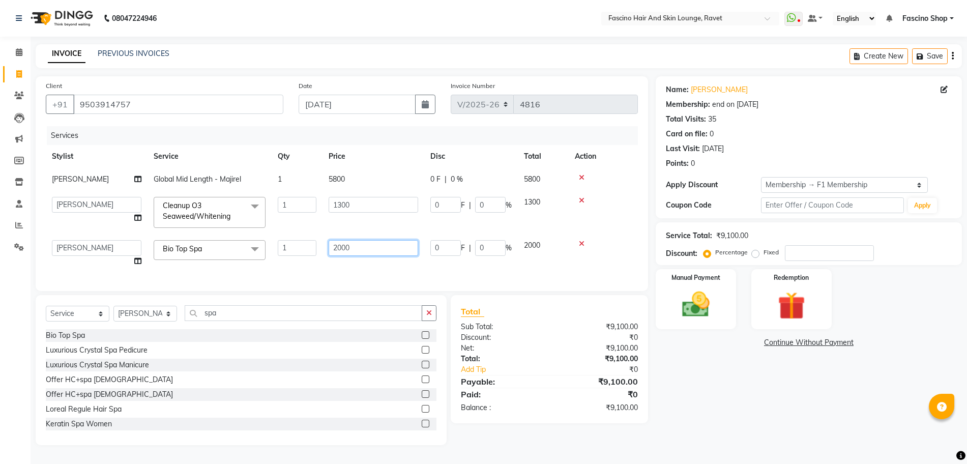
click at [358, 245] on input "2000" at bounding box center [374, 248] width 90 height 16
type input "2500"
click at [351, 268] on div "Services Stylist Service Qty Price Disc Total Action Madhav Suryawansi Global M…" at bounding box center [342, 203] width 592 height 155
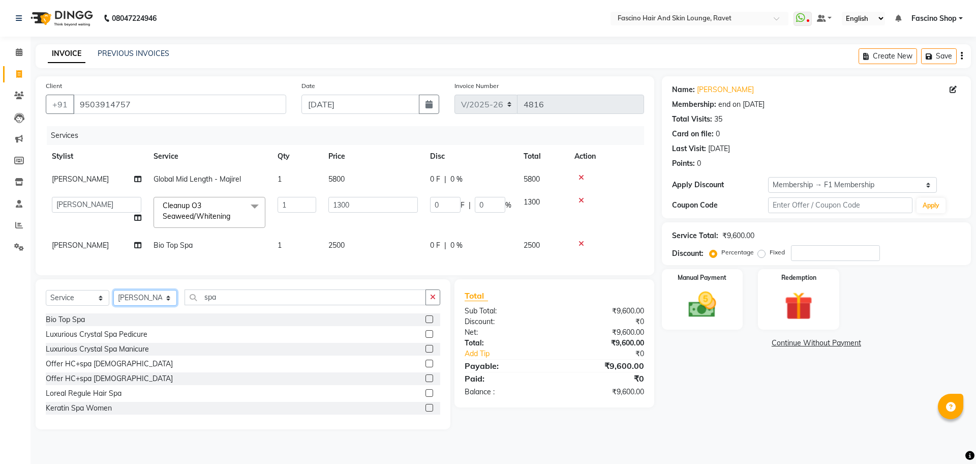
click at [130, 306] on select "Select Stylist [PERSON_NAME] [PERSON_NAME] [PERSON_NAME] Shop [PERSON_NAME] [PE…" at bounding box center [145, 298] width 64 height 16
click at [236, 305] on input "spa" at bounding box center [306, 297] width 242 height 16
type input "s"
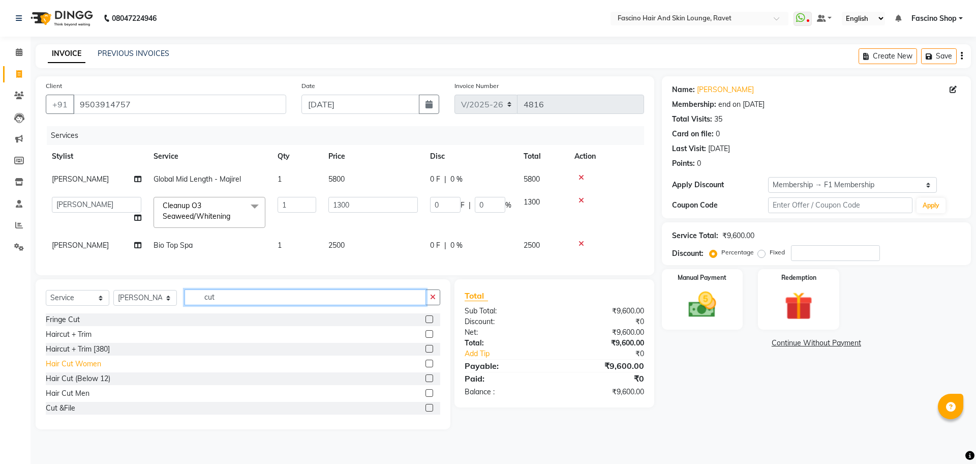
type input "cut"
click at [81, 369] on div "Hair Cut Women" at bounding box center [73, 364] width 55 height 11
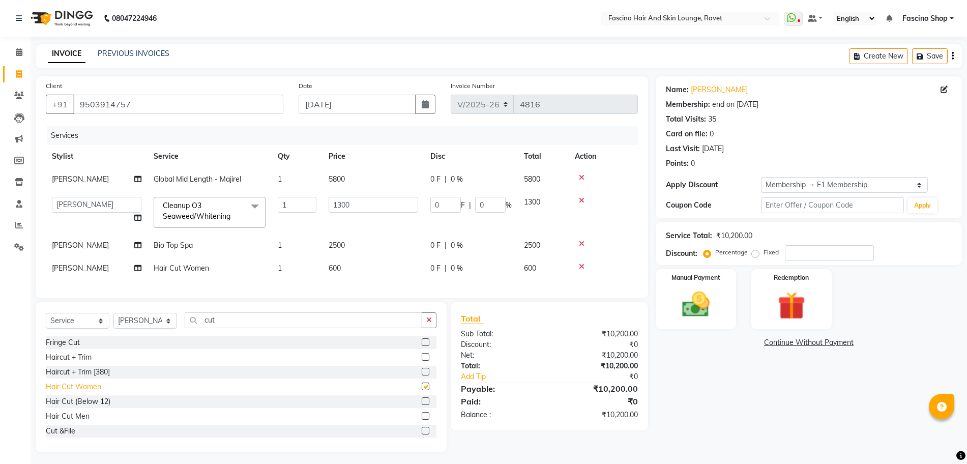
checkbox input "false"
click at [342, 264] on td "600" at bounding box center [373, 268] width 102 height 23
select select "87764"
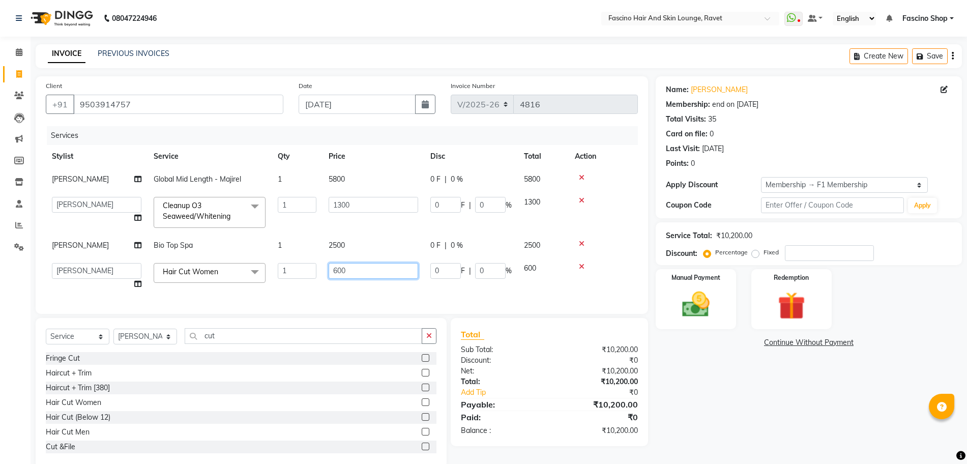
click at [368, 274] on input "600" at bounding box center [374, 271] width 90 height 16
type input "6"
type input "500"
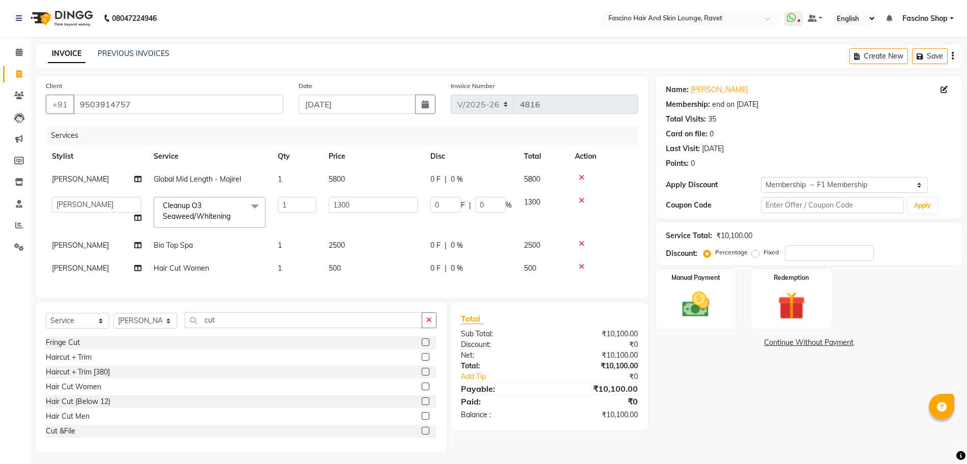
click at [355, 298] on div "Client +91 9503914757 Date 01-09-2025 Invoice Number V/2025 V/2025-26 4816 Serv…" at bounding box center [342, 187] width 612 height 222
click at [711, 289] on img at bounding box center [695, 304] width 47 height 33
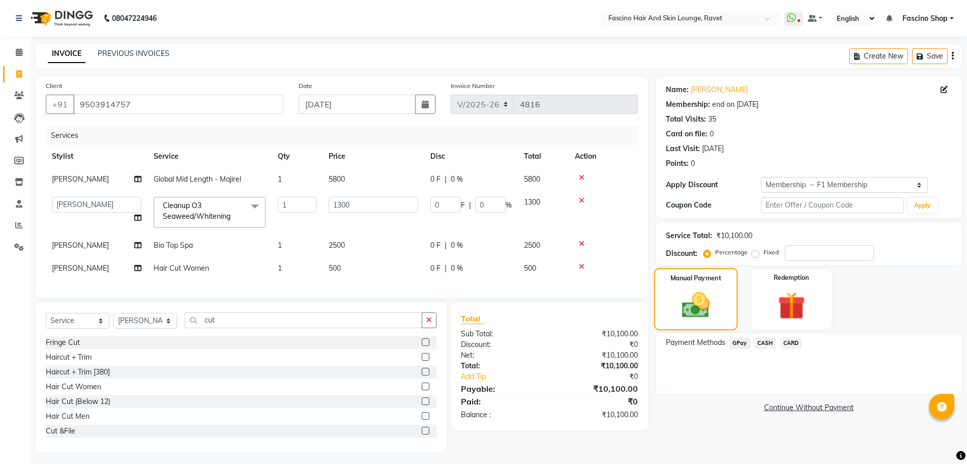
scroll to position [13, 0]
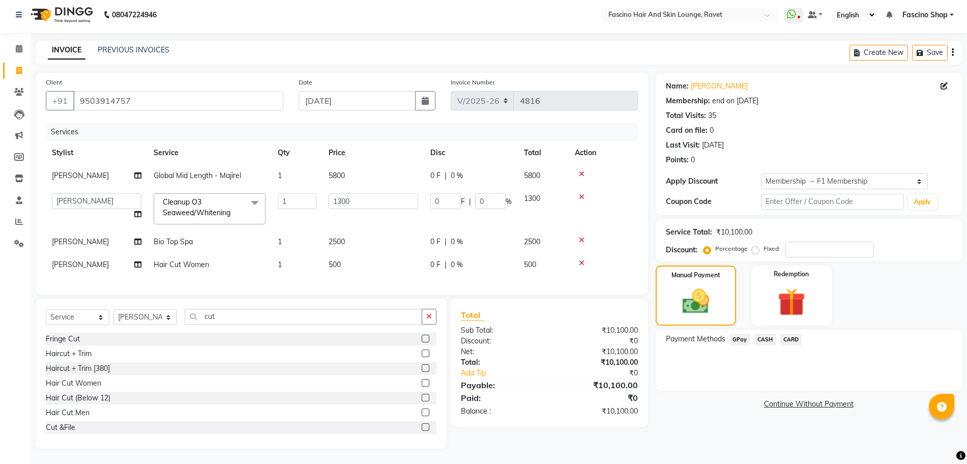
click at [736, 334] on span "GPay" at bounding box center [739, 340] width 21 height 12
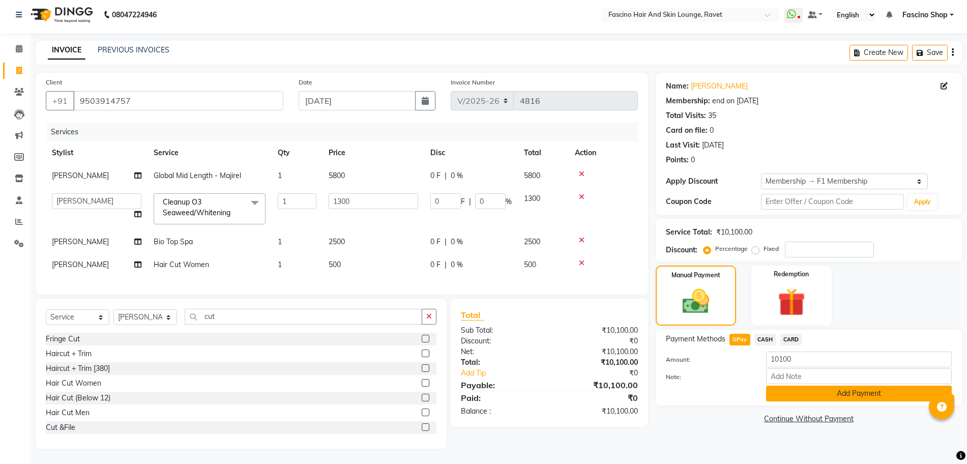
click at [877, 385] on button "Add Payment" at bounding box center [859, 393] width 186 height 16
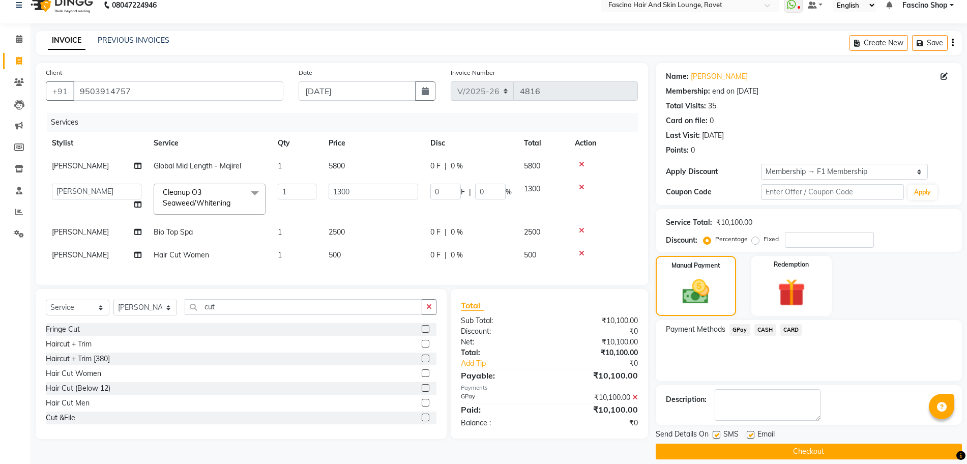
scroll to position [24, 0]
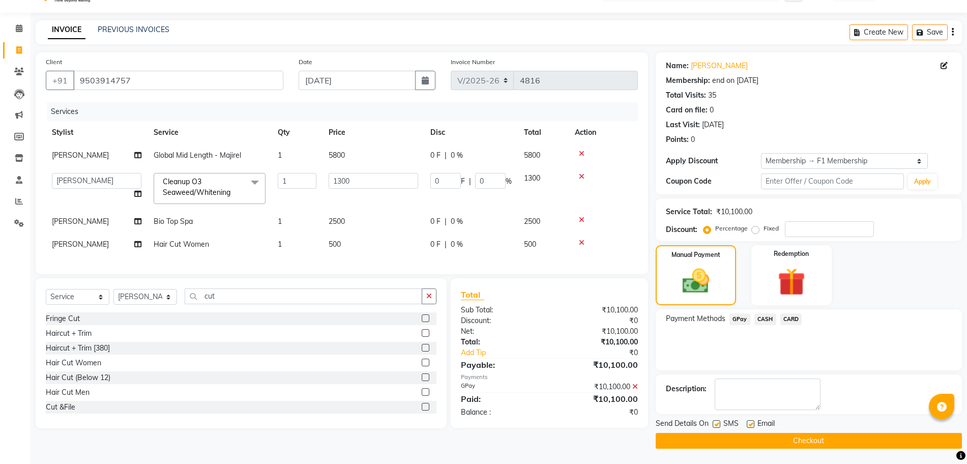
click at [716, 422] on label at bounding box center [716, 424] width 8 height 8
click at [716, 422] on input "checkbox" at bounding box center [715, 424] width 7 height 7
checkbox input "false"
click at [719, 433] on button "Checkout" at bounding box center [809, 441] width 306 height 16
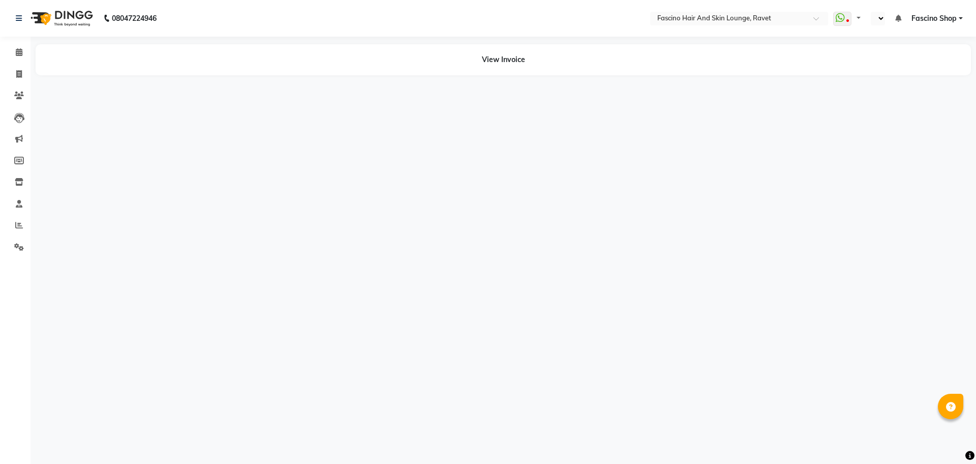
select select "en"
click at [24, 94] on span at bounding box center [19, 96] width 18 height 12
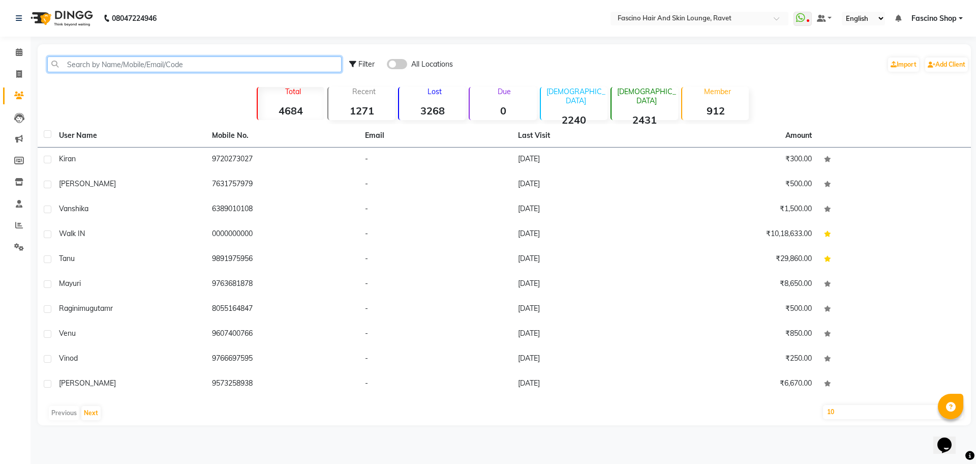
click at [91, 64] on input "text" at bounding box center [194, 64] width 294 height 16
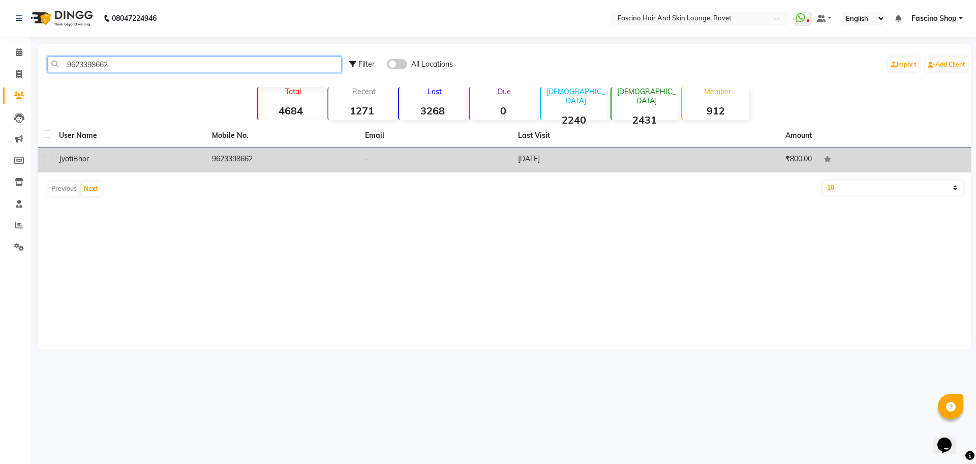
type input "9623398662"
click at [214, 162] on td "9623398662" at bounding box center [282, 159] width 153 height 25
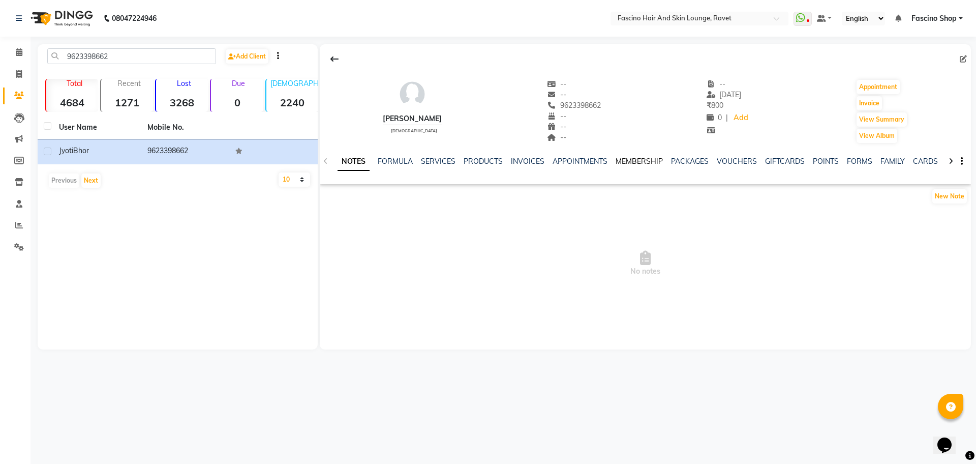
click at [644, 160] on link "MEMBERSHIP" at bounding box center [639, 161] width 47 height 9
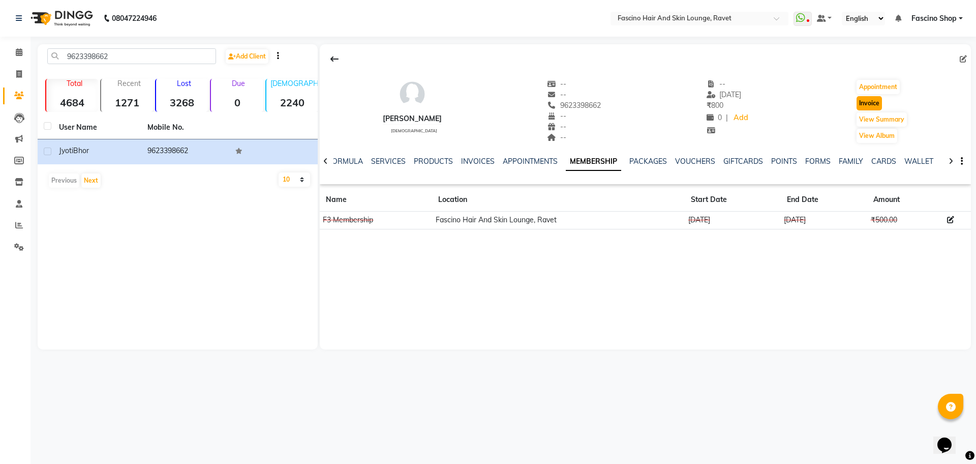
click at [874, 100] on button "Invoice" at bounding box center [869, 103] width 25 height 14
select select "service"
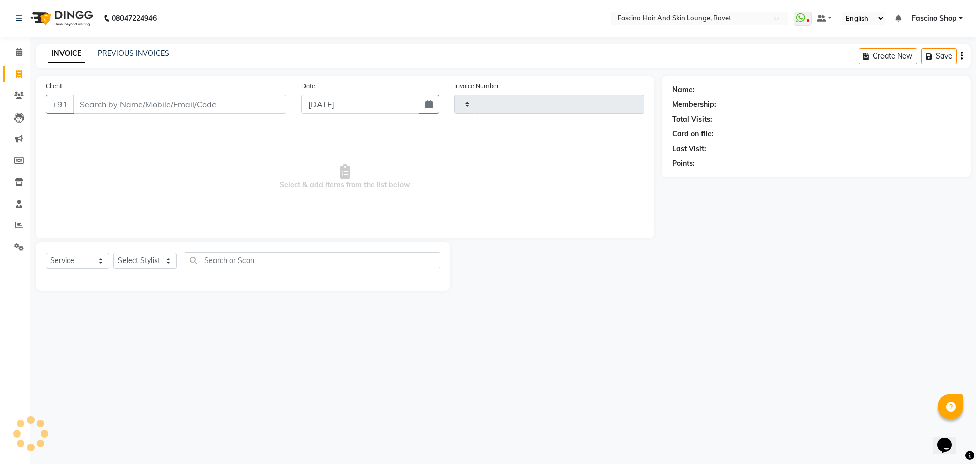
type input "4816"
select select "5190"
type input "9623398662"
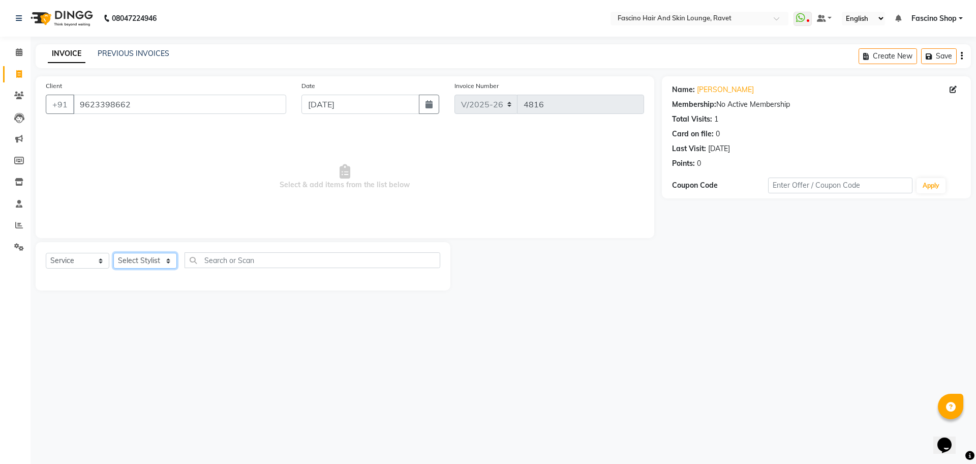
click at [138, 260] on select "Select Stylist [PERSON_NAME] [PERSON_NAME] [PERSON_NAME] Shop [PERSON_NAME] [PE…" at bounding box center [145, 261] width 64 height 16
select select "87764"
click at [113, 253] on select "Select Stylist [PERSON_NAME] [PERSON_NAME] [PERSON_NAME] Shop [PERSON_NAME] [PE…" at bounding box center [145, 261] width 64 height 16
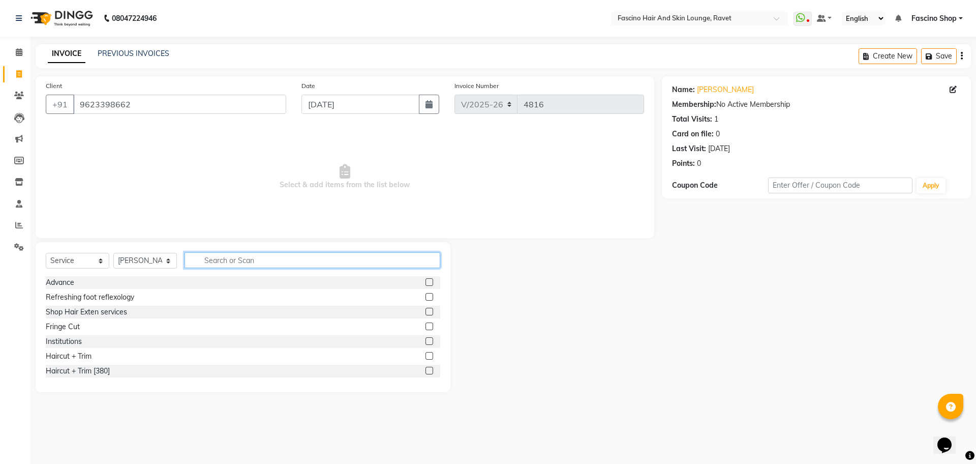
click at [263, 255] on input "text" at bounding box center [313, 260] width 256 height 16
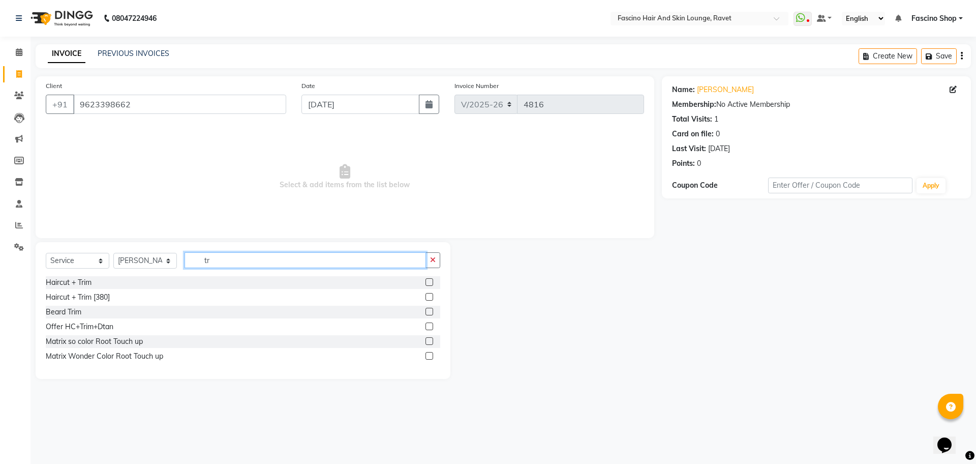
type input "t"
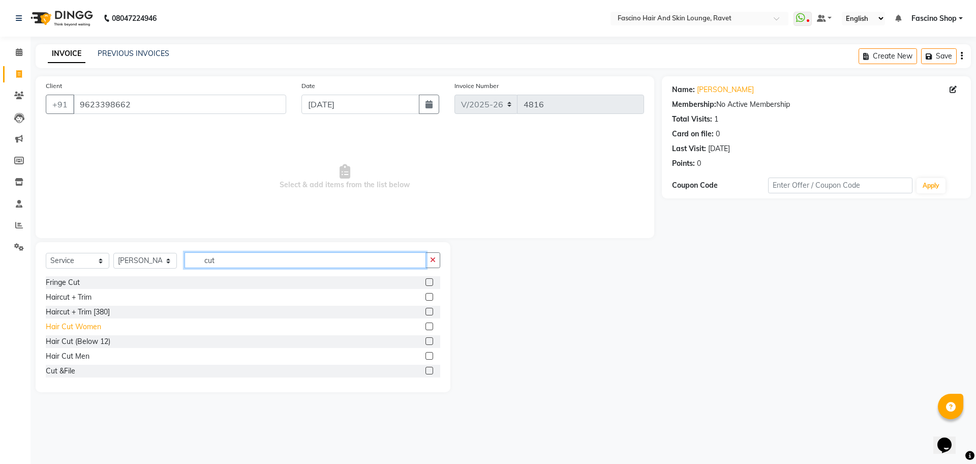
type input "cut"
click at [67, 323] on div "Hair Cut Women" at bounding box center [73, 326] width 55 height 11
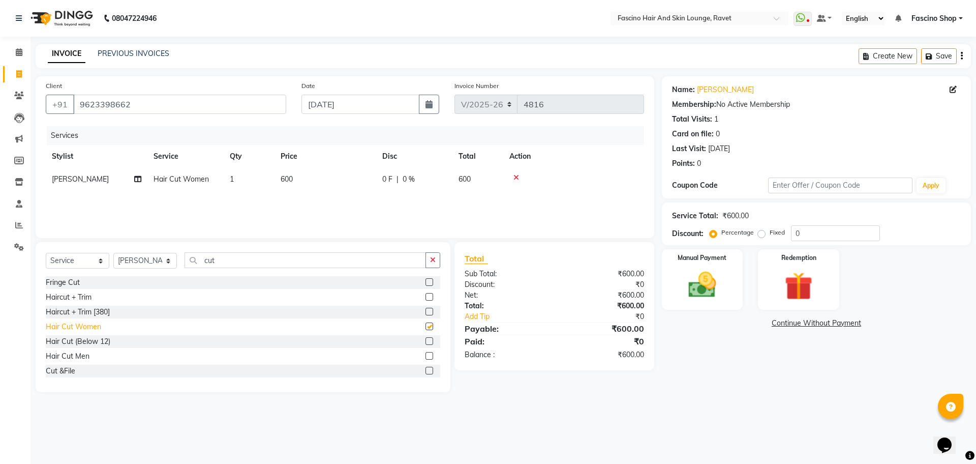
checkbox input "false"
click at [710, 277] on img at bounding box center [702, 285] width 47 height 34
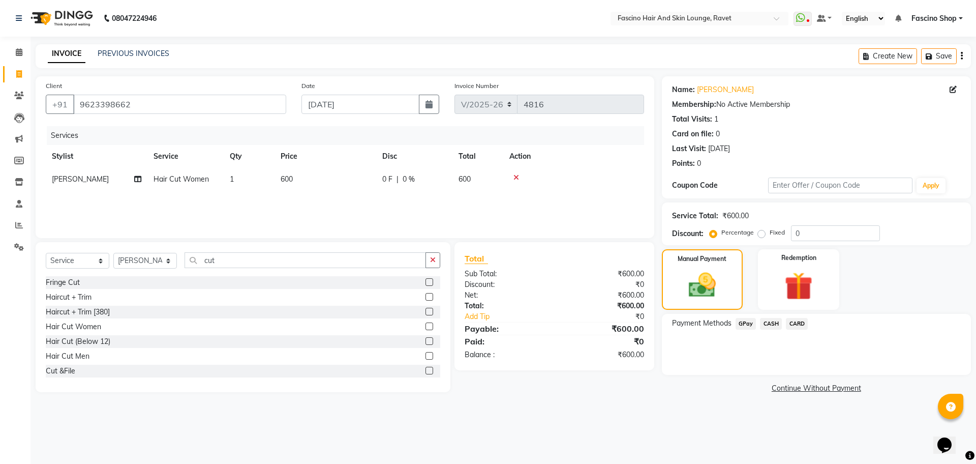
click at [748, 323] on span "GPay" at bounding box center [746, 324] width 21 height 12
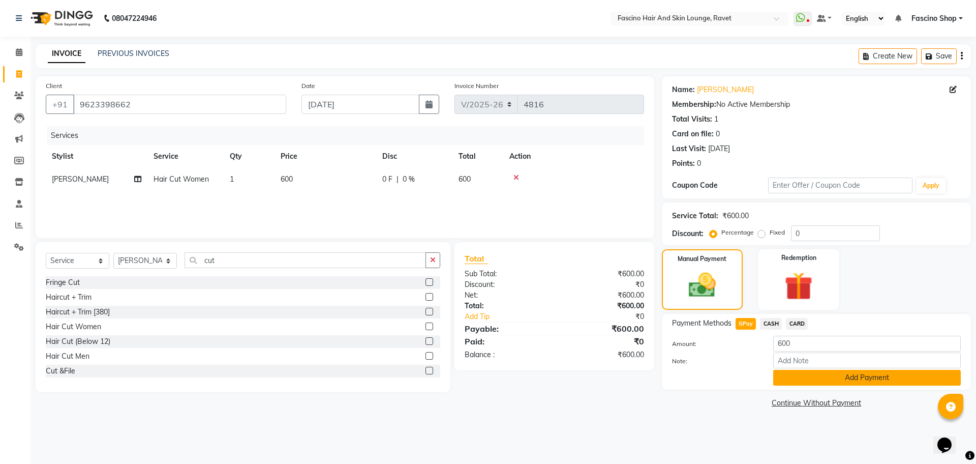
click at [814, 377] on button "Add Payment" at bounding box center [868, 378] width 188 height 16
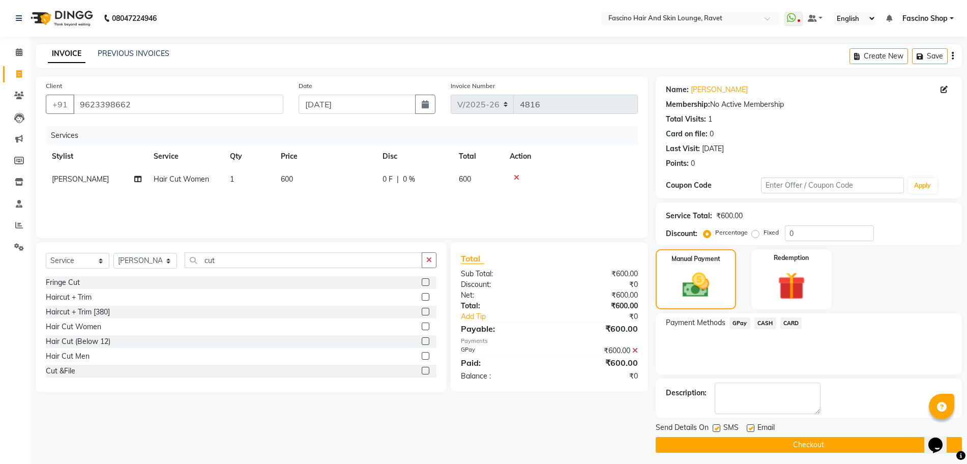
scroll to position [4, 0]
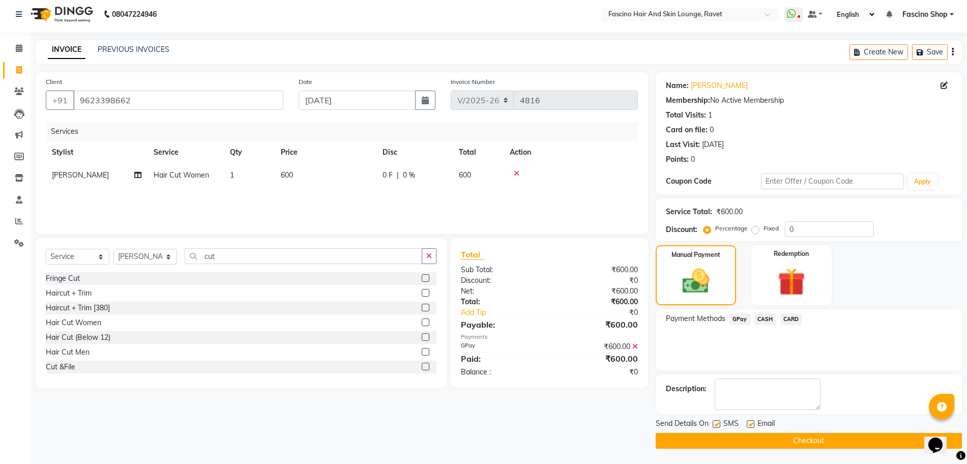
click at [716, 424] on label at bounding box center [716, 424] width 8 height 8
click at [716, 424] on input "checkbox" at bounding box center [715, 424] width 7 height 7
checkbox input "false"
click at [718, 442] on button "Checkout" at bounding box center [809, 441] width 306 height 16
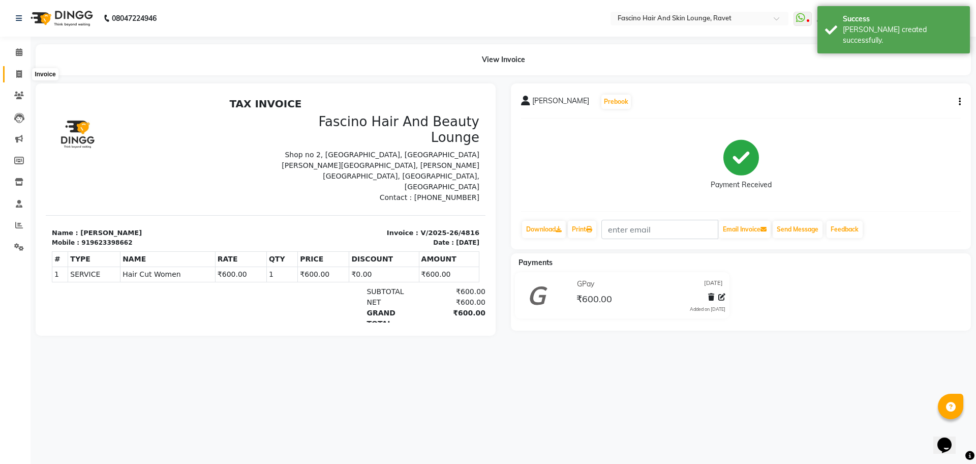
click at [20, 73] on icon at bounding box center [19, 74] width 6 height 8
select select "service"
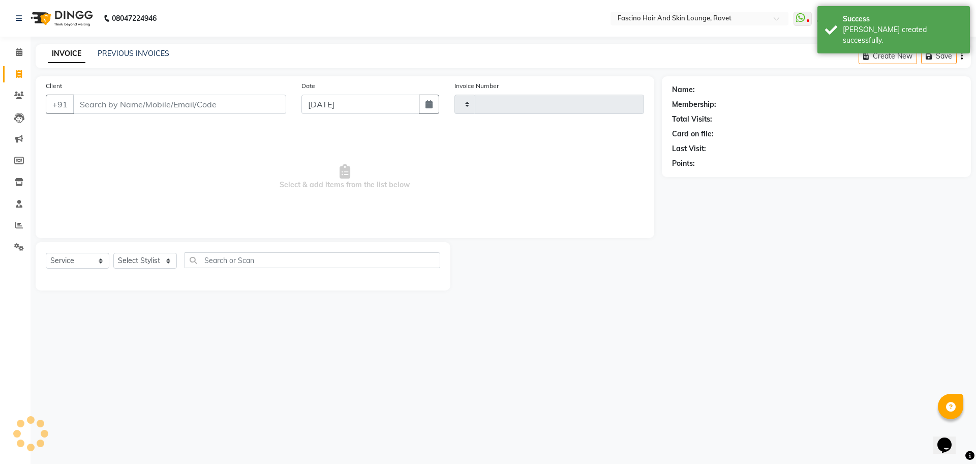
type input "4817"
select select "5190"
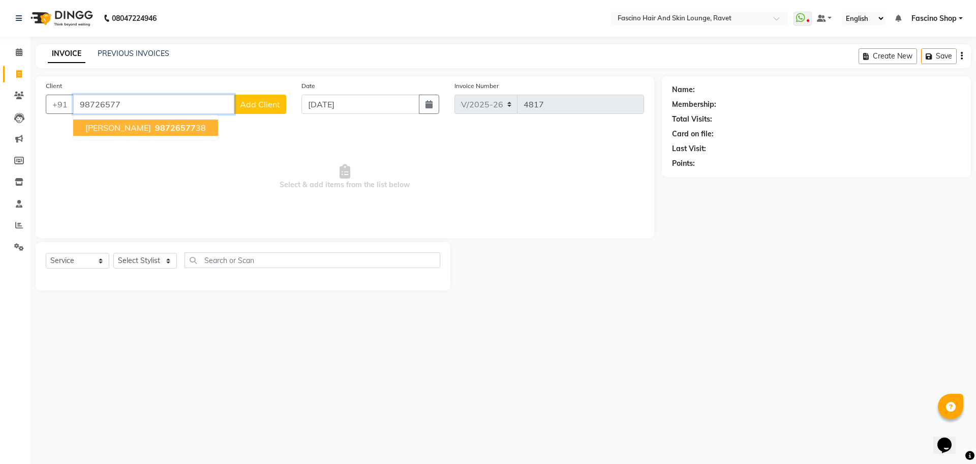
click at [156, 132] on span "98726577" at bounding box center [175, 128] width 41 height 10
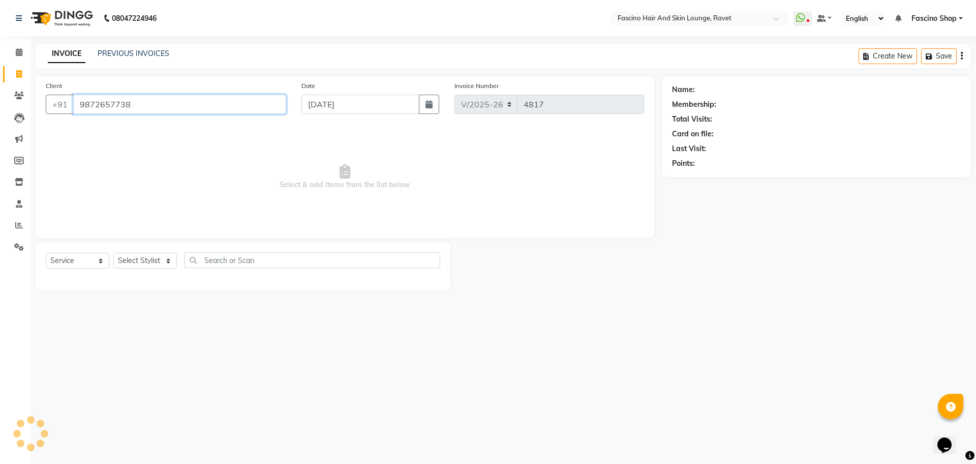
type input "9872657738"
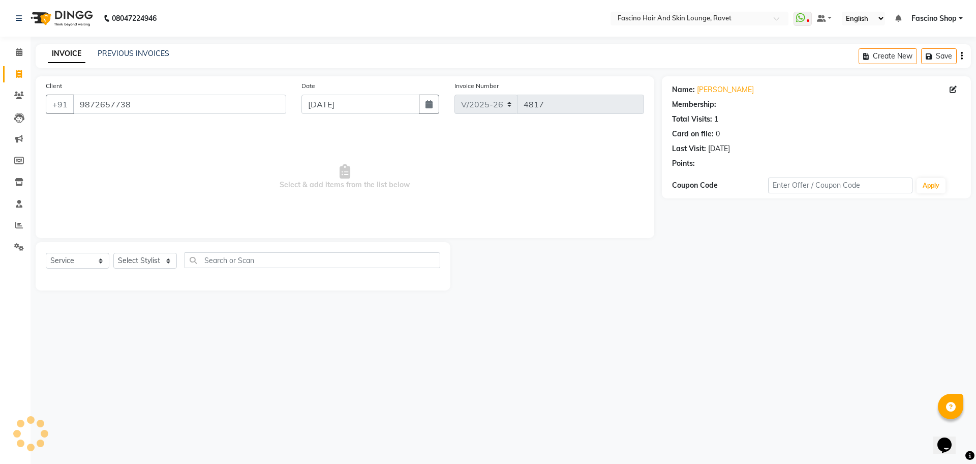
select select "1: Object"
click at [137, 259] on select "Select Stylist [PERSON_NAME] [PERSON_NAME] [PERSON_NAME] Shop [PERSON_NAME] [PE…" at bounding box center [145, 261] width 64 height 16
click at [113, 253] on select "Select Stylist [PERSON_NAME] [PERSON_NAME] [PERSON_NAME] Shop [PERSON_NAME] [PE…" at bounding box center [145, 261] width 64 height 16
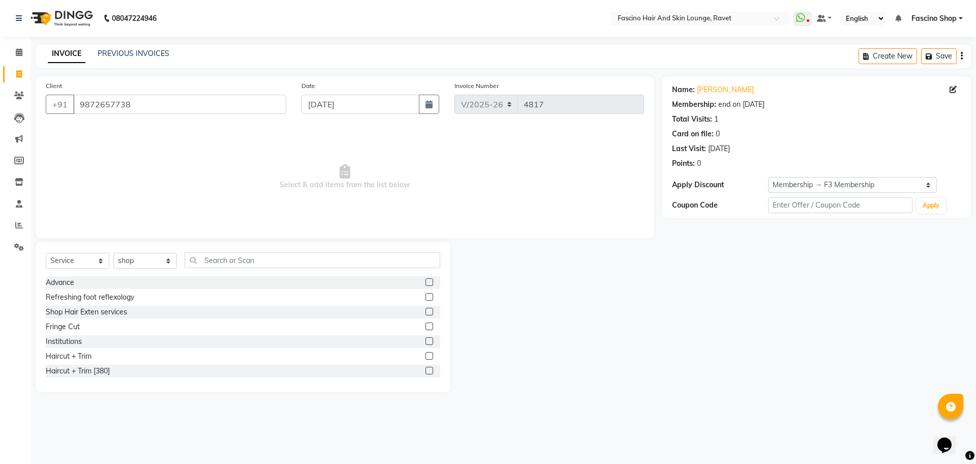
click at [158, 201] on span "Select & add items from the list below" at bounding box center [345, 177] width 599 height 102
click at [132, 260] on select "Select Stylist [PERSON_NAME] [PERSON_NAME] [PERSON_NAME] Shop [PERSON_NAME] [PE…" at bounding box center [145, 261] width 64 height 16
select select "90275"
click at [113, 253] on select "Select Stylist [PERSON_NAME] [PERSON_NAME] [PERSON_NAME] Shop [PERSON_NAME] [PE…" at bounding box center [145, 261] width 64 height 16
click at [235, 263] on input "text" at bounding box center [313, 260] width 256 height 16
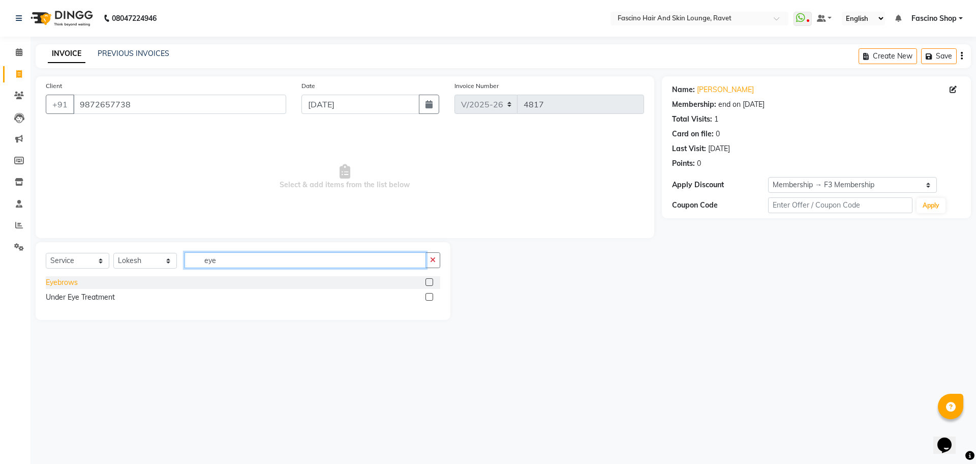
type input "eye"
click at [58, 283] on div "Eyebrows" at bounding box center [62, 282] width 32 height 11
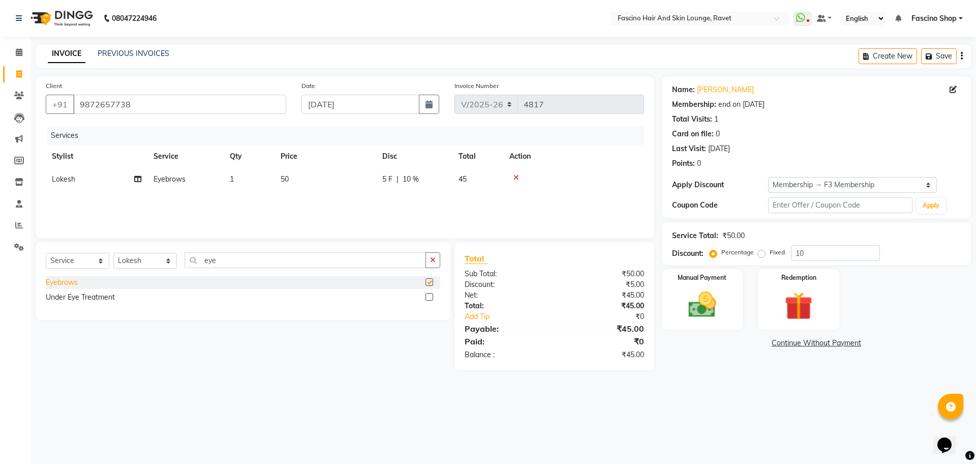
checkbox input "false"
click at [298, 177] on td "50" at bounding box center [326, 179] width 102 height 23
select select "90275"
click at [350, 185] on input "50" at bounding box center [374, 182] width 90 height 16
type input "5"
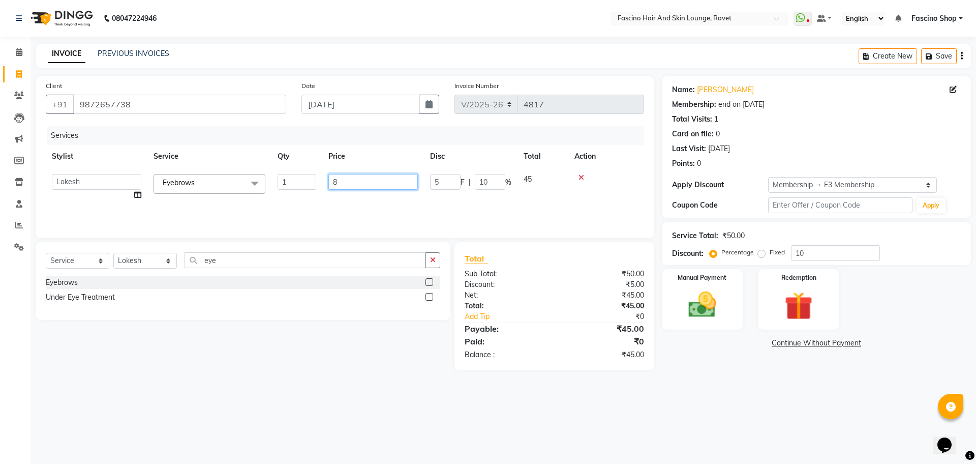
type input "80"
click at [342, 198] on div "Services Stylist Service Qty Price Disc Total Action [PERSON_NAME] Akash Hivare…" at bounding box center [345, 177] width 599 height 102
click at [158, 258] on select "Select Stylist [PERSON_NAME] [PERSON_NAME] [PERSON_NAME] Shop [PERSON_NAME] [PE…" at bounding box center [145, 261] width 64 height 16
click at [824, 254] on input "10" at bounding box center [835, 253] width 89 height 16
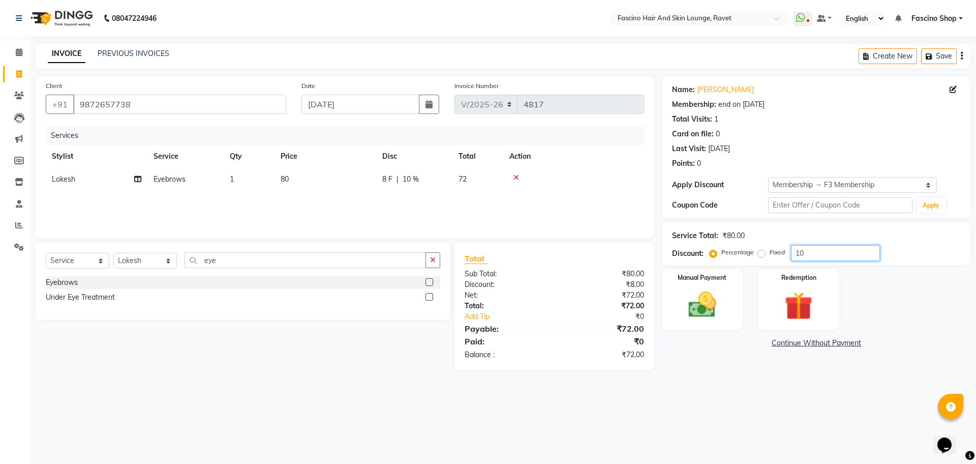
type input "1"
click at [138, 263] on select "Select Stylist [PERSON_NAME] [PERSON_NAME] [PERSON_NAME] Shop [PERSON_NAME] [PE…" at bounding box center [145, 261] width 64 height 16
select select "66114"
click at [113, 253] on select "Select Stylist [PERSON_NAME] [PERSON_NAME] [PERSON_NAME] Shop [PERSON_NAME] [PE…" at bounding box center [145, 261] width 64 height 16
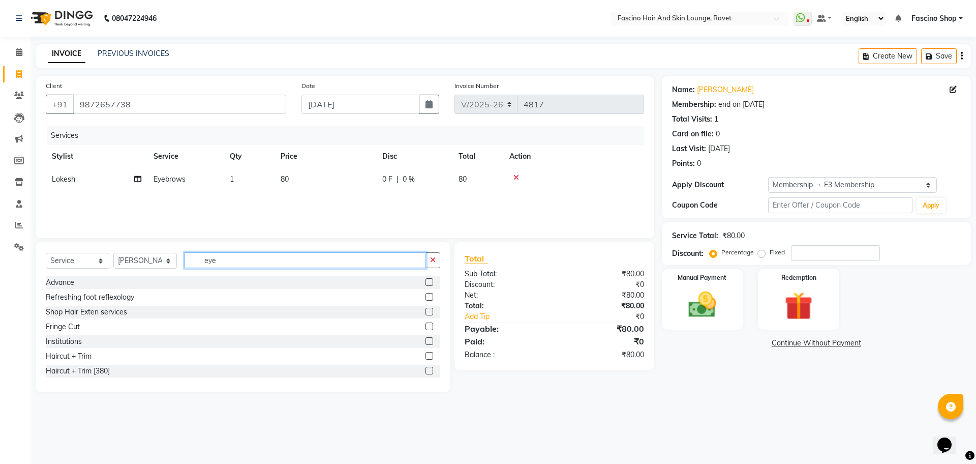
click at [223, 265] on input "eye" at bounding box center [306, 260] width 242 height 16
type input "e"
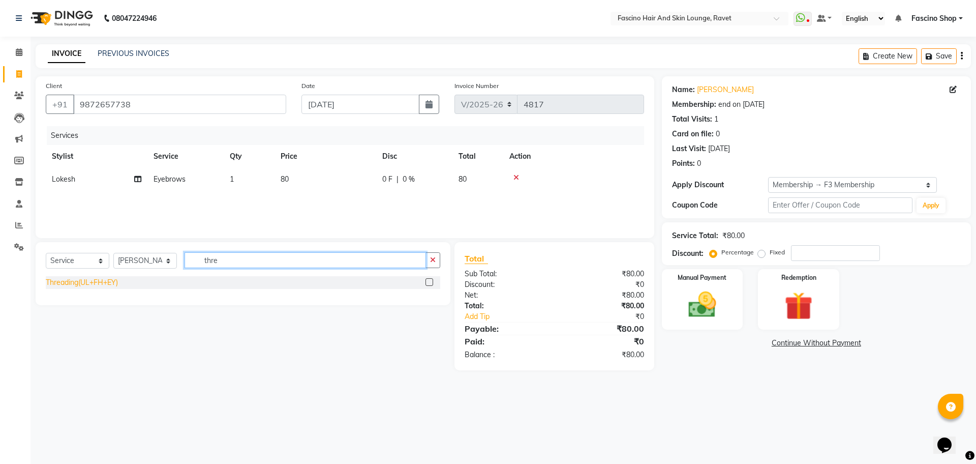
type input "thre"
click at [75, 287] on div "Threading(UL+FH+EY)" at bounding box center [82, 282] width 72 height 11
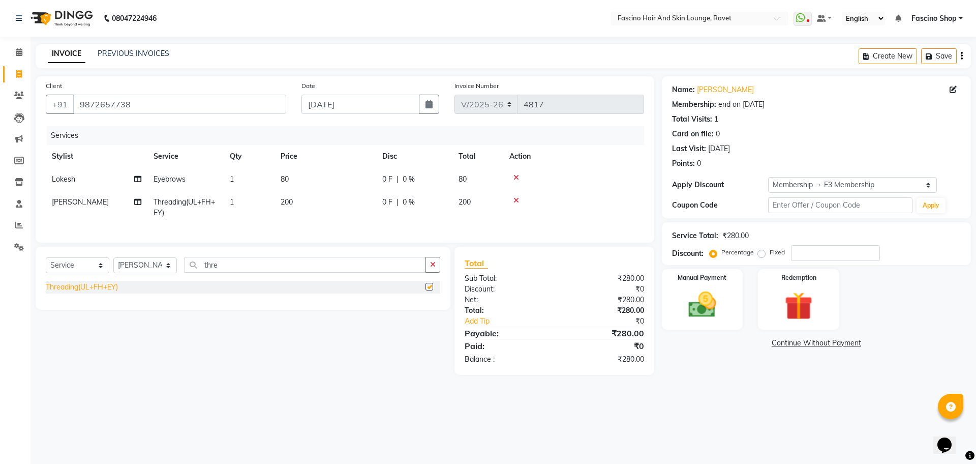
checkbox input "false"
click at [297, 202] on td "200" at bounding box center [326, 208] width 102 height 34
select select "66114"
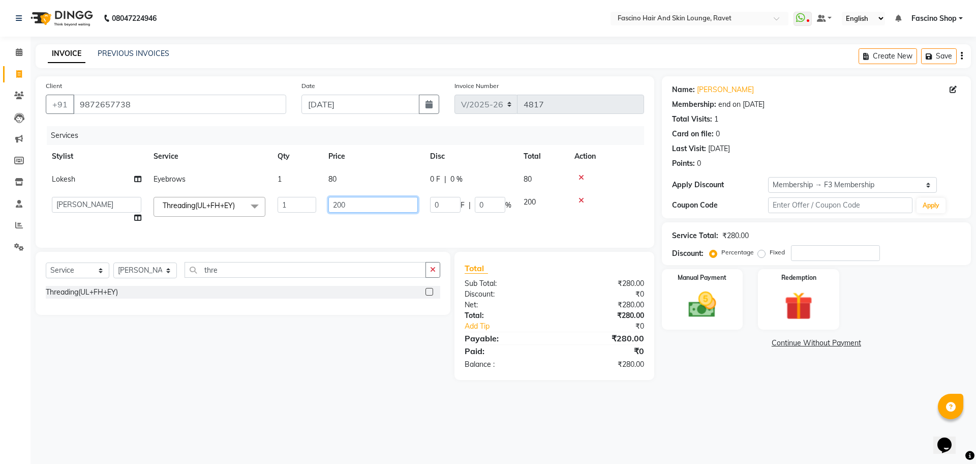
click at [364, 201] on input "200" at bounding box center [374, 205] width 90 height 16
type input "2"
type input "280"
click at [341, 226] on div "Services Stylist Service Qty Price Disc Total Action [PERSON_NAME] Eyebrows 1 8…" at bounding box center [345, 181] width 599 height 111
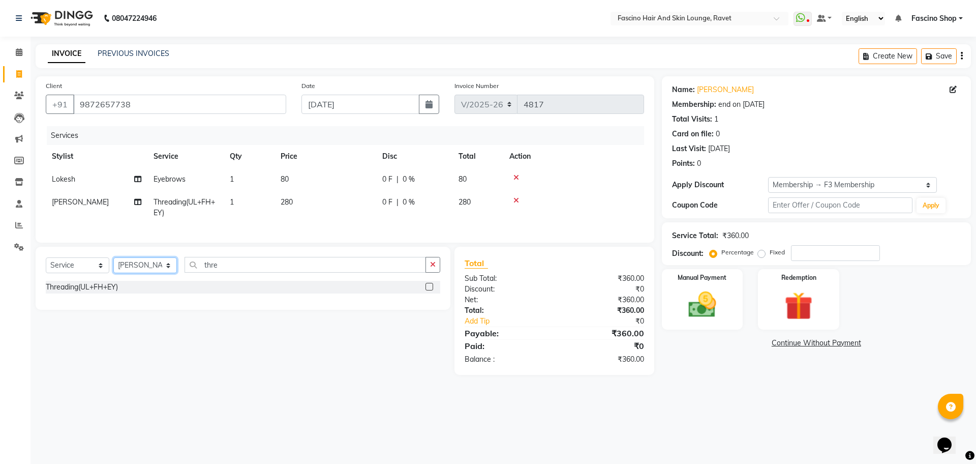
click at [154, 273] on select "Select Stylist [PERSON_NAME] [PERSON_NAME] [PERSON_NAME] Shop [PERSON_NAME] [PE…" at bounding box center [145, 265] width 64 height 16
select select "66200"
click at [113, 267] on select "Select Stylist [PERSON_NAME] [PERSON_NAME] [PERSON_NAME] Shop [PERSON_NAME] [PE…" at bounding box center [145, 265] width 64 height 16
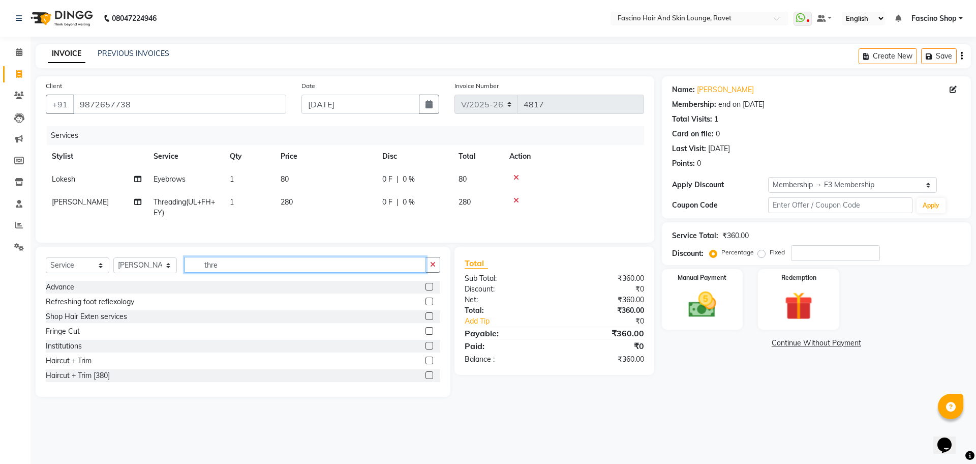
click at [251, 273] on input "thre" at bounding box center [306, 265] width 242 height 16
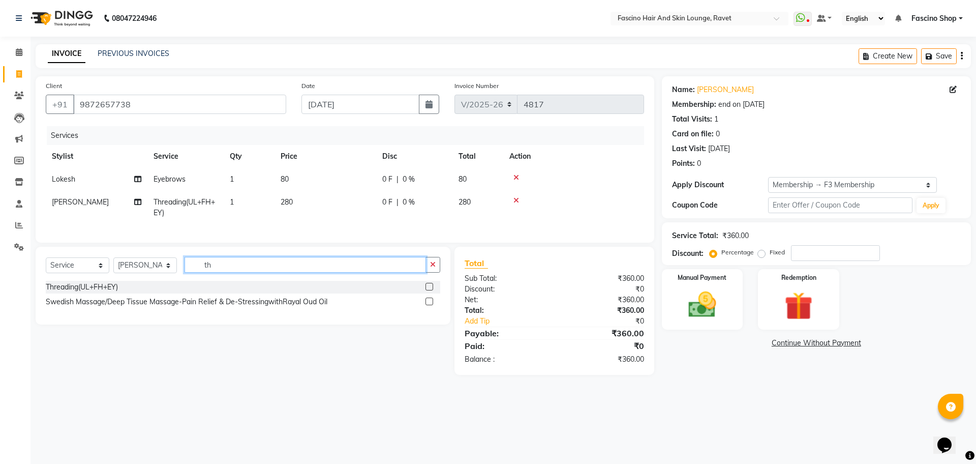
type input "t"
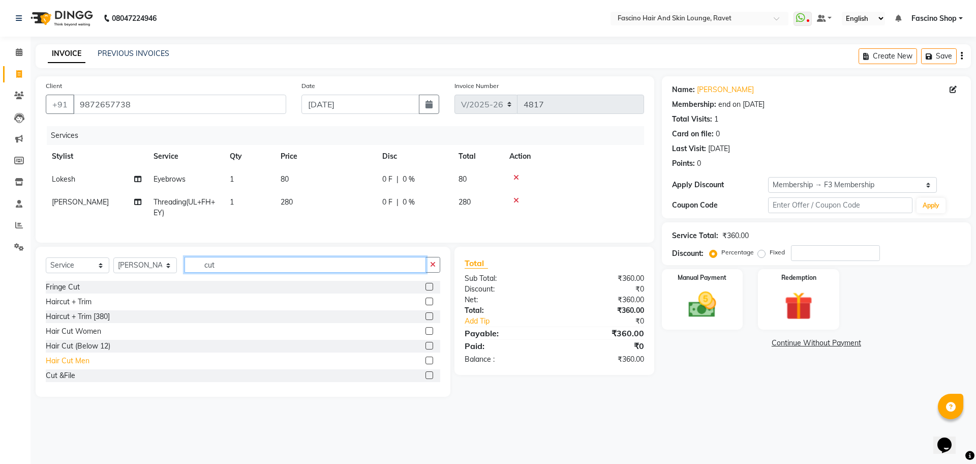
type input "cut"
click at [69, 366] on div "Hair Cut Men" at bounding box center [68, 360] width 44 height 11
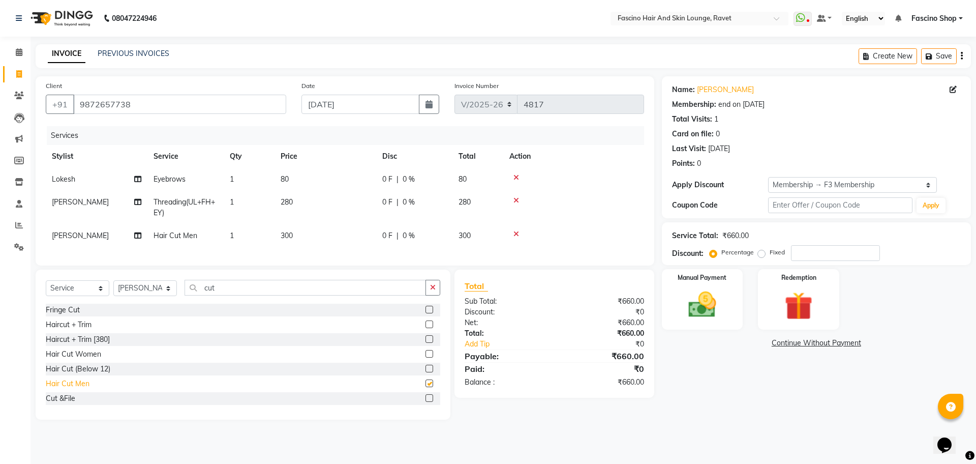
checkbox input "false"
click at [684, 286] on div "Manual Payment" at bounding box center [702, 299] width 84 height 63
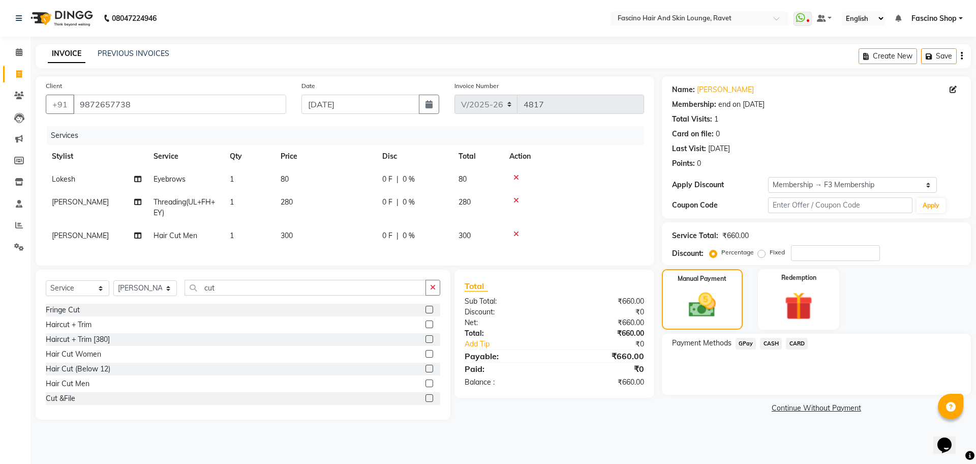
click at [750, 343] on span "GPay" at bounding box center [746, 344] width 21 height 12
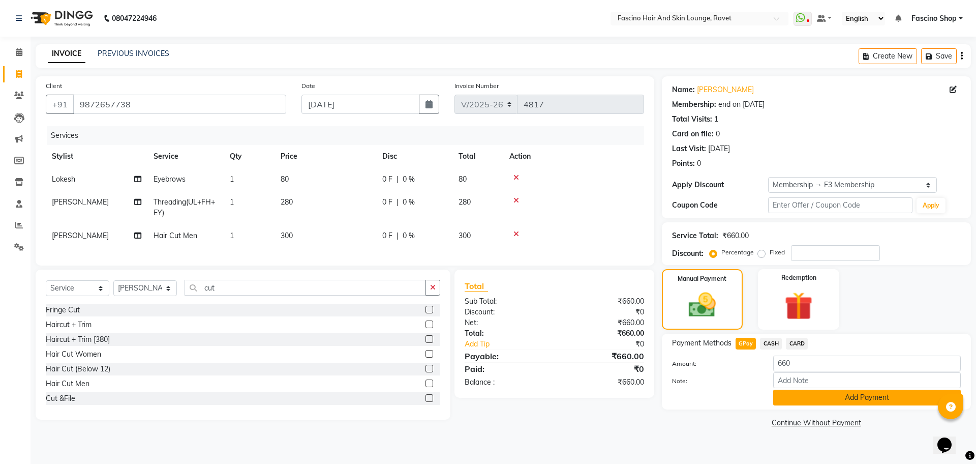
click at [825, 399] on button "Add Payment" at bounding box center [868, 398] width 188 height 16
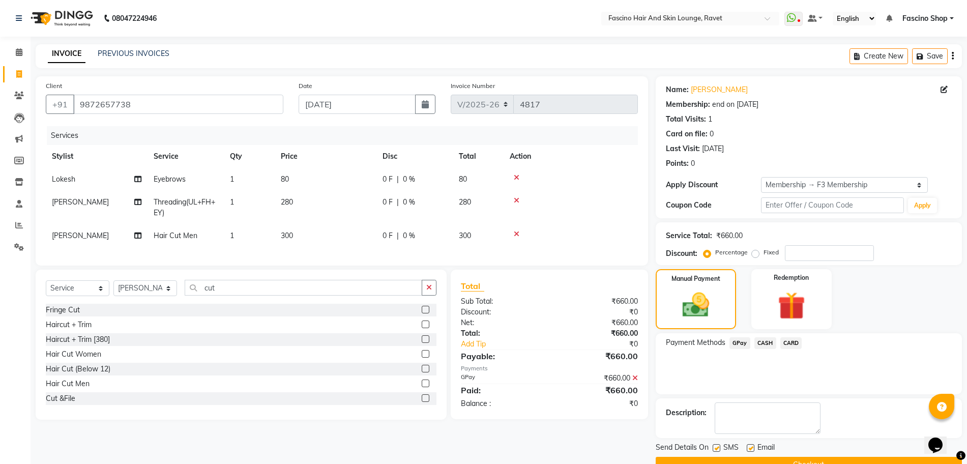
scroll to position [24, 0]
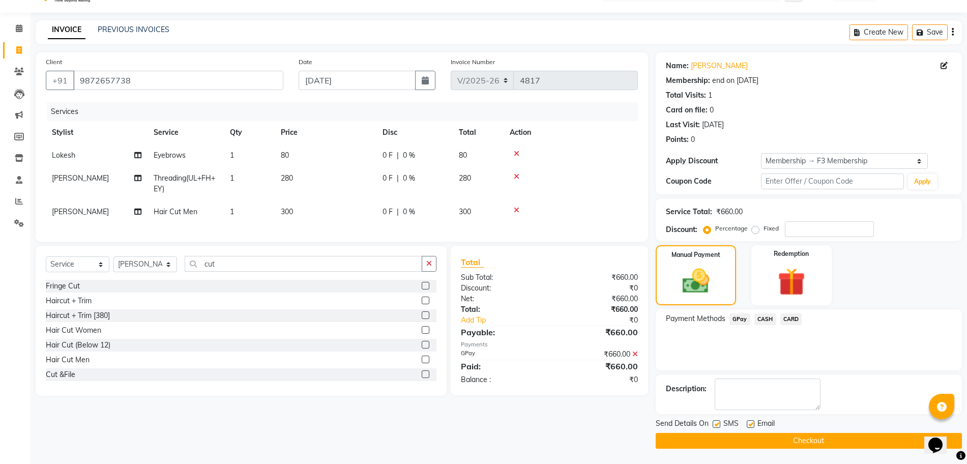
click at [720, 426] on div "SMS" at bounding box center [729, 424] width 34 height 13
click at [714, 421] on label at bounding box center [716, 424] width 8 height 8
click at [714, 421] on input "checkbox" at bounding box center [715, 424] width 7 height 7
checkbox input "false"
click at [714, 438] on button "Checkout" at bounding box center [809, 441] width 306 height 16
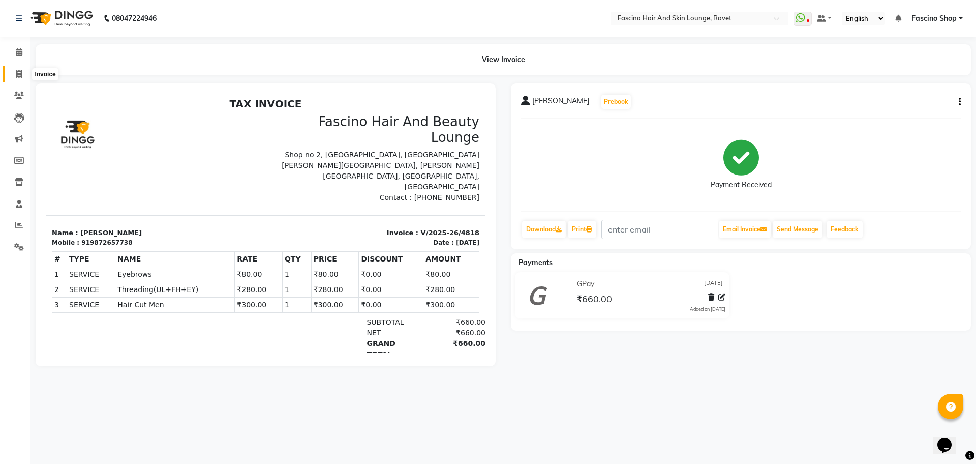
click at [15, 75] on span at bounding box center [19, 75] width 18 height 12
select select "service"
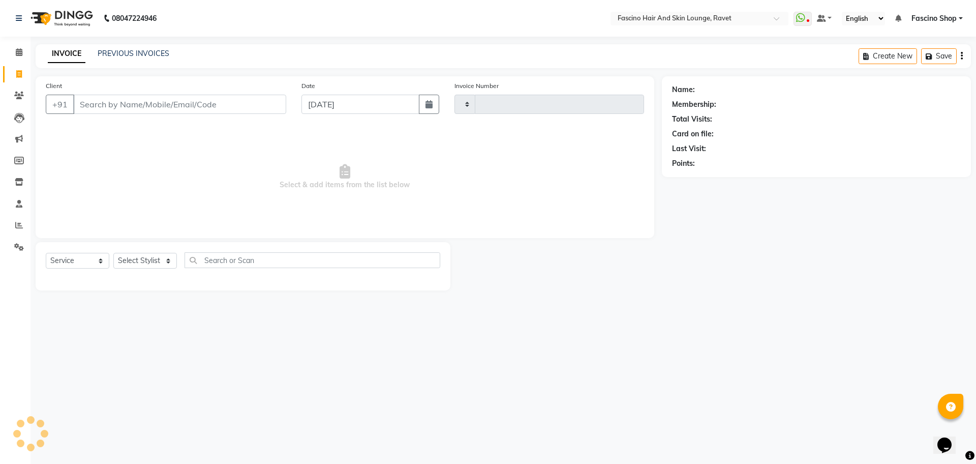
type input "4819"
select select "5190"
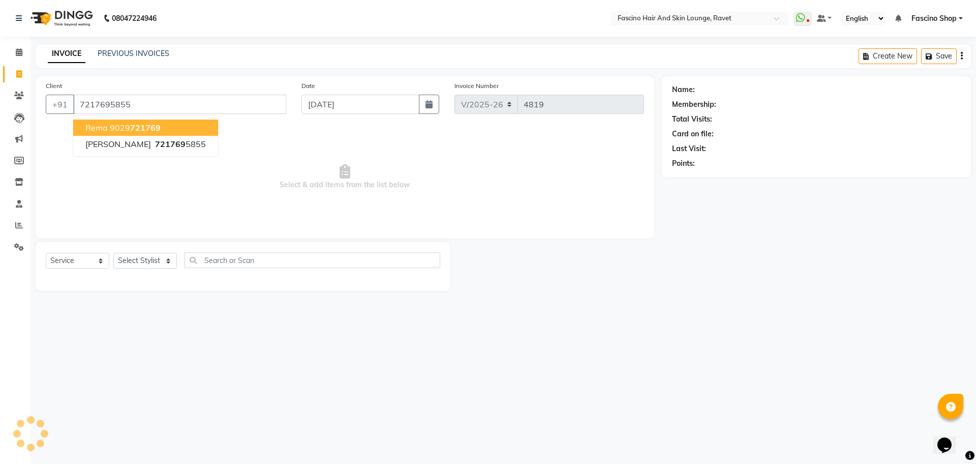
type input "7217695855"
select select "1: Object"
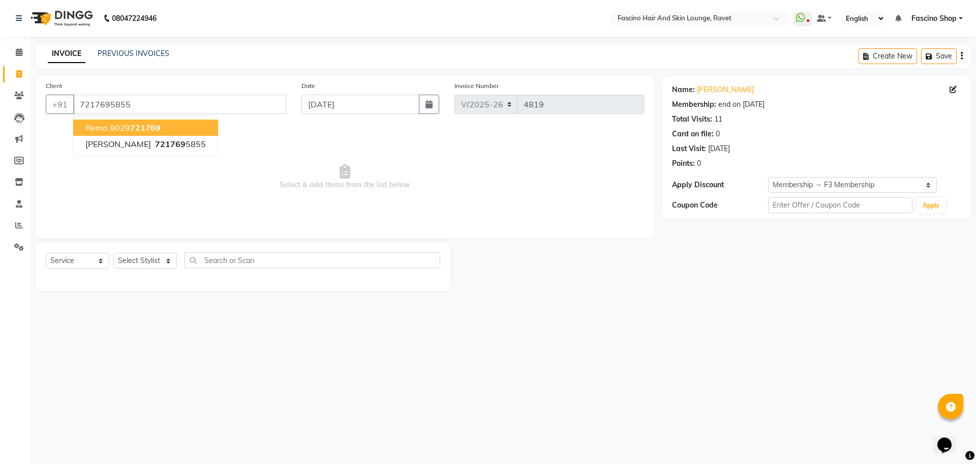
click at [277, 150] on span "Select & add items from the list below" at bounding box center [345, 177] width 599 height 102
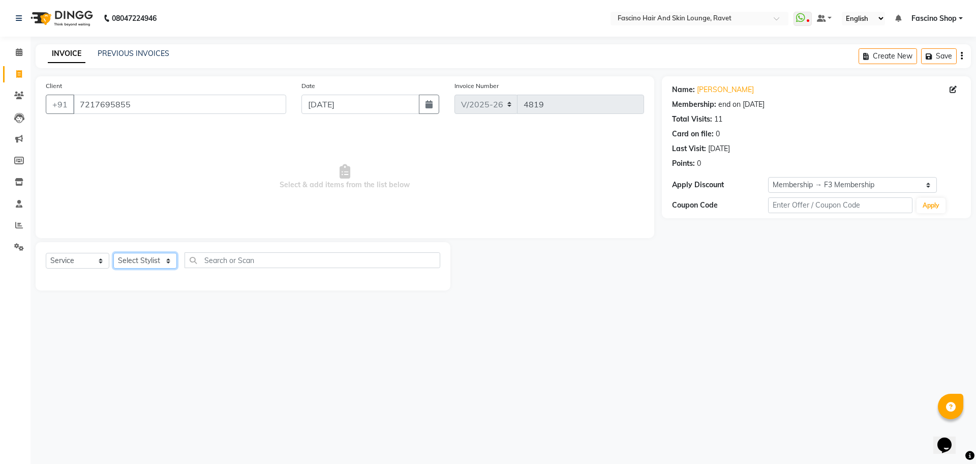
click at [136, 257] on select "Select Stylist [PERSON_NAME] [PERSON_NAME] [PERSON_NAME] Shop [PERSON_NAME] [PE…" at bounding box center [145, 261] width 64 height 16
select select "90275"
click at [113, 253] on select "Select Stylist [PERSON_NAME] [PERSON_NAME] [PERSON_NAME] Shop [PERSON_NAME] [PE…" at bounding box center [145, 261] width 64 height 16
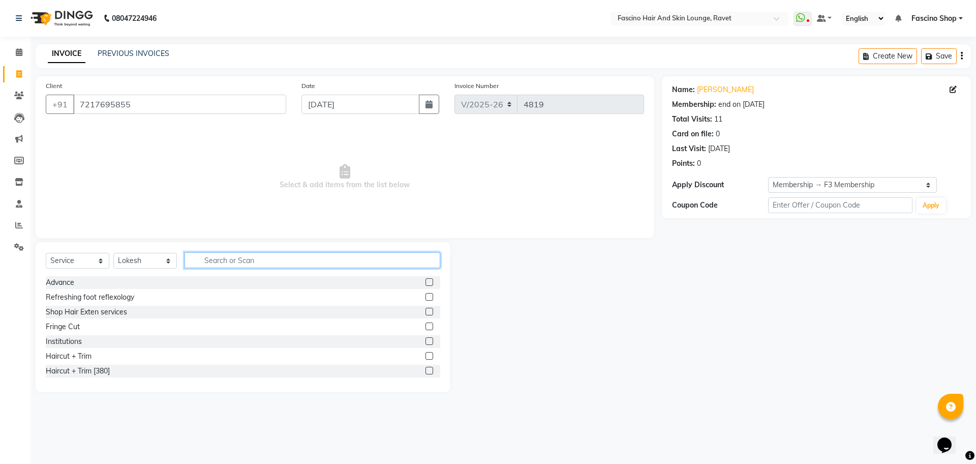
click at [236, 264] on input "text" at bounding box center [313, 260] width 256 height 16
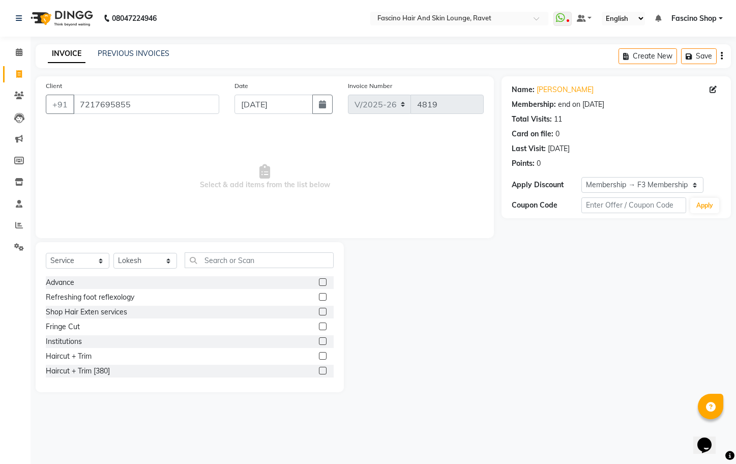
click at [283, 240] on div "Client [PHONE_NUMBER] Date [DATE] Invoice Number V/2025 V/[PHONE_NUMBER] Select…" at bounding box center [264, 234] width 473 height 316
click at [245, 254] on input "text" at bounding box center [259, 260] width 149 height 16
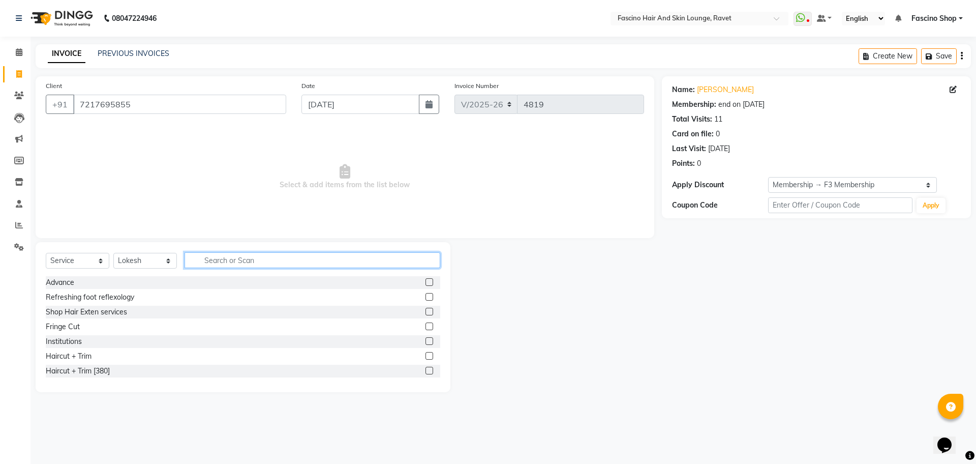
click at [229, 260] on input "text" at bounding box center [313, 260] width 256 height 16
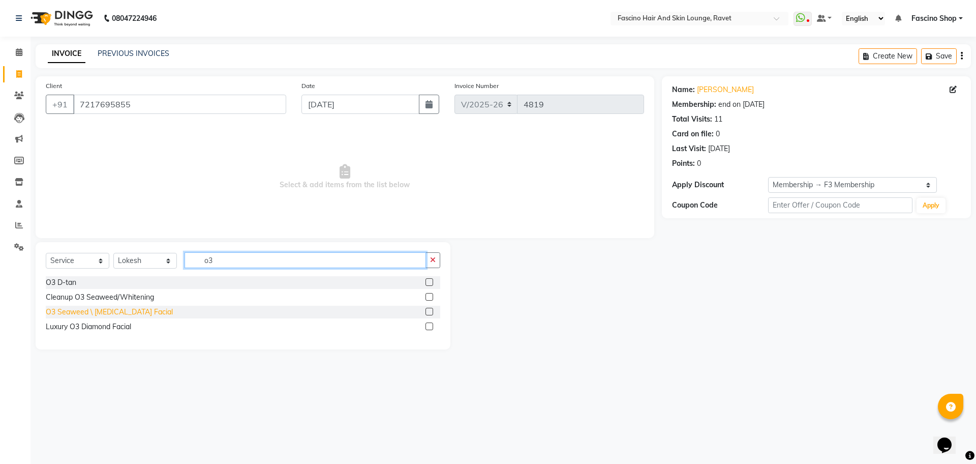
type input "o3"
click at [61, 310] on div "O3 Seaweed \ [MEDICAL_DATA] Facial" at bounding box center [109, 312] width 127 height 11
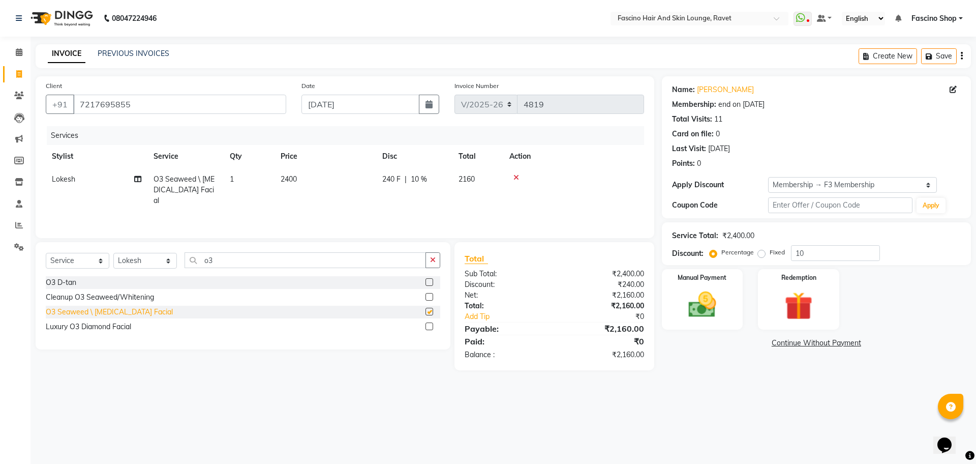
checkbox input "false"
click at [229, 259] on input "o3" at bounding box center [306, 260] width 242 height 16
type input "o"
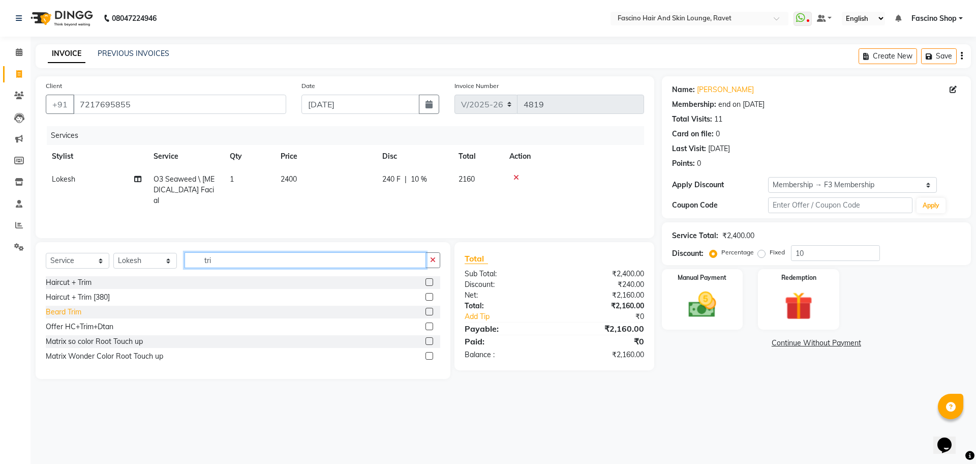
type input "tri"
click at [65, 311] on div "Beard Trim" at bounding box center [64, 312] width 36 height 11
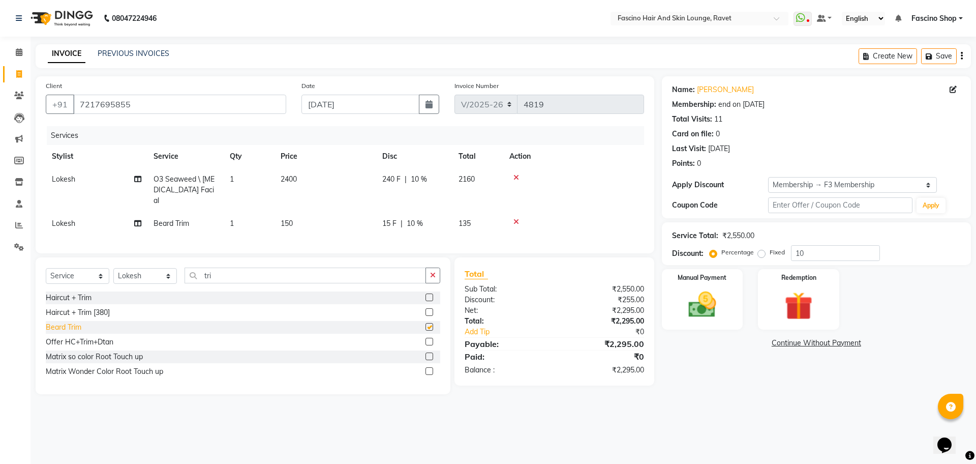
checkbox input "false"
click at [294, 219] on td "150" at bounding box center [326, 223] width 102 height 23
select select "90275"
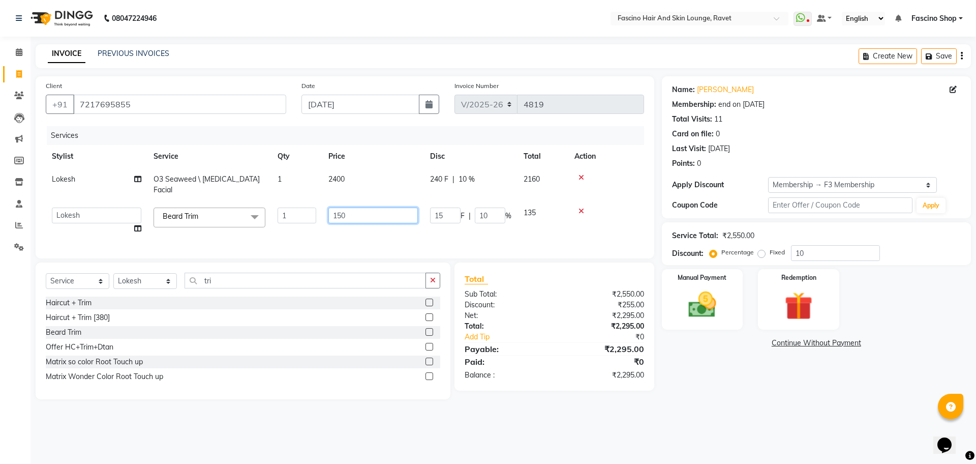
click at [360, 207] on input "150" at bounding box center [374, 215] width 90 height 16
type input "1"
type input "170"
click at [352, 225] on div "Services Stylist Service Qty Price Disc Total Action [PERSON_NAME] O3 Seaweed \…" at bounding box center [345, 187] width 599 height 122
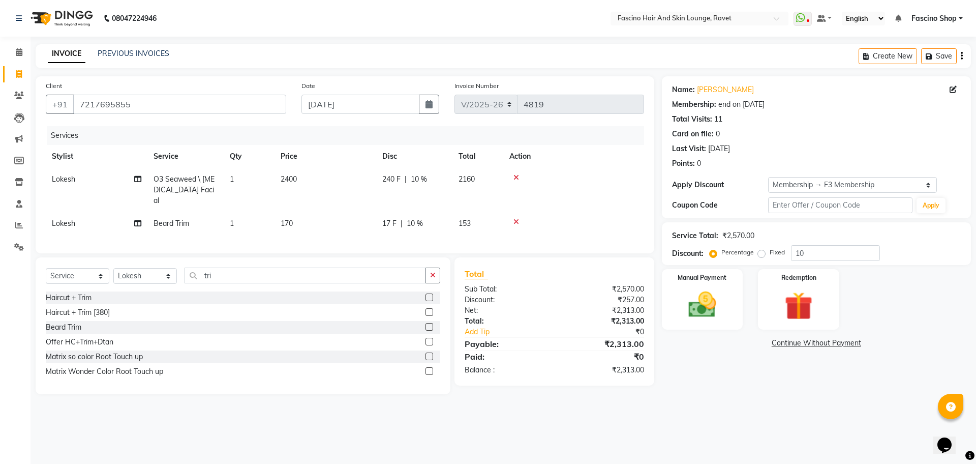
click at [309, 177] on td "2400" at bounding box center [326, 190] width 102 height 44
select select "90275"
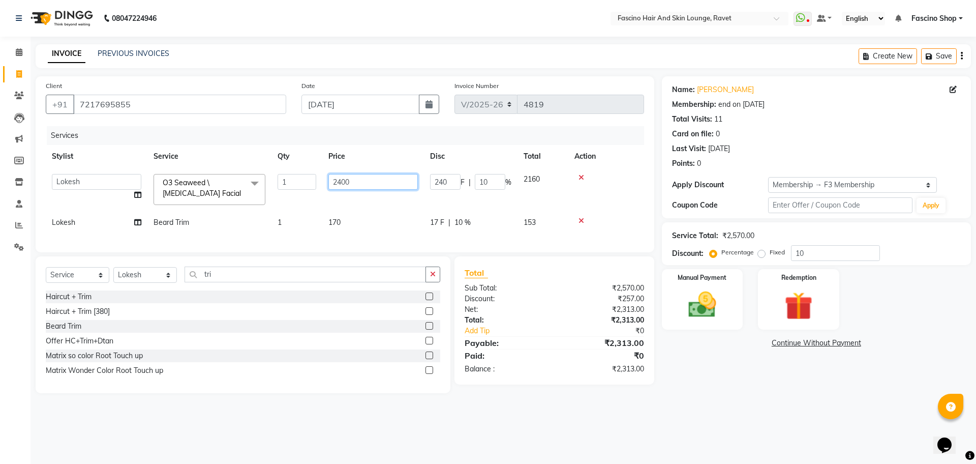
click at [360, 186] on input "2400" at bounding box center [374, 182] width 90 height 16
type input "2"
type input "1800"
click at [262, 259] on div "Client [PHONE_NUMBER] Date [DATE] Invoice Number V/2025 V/[PHONE_NUMBER] Servic…" at bounding box center [345, 234] width 634 height 317
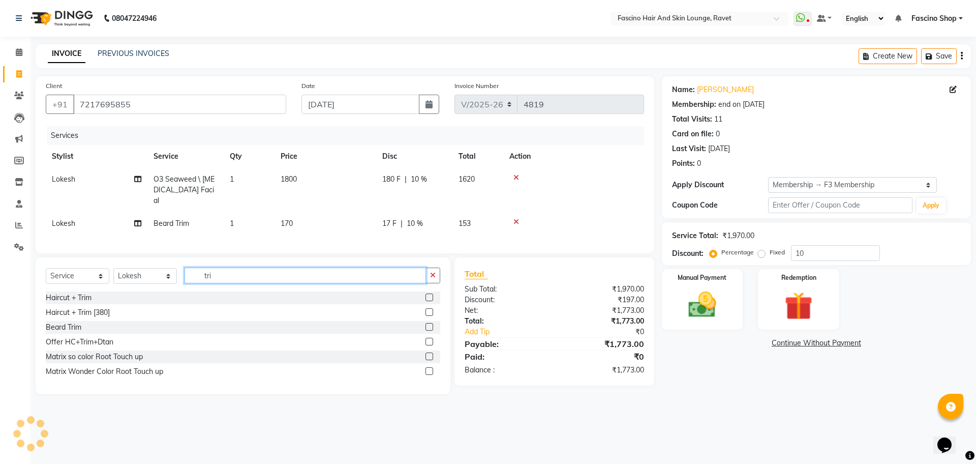
click at [235, 277] on input "tri" at bounding box center [306, 276] width 242 height 16
type input "t"
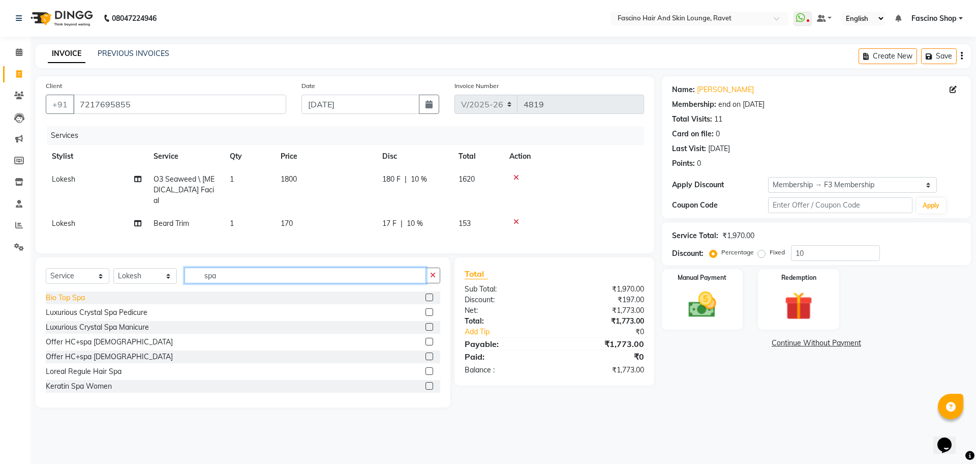
type input "spa"
click at [51, 300] on div "Bio Top Spa" at bounding box center [65, 297] width 39 height 11
checkbox input "false"
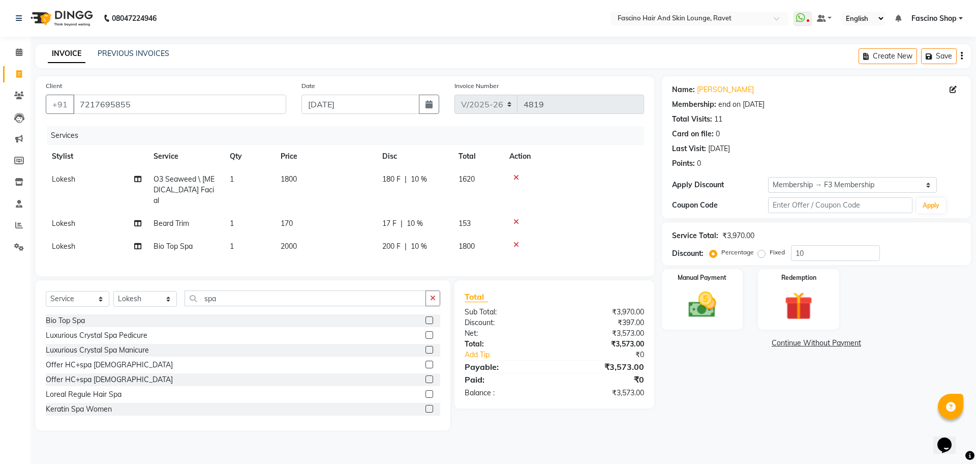
click at [290, 242] on span "2000" at bounding box center [289, 246] width 16 height 9
select select "90275"
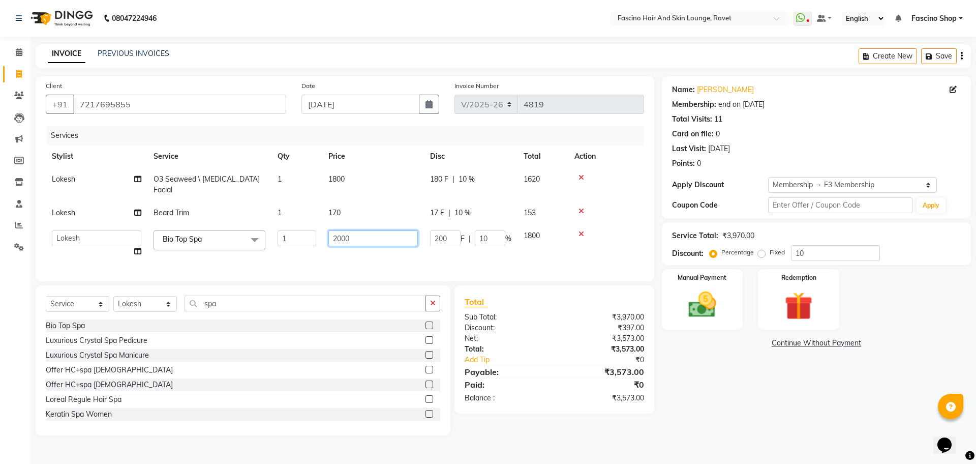
click at [363, 230] on input "2000" at bounding box center [374, 238] width 90 height 16
type input "2"
type input "1300"
click at [466, 256] on div "Services Stylist Service Qty Price Disc Total Action [PERSON_NAME] O3 Seaweed \…" at bounding box center [345, 198] width 599 height 145
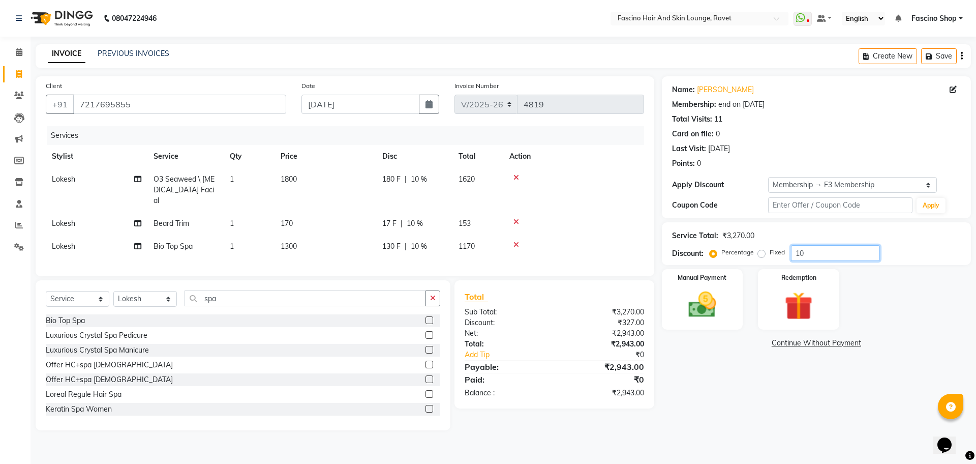
click at [816, 251] on input "10" at bounding box center [835, 253] width 89 height 16
type input "1"
click at [699, 295] on img at bounding box center [702, 305] width 47 height 34
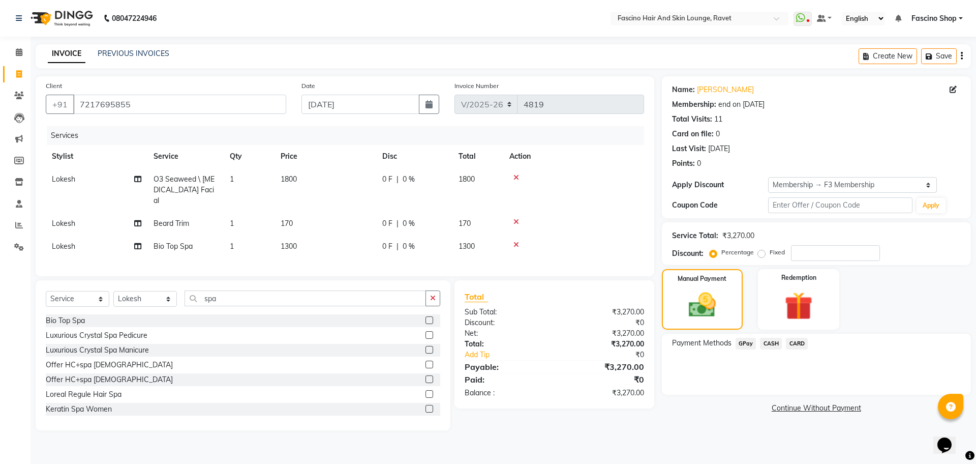
click at [737, 346] on span "GPay" at bounding box center [746, 344] width 21 height 12
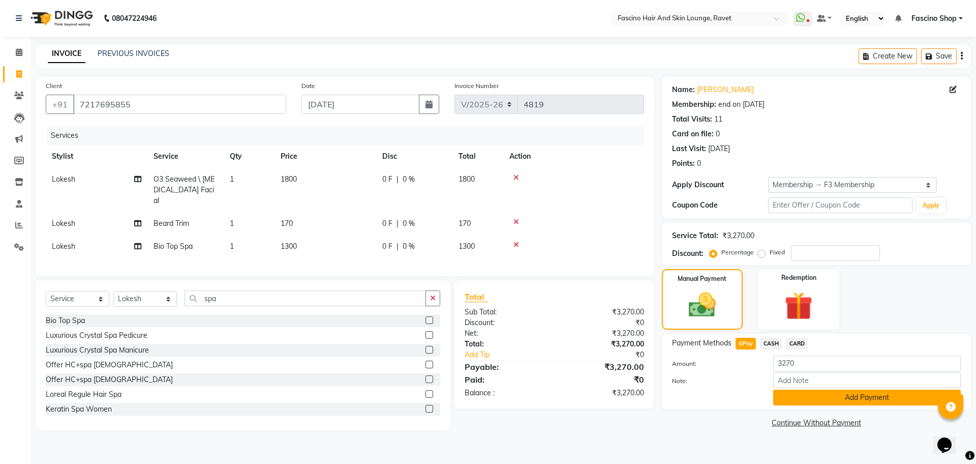
click at [868, 402] on button "Add Payment" at bounding box center [868, 398] width 188 height 16
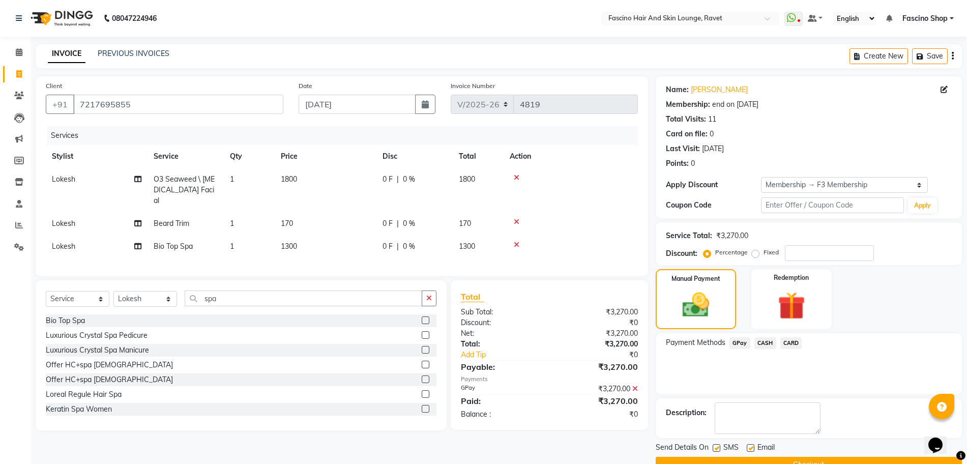
scroll to position [24, 0]
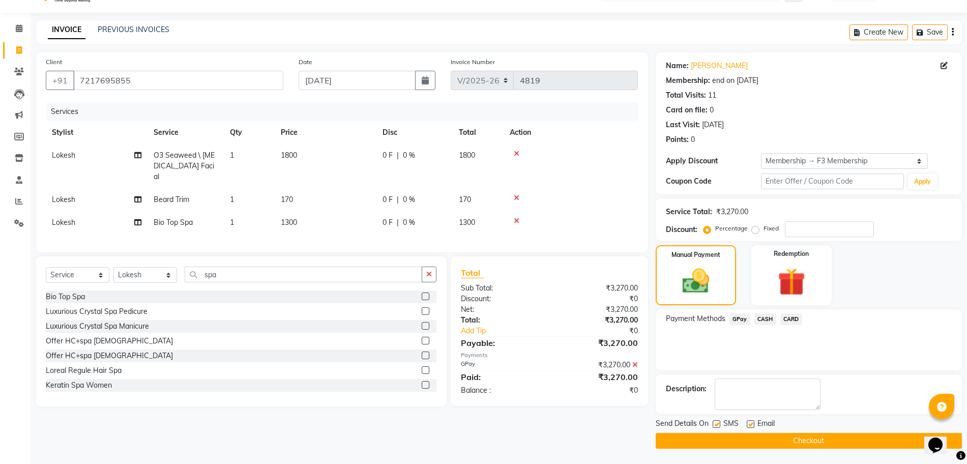
click at [720, 424] on label at bounding box center [716, 424] width 8 height 8
click at [719, 424] on input "checkbox" at bounding box center [715, 424] width 7 height 7
checkbox input "false"
click at [721, 442] on button "Checkout" at bounding box center [809, 441] width 306 height 16
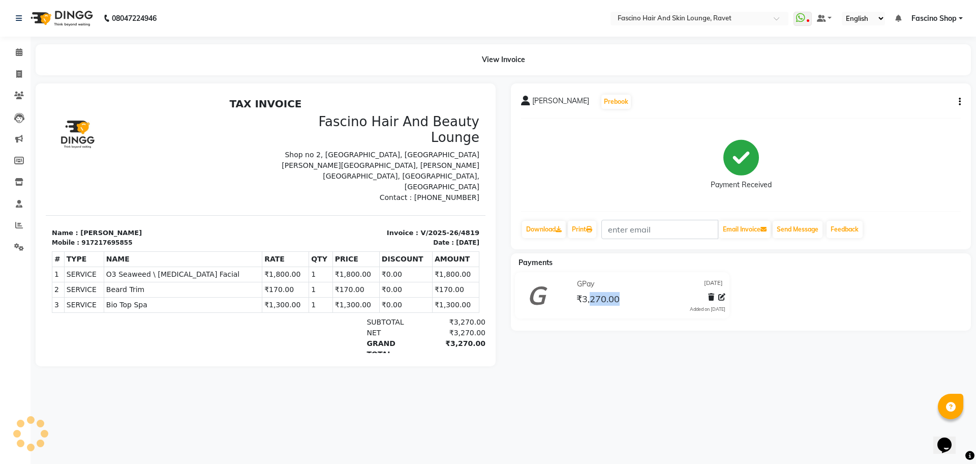
drag, startPoint x: 721, startPoint y: 442, endPoint x: 589, endPoint y: 373, distance: 149.2
click at [589, 373] on div "08047224946 Select Location × Fascino Hair And Skin Lounge, Ravet WhatsApp Stat…" at bounding box center [488, 232] width 976 height 464
click at [23, 71] on span at bounding box center [19, 75] width 18 height 12
select select "service"
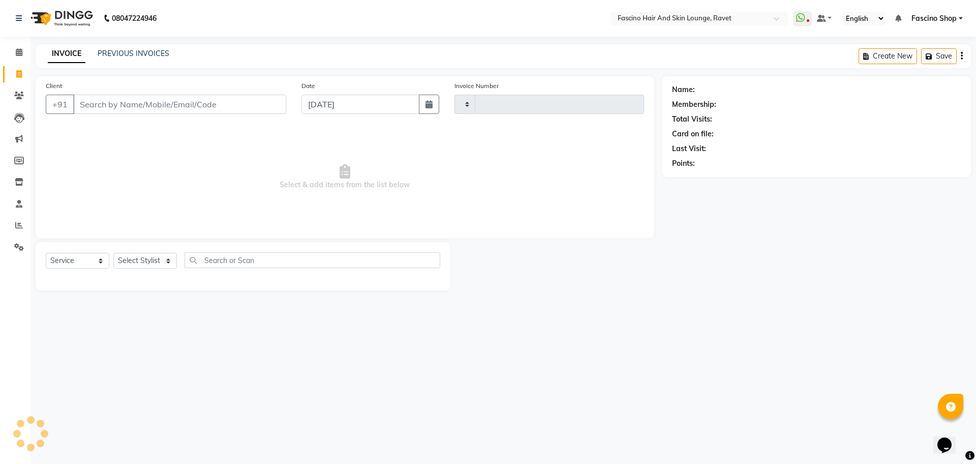
type input "4820"
select select "5190"
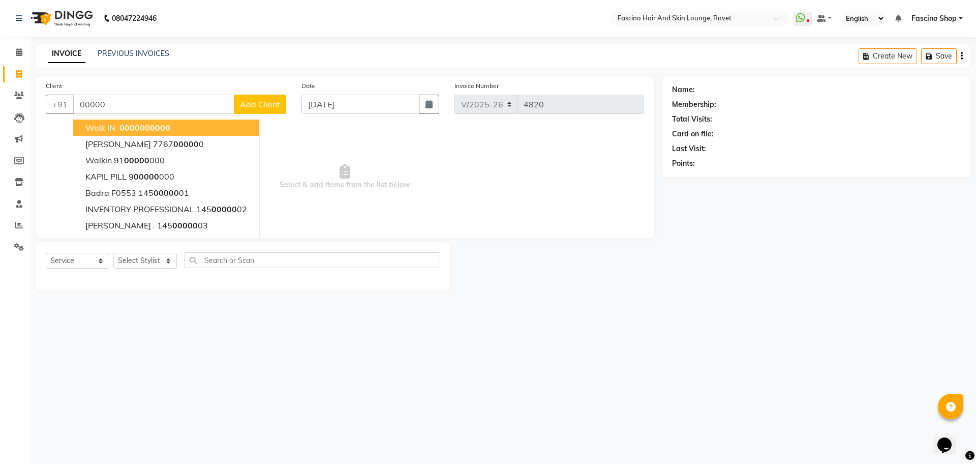
click at [131, 131] on span "00000" at bounding box center [132, 128] width 25 height 10
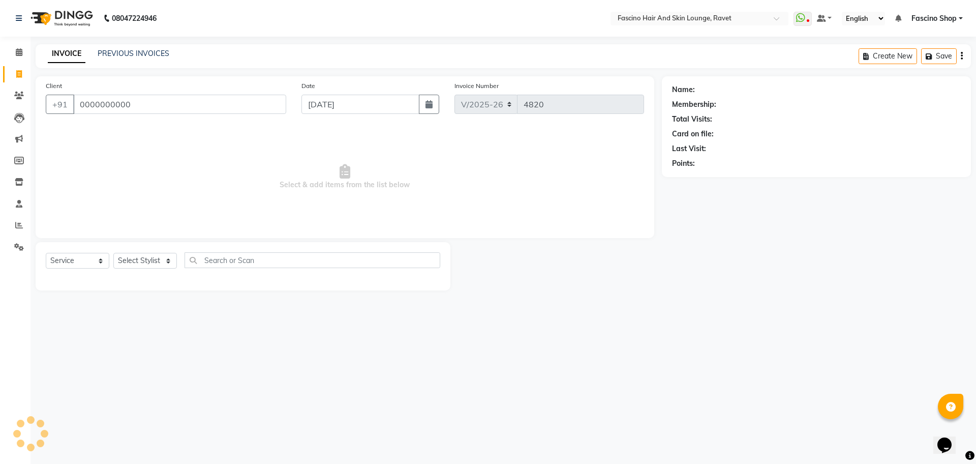
type input "0000000000"
select select "1: Object"
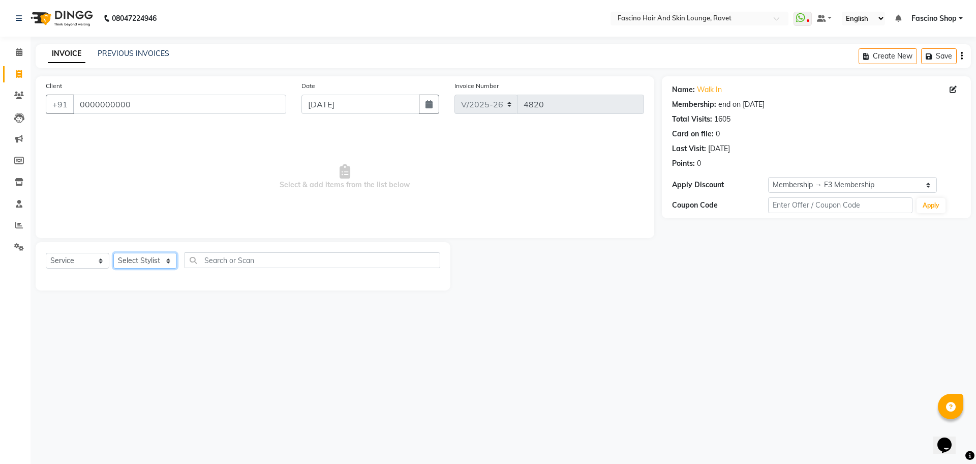
click at [138, 255] on select "Select Stylist [PERSON_NAME] [PERSON_NAME] [PERSON_NAME] Shop [PERSON_NAME] [PE…" at bounding box center [145, 261] width 64 height 16
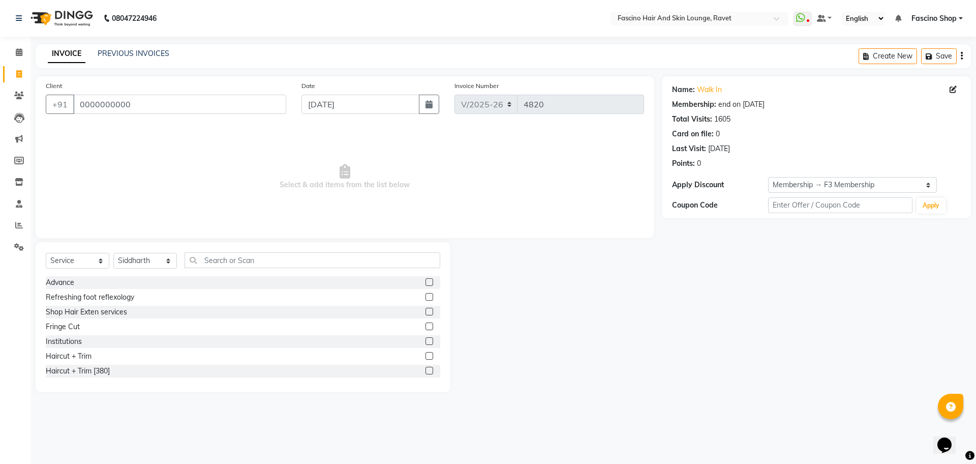
drag, startPoint x: 206, startPoint y: 217, endPoint x: 206, endPoint y: 224, distance: 7.1
click at [206, 224] on span "Select & add items from the list below" at bounding box center [345, 177] width 599 height 102
click at [133, 258] on select "Select Stylist [PERSON_NAME] [PERSON_NAME] [PERSON_NAME] Shop [PERSON_NAME] [PE…" at bounding box center [145, 261] width 64 height 16
select select "66114"
click at [113, 253] on select "Select Stylist [PERSON_NAME] [PERSON_NAME] [PERSON_NAME] Shop [PERSON_NAME] [PE…" at bounding box center [145, 261] width 64 height 16
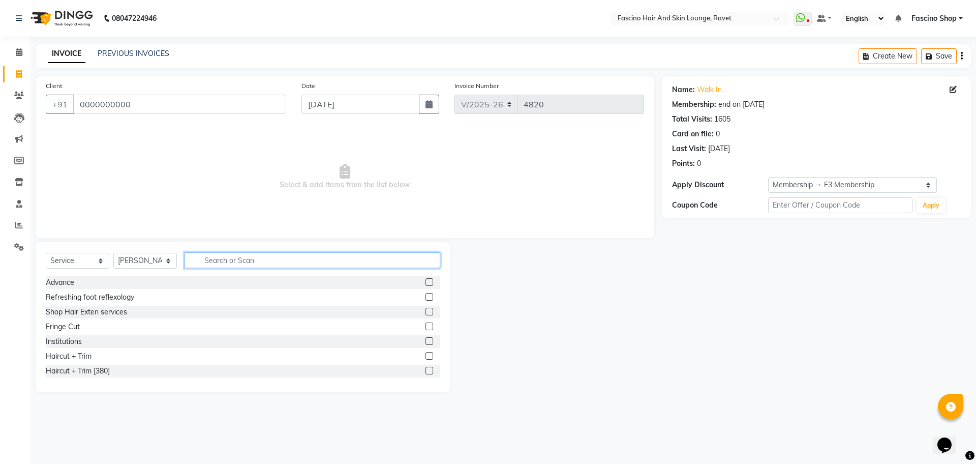
click at [214, 265] on input "text" at bounding box center [313, 260] width 256 height 16
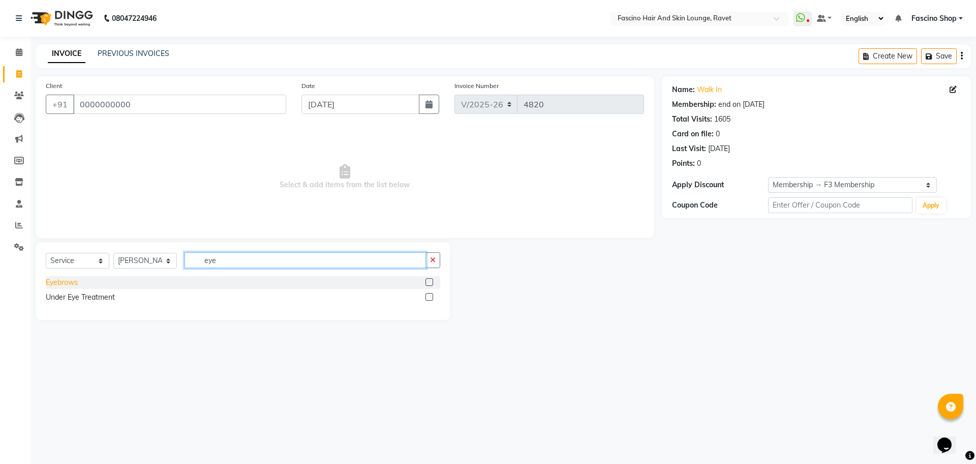
type input "eye"
click at [66, 283] on div "Eyebrows" at bounding box center [62, 282] width 32 height 11
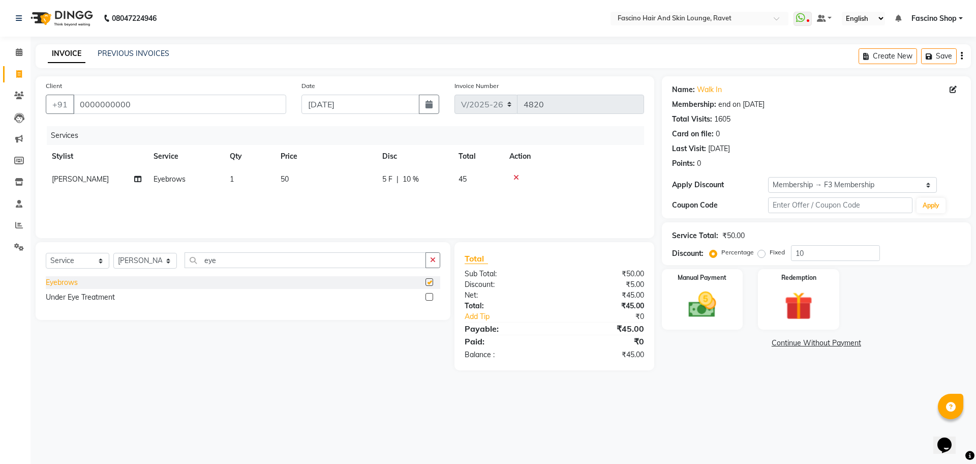
checkbox input "false"
click at [306, 183] on td "50" at bounding box center [326, 179] width 102 height 23
select select "66114"
click at [354, 184] on input "50" at bounding box center [374, 182] width 90 height 16
type input "5"
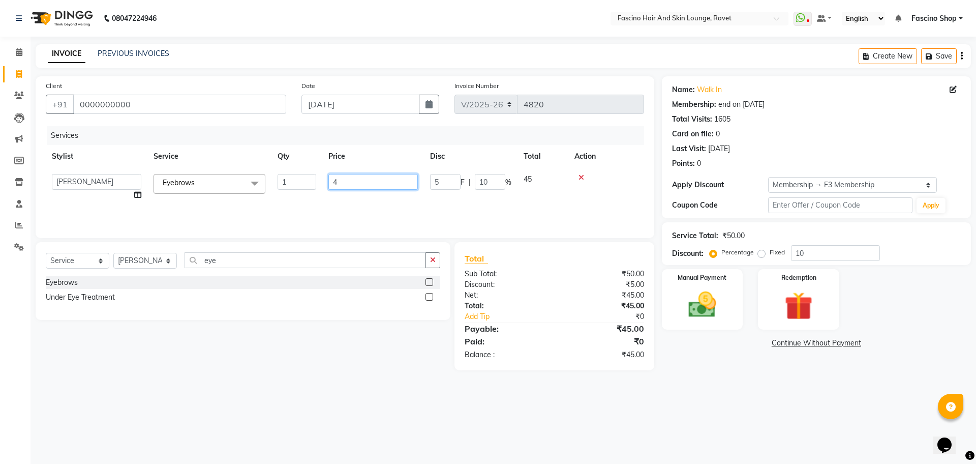
type input "40"
click at [410, 201] on div "Services Stylist Service Qty Price Disc Total Action Siddhi Kohchade Eyebrows 1…" at bounding box center [345, 177] width 599 height 102
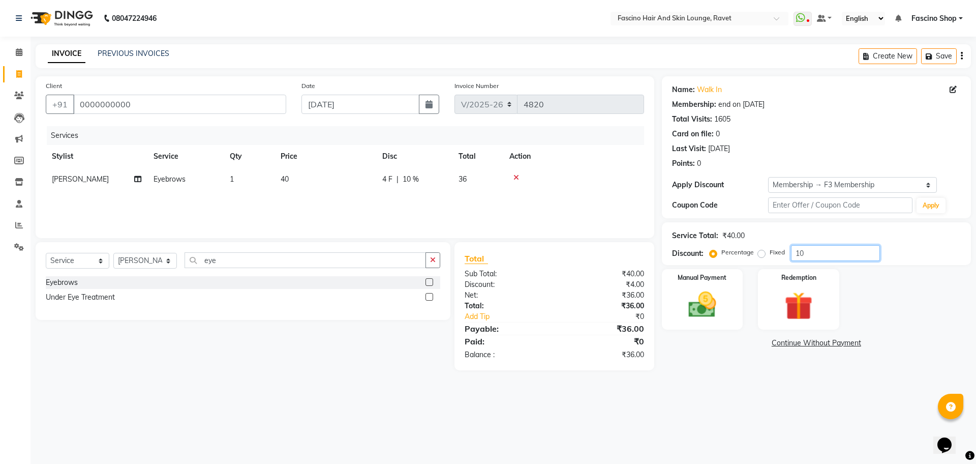
click at [816, 255] on input "10" at bounding box center [835, 253] width 89 height 16
type input "1"
click at [715, 296] on img at bounding box center [702, 305] width 47 height 34
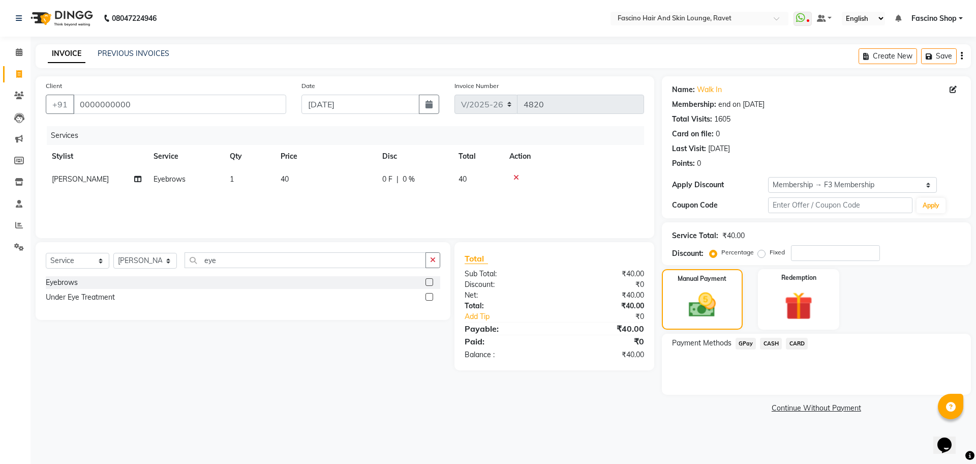
click at [742, 343] on span "GPay" at bounding box center [746, 344] width 21 height 12
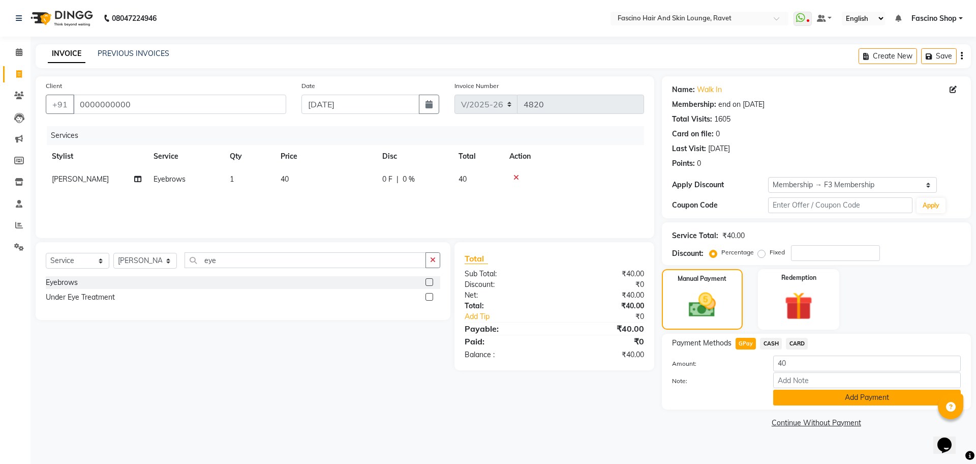
click at [823, 393] on button "Add Payment" at bounding box center [868, 398] width 188 height 16
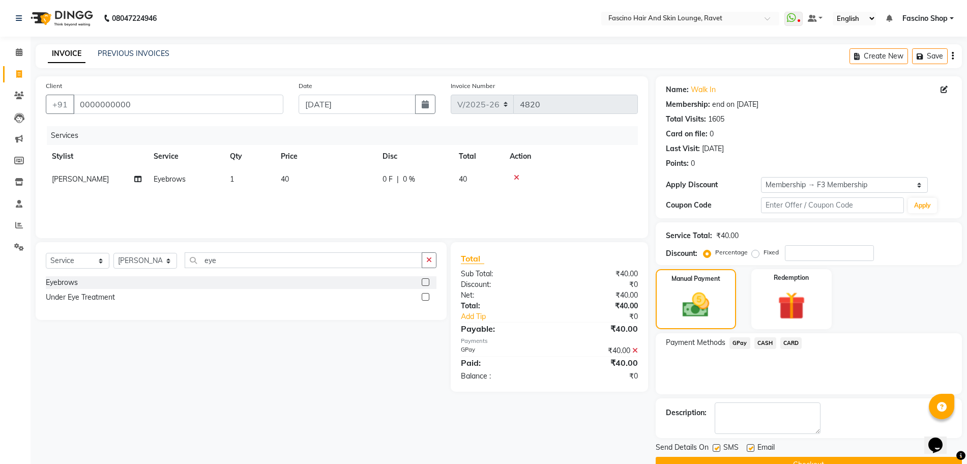
scroll to position [24, 0]
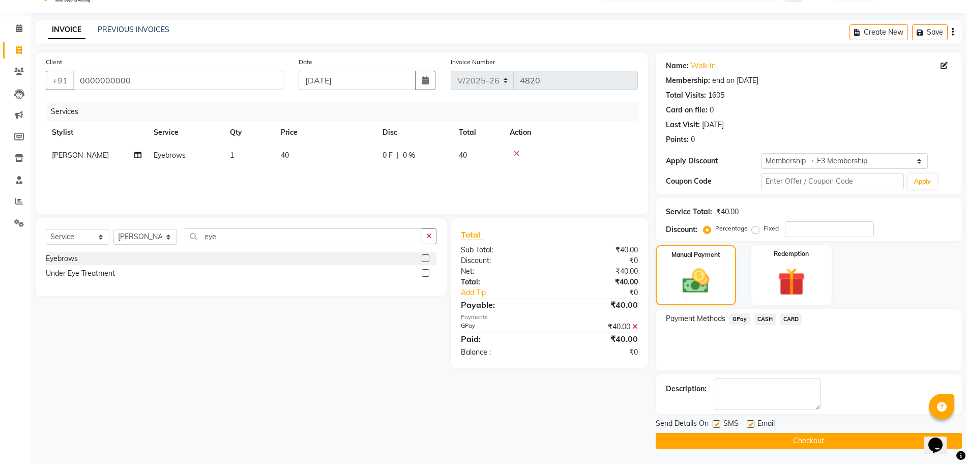
click at [807, 444] on button "Checkout" at bounding box center [809, 441] width 306 height 16
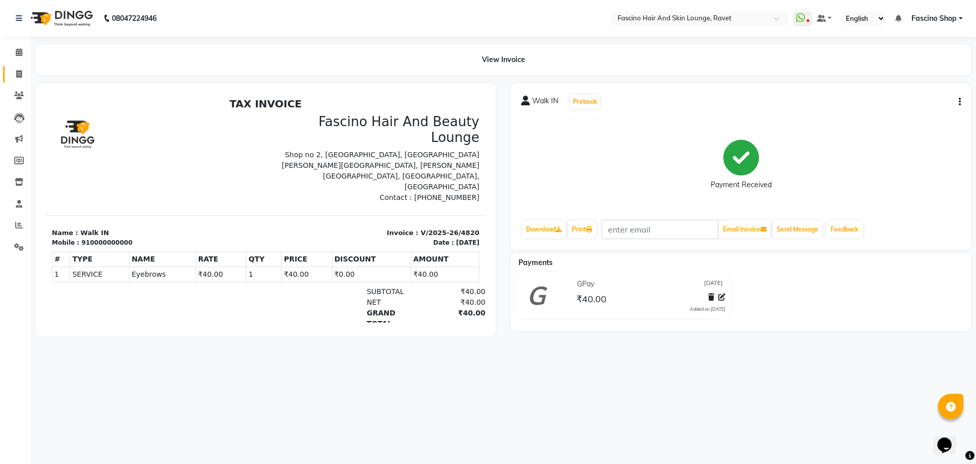
click at [15, 80] on link "Invoice" at bounding box center [15, 74] width 24 height 17
select select "service"
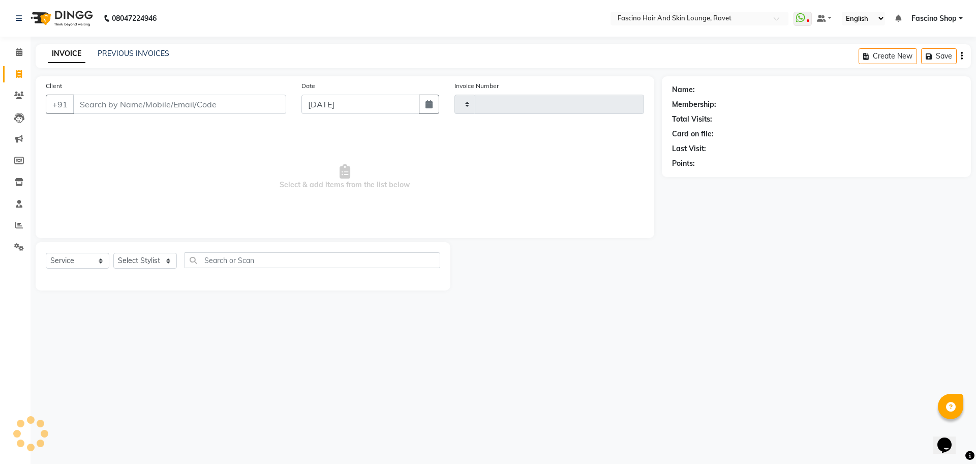
type input "4821"
select select "5190"
click at [131, 50] on link "PREVIOUS INVOICES" at bounding box center [134, 53] width 72 height 9
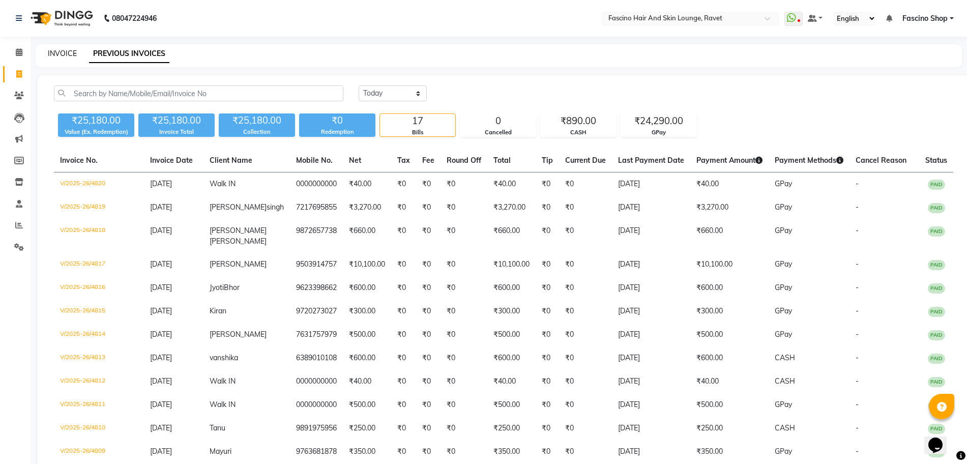
click at [53, 51] on link "INVOICE" at bounding box center [62, 53] width 29 height 9
select select "5190"
select select "service"
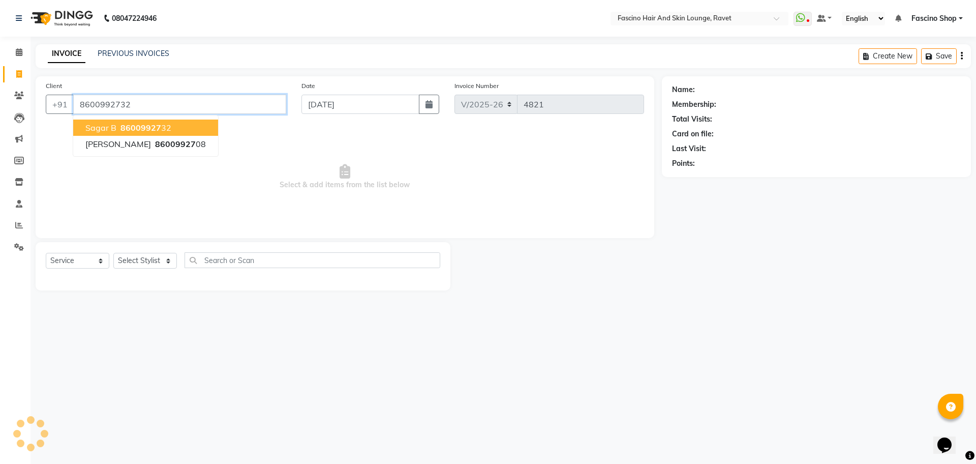
type input "8600992732"
click at [230, 145] on span "Select & add items from the list below" at bounding box center [345, 177] width 599 height 102
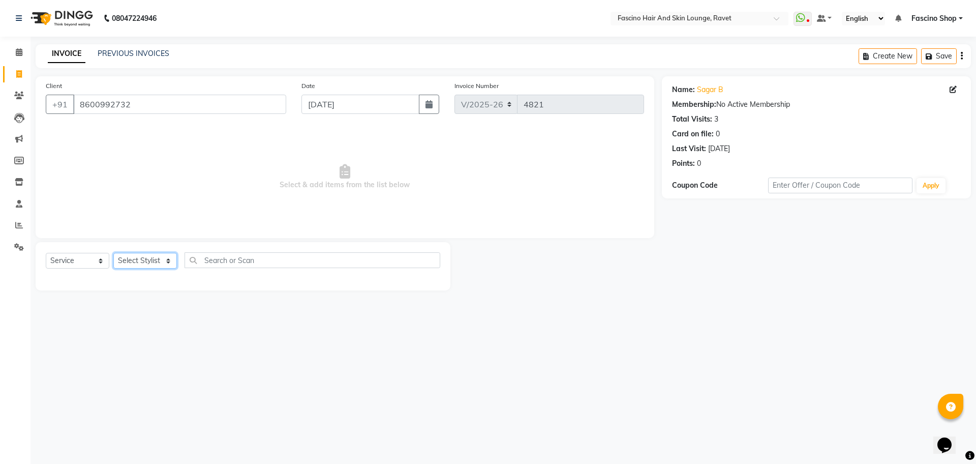
click at [134, 258] on select "Select Stylist [PERSON_NAME] [PERSON_NAME] [PERSON_NAME] Shop [PERSON_NAME] [PE…" at bounding box center [145, 261] width 64 height 16
select select "78140"
click at [113, 253] on select "Select Stylist [PERSON_NAME] [PERSON_NAME] [PERSON_NAME] Shop [PERSON_NAME] [PE…" at bounding box center [145, 261] width 64 height 16
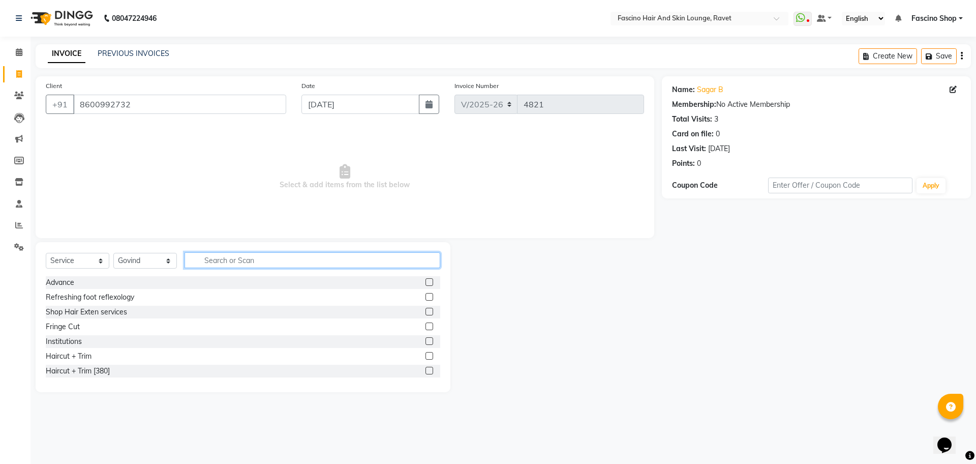
click at [223, 256] on input "text" at bounding box center [313, 260] width 256 height 16
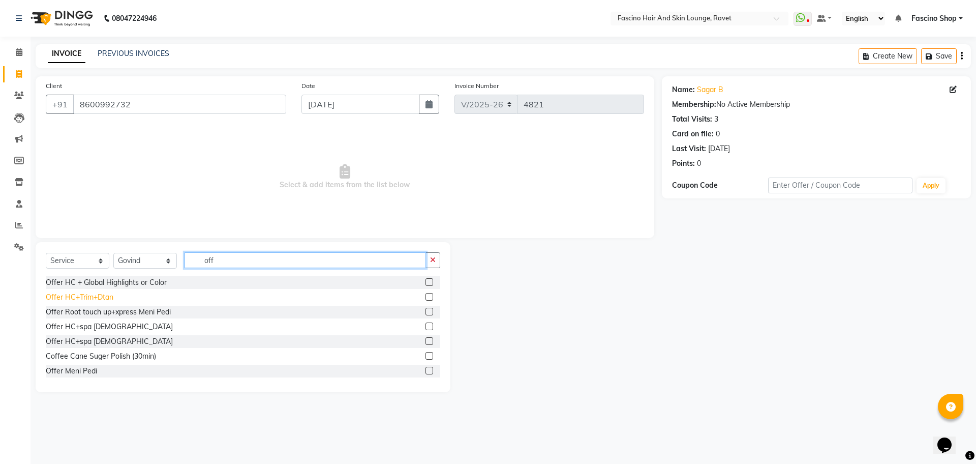
type input "off"
click at [99, 297] on div "Offer HC+Trim+Dtan" at bounding box center [80, 297] width 68 height 11
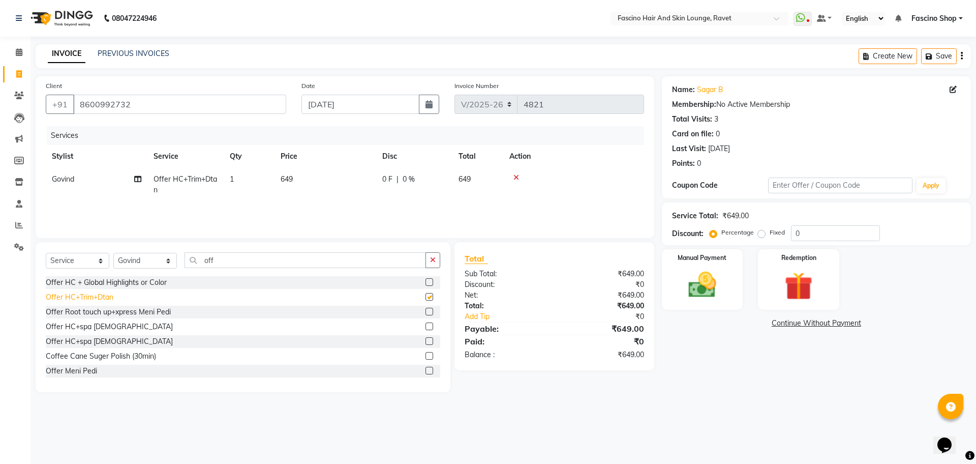
checkbox input "false"
click at [296, 176] on td "649" at bounding box center [326, 185] width 102 height 34
select select "78140"
click at [362, 182] on input "649" at bounding box center [374, 182] width 90 height 16
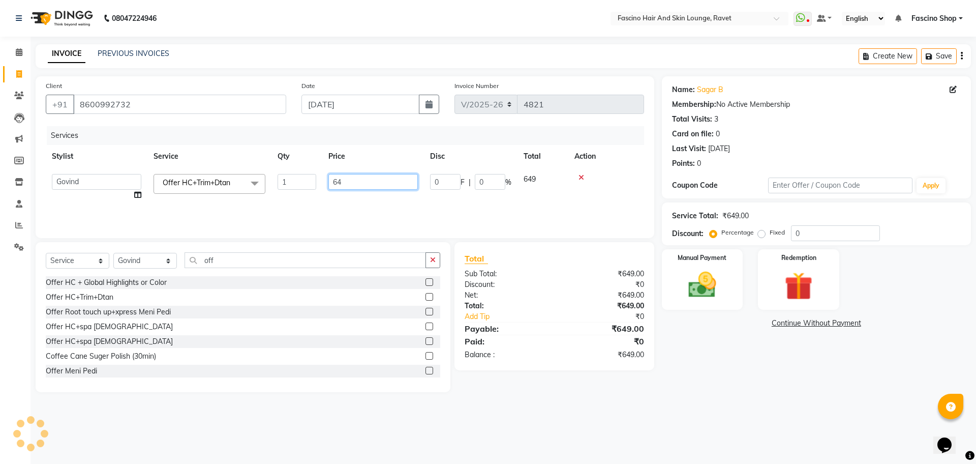
type input "6"
type input "1500"
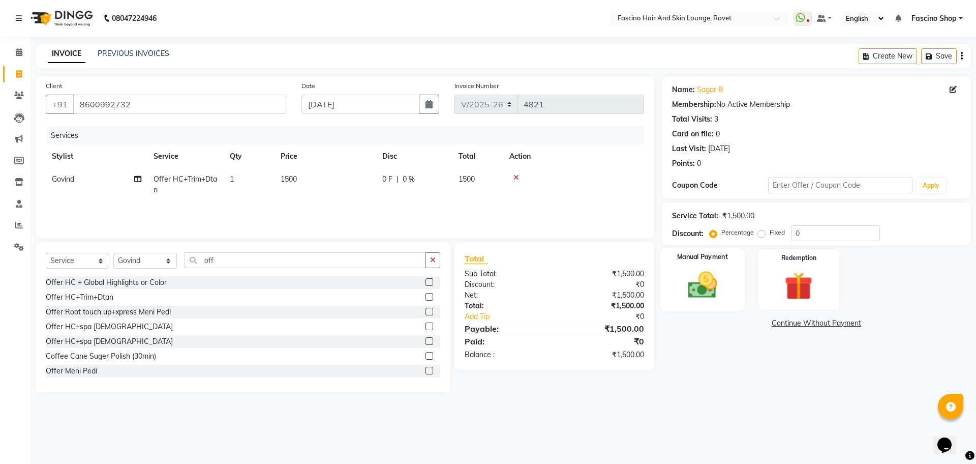
click at [709, 280] on img at bounding box center [702, 285] width 47 height 34
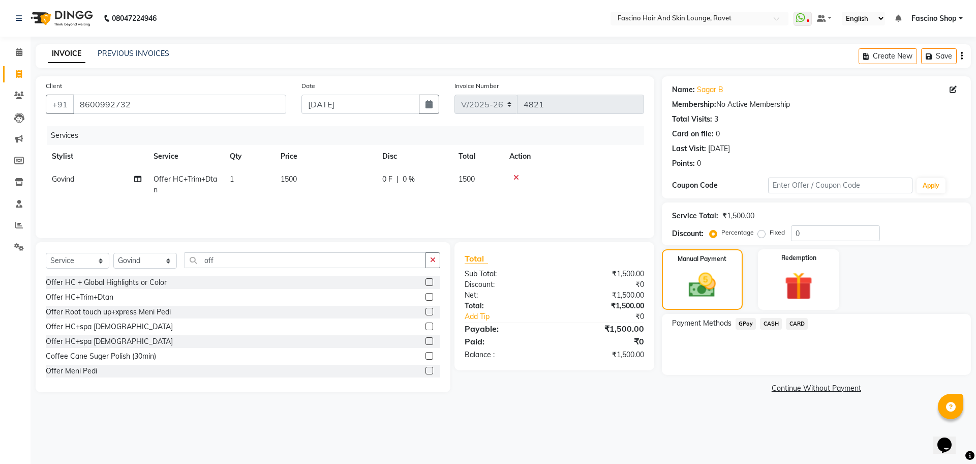
click at [740, 321] on span "GPay" at bounding box center [746, 324] width 21 height 12
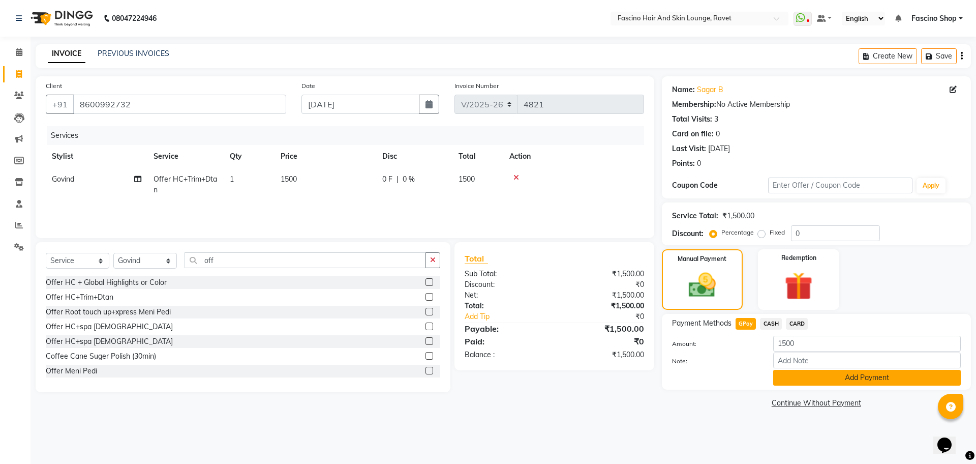
click at [848, 378] on button "Add Payment" at bounding box center [868, 378] width 188 height 16
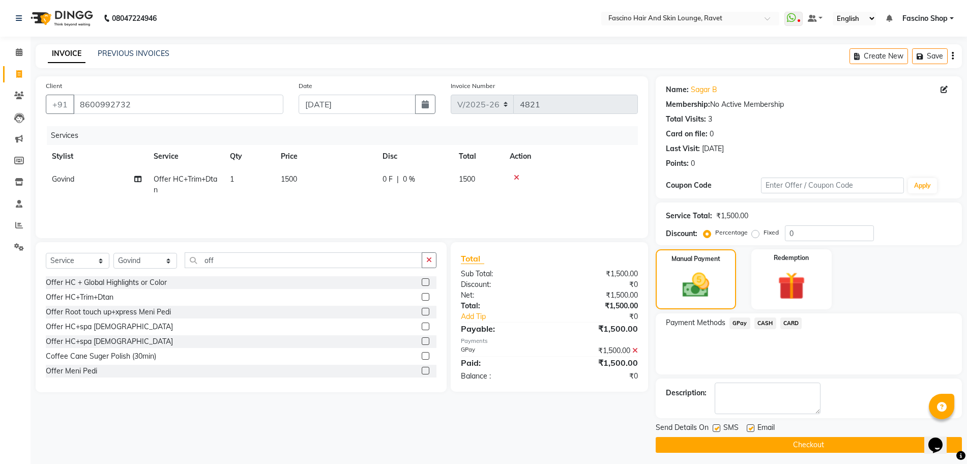
scroll to position [4, 0]
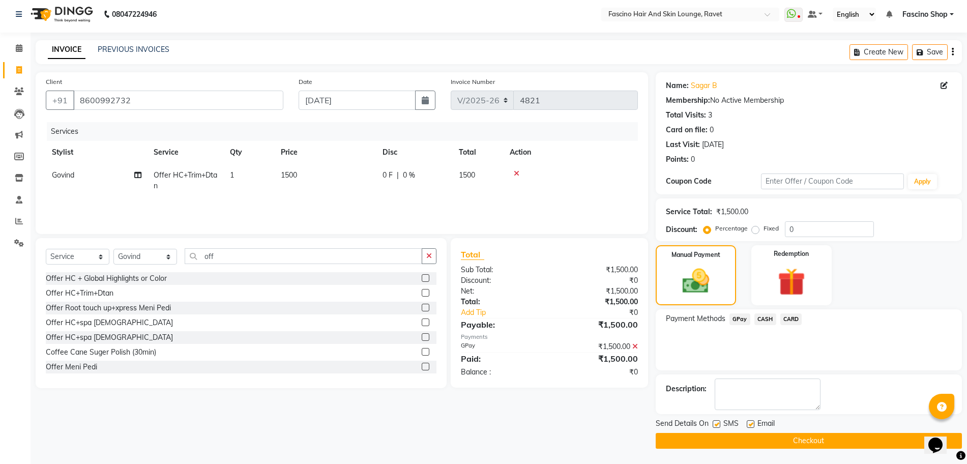
click at [721, 424] on div "SMS" at bounding box center [729, 424] width 34 height 13
click at [718, 423] on label at bounding box center [716, 424] width 8 height 8
click at [718, 423] on input "checkbox" at bounding box center [715, 424] width 7 height 7
checkbox input "false"
click at [718, 442] on button "Checkout" at bounding box center [809, 441] width 306 height 16
